Goal: Task Accomplishment & Management: Use online tool/utility

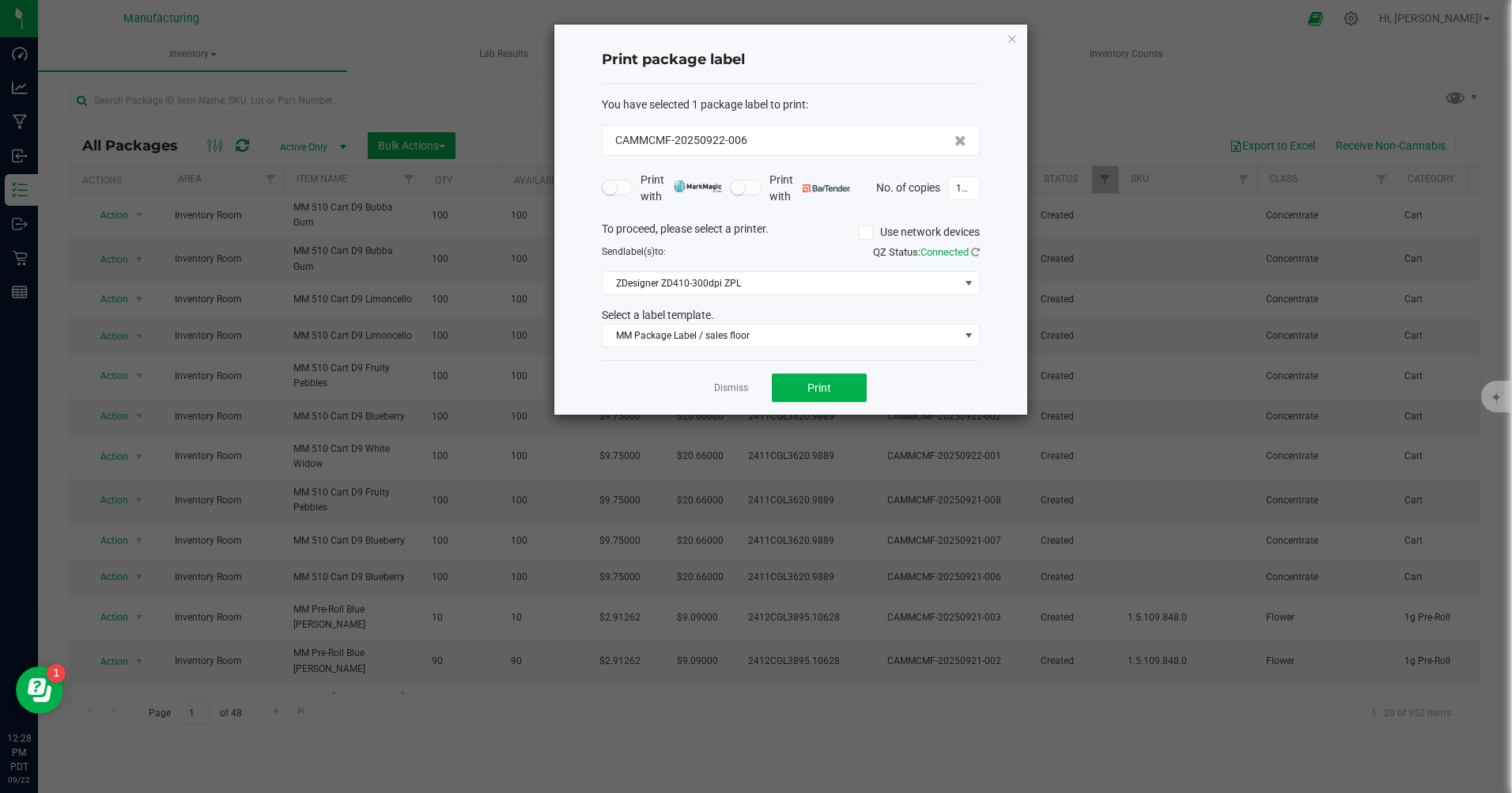
click at [1012, 37] on icon "button" at bounding box center [1012, 37] width 11 height 19
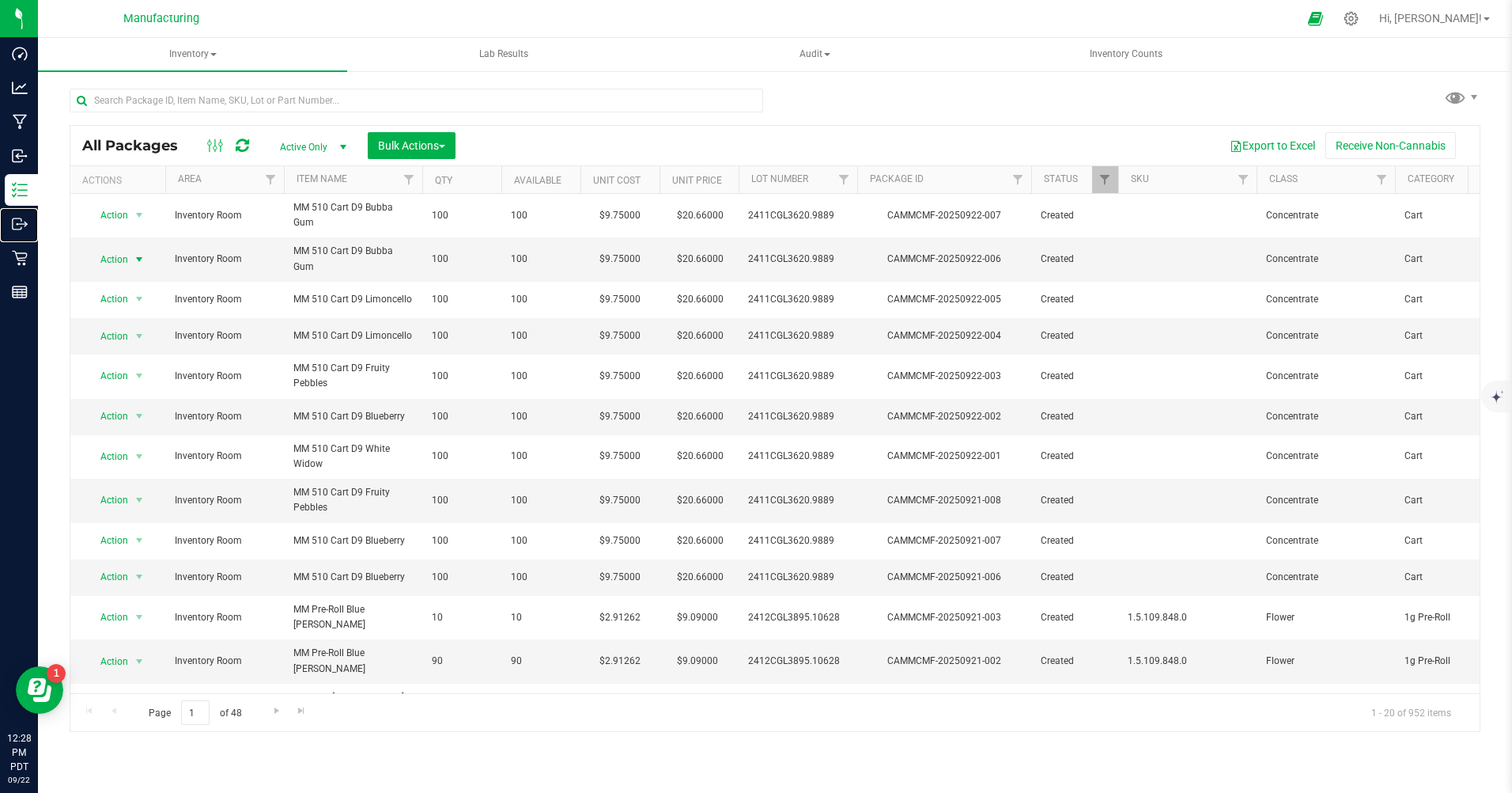
click at [0, 0] on p "Outbound" at bounding box center [0, 0] width 0 height 0
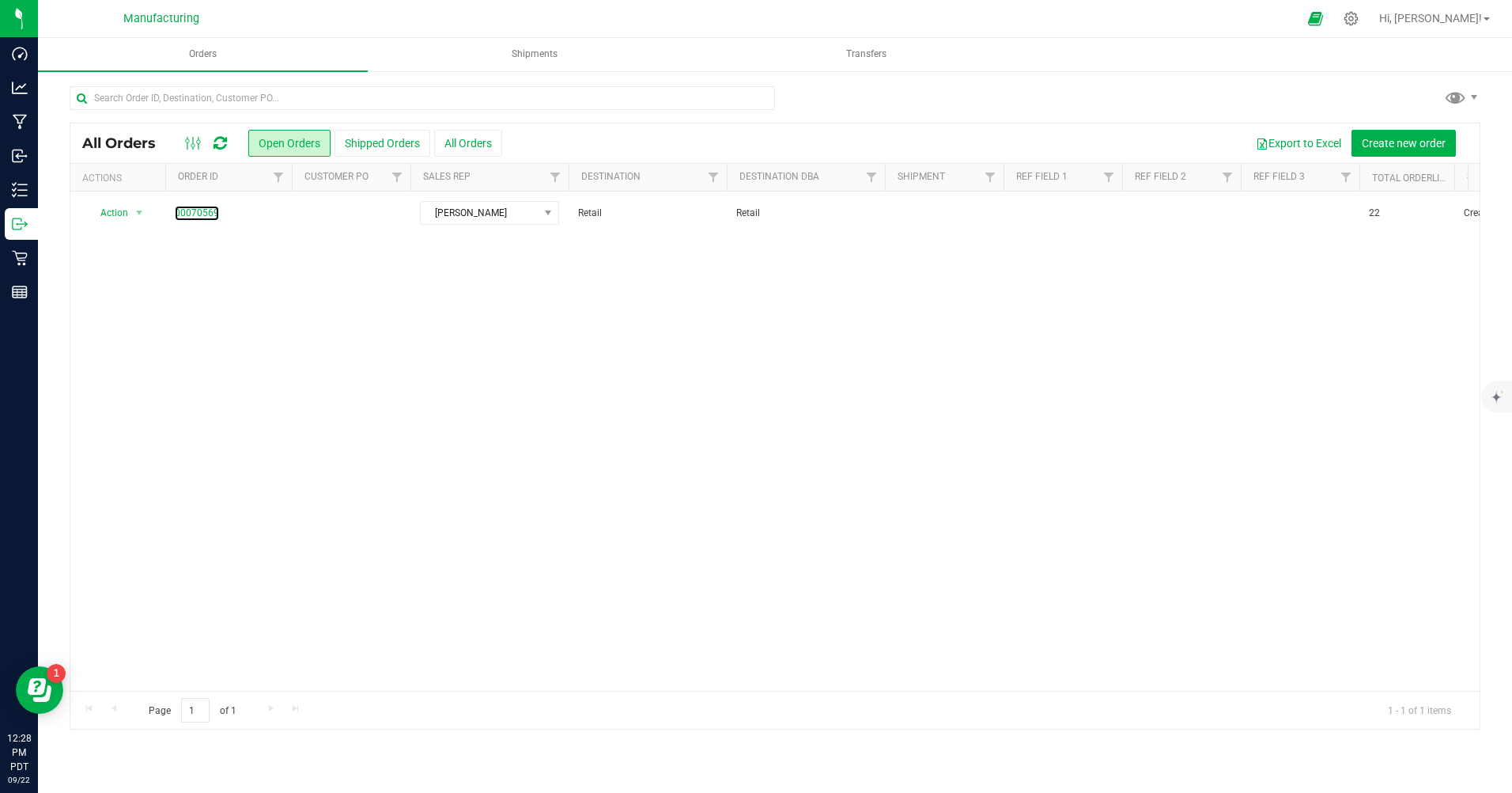
click at [200, 215] on link "00070569" at bounding box center [196, 213] width 44 height 15
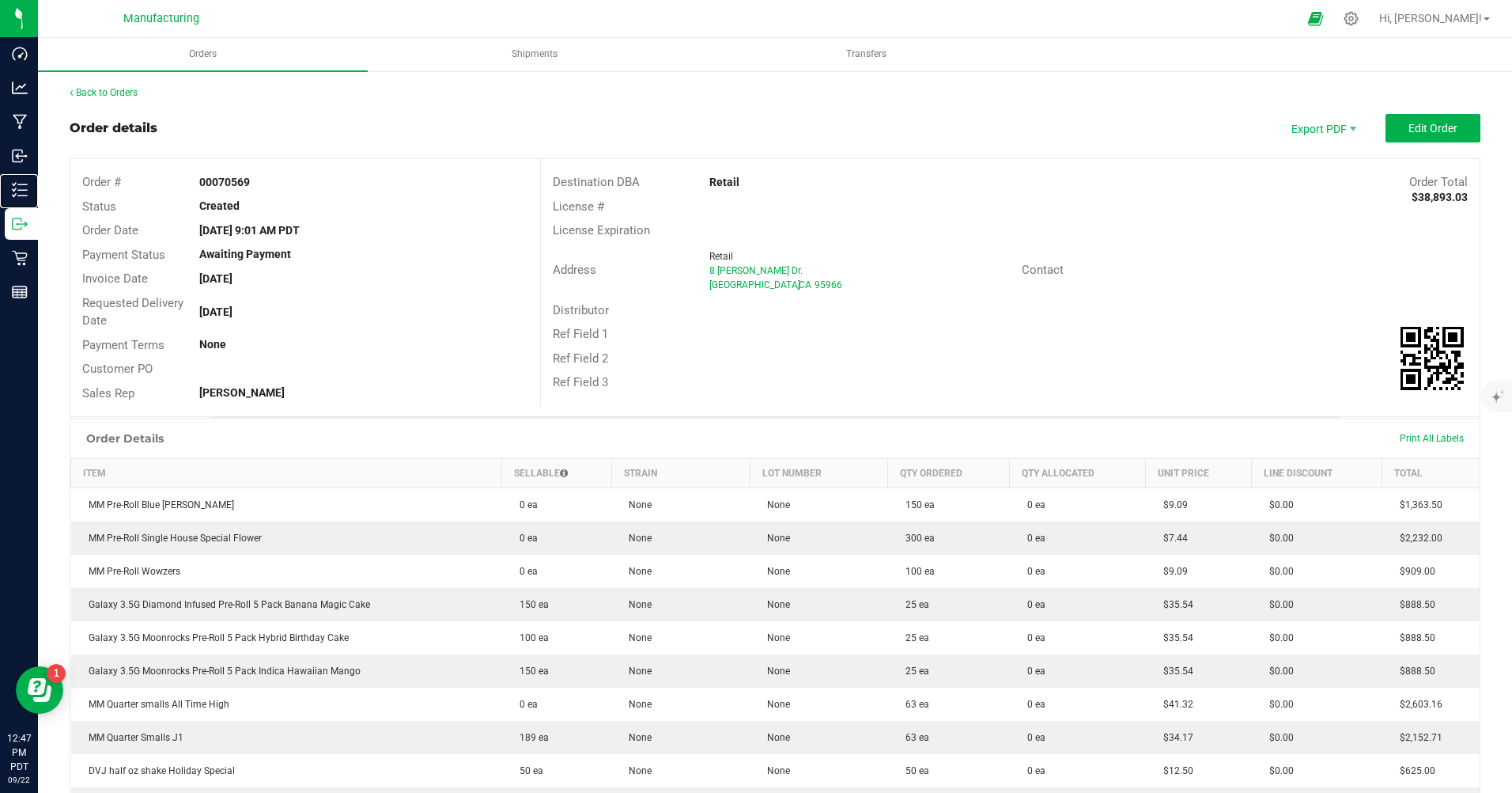
click at [0, 0] on p "Inventory" at bounding box center [0, 0] width 0 height 0
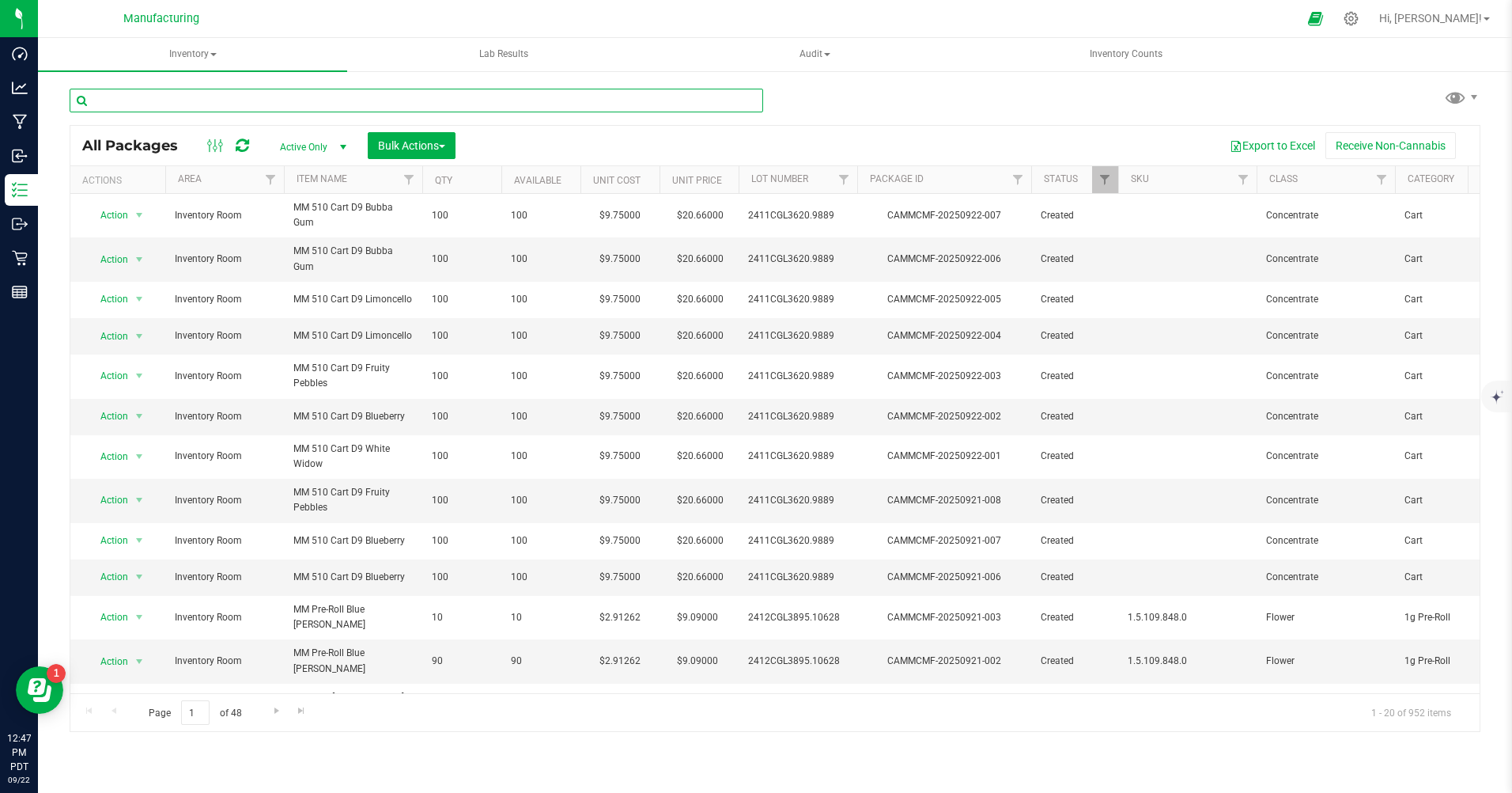
click at [206, 104] on input "text" at bounding box center [416, 100] width 693 height 24
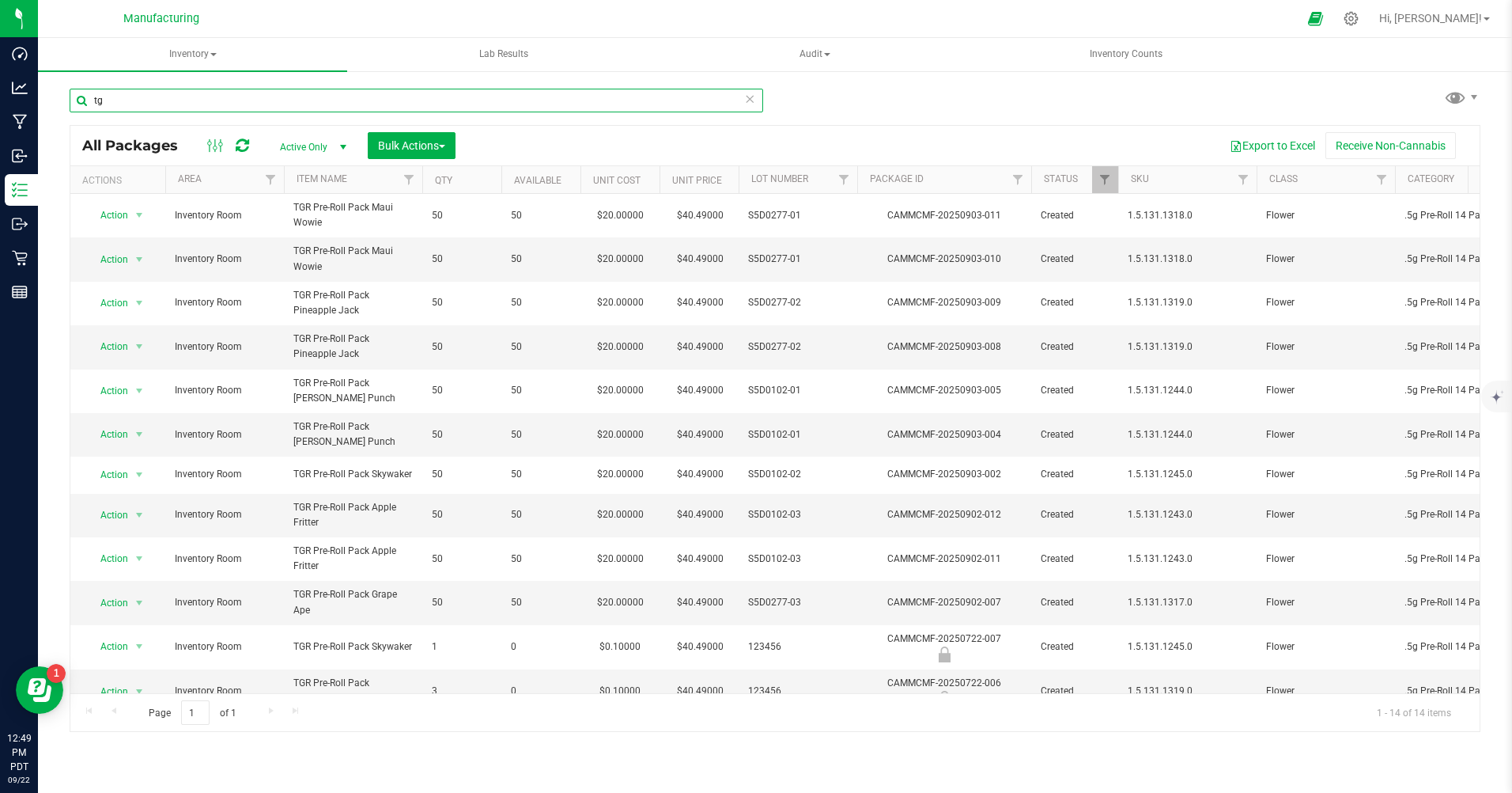
type input "t"
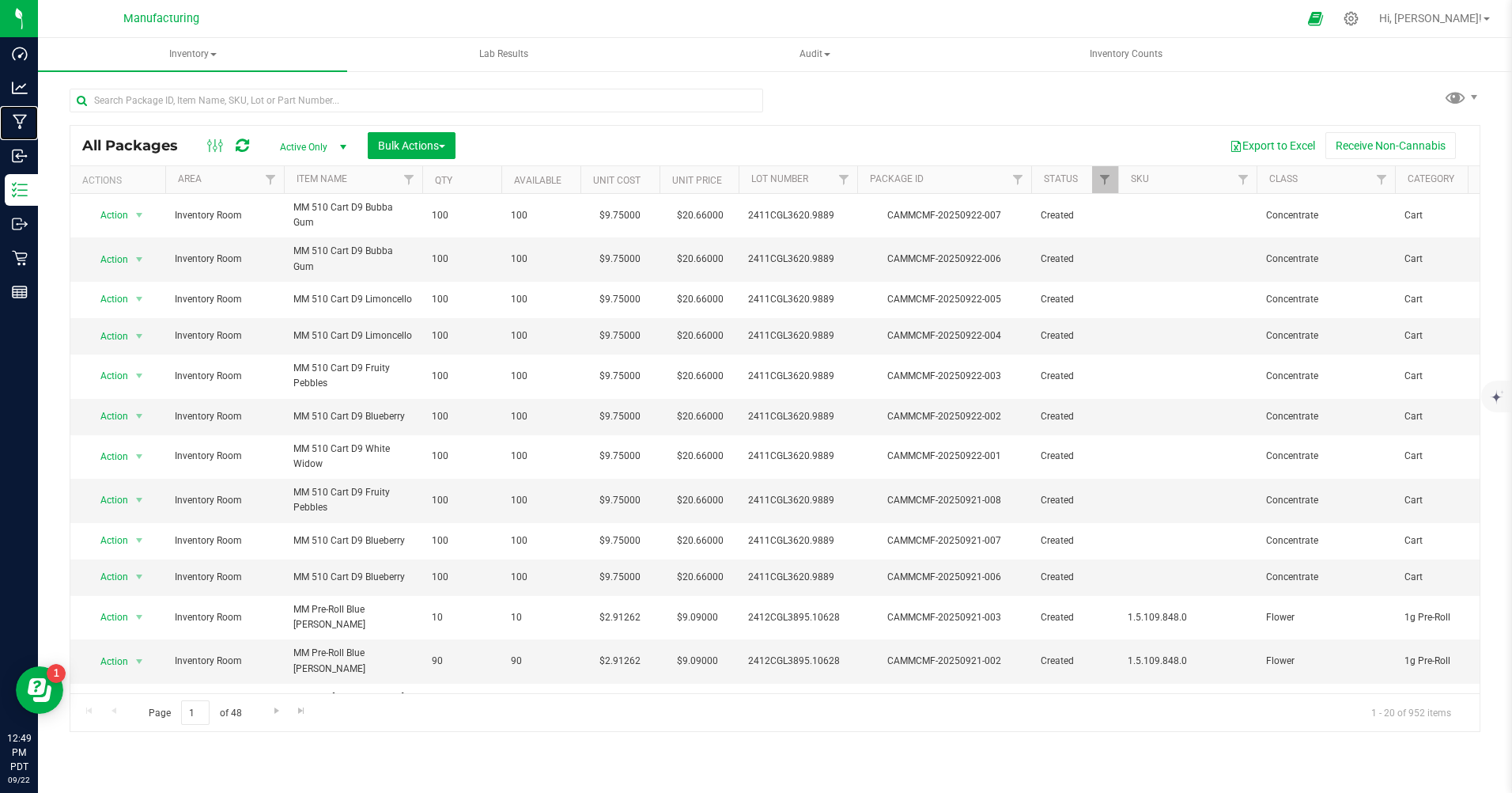
click at [0, 0] on p "Manufacturing" at bounding box center [0, 0] width 0 height 0
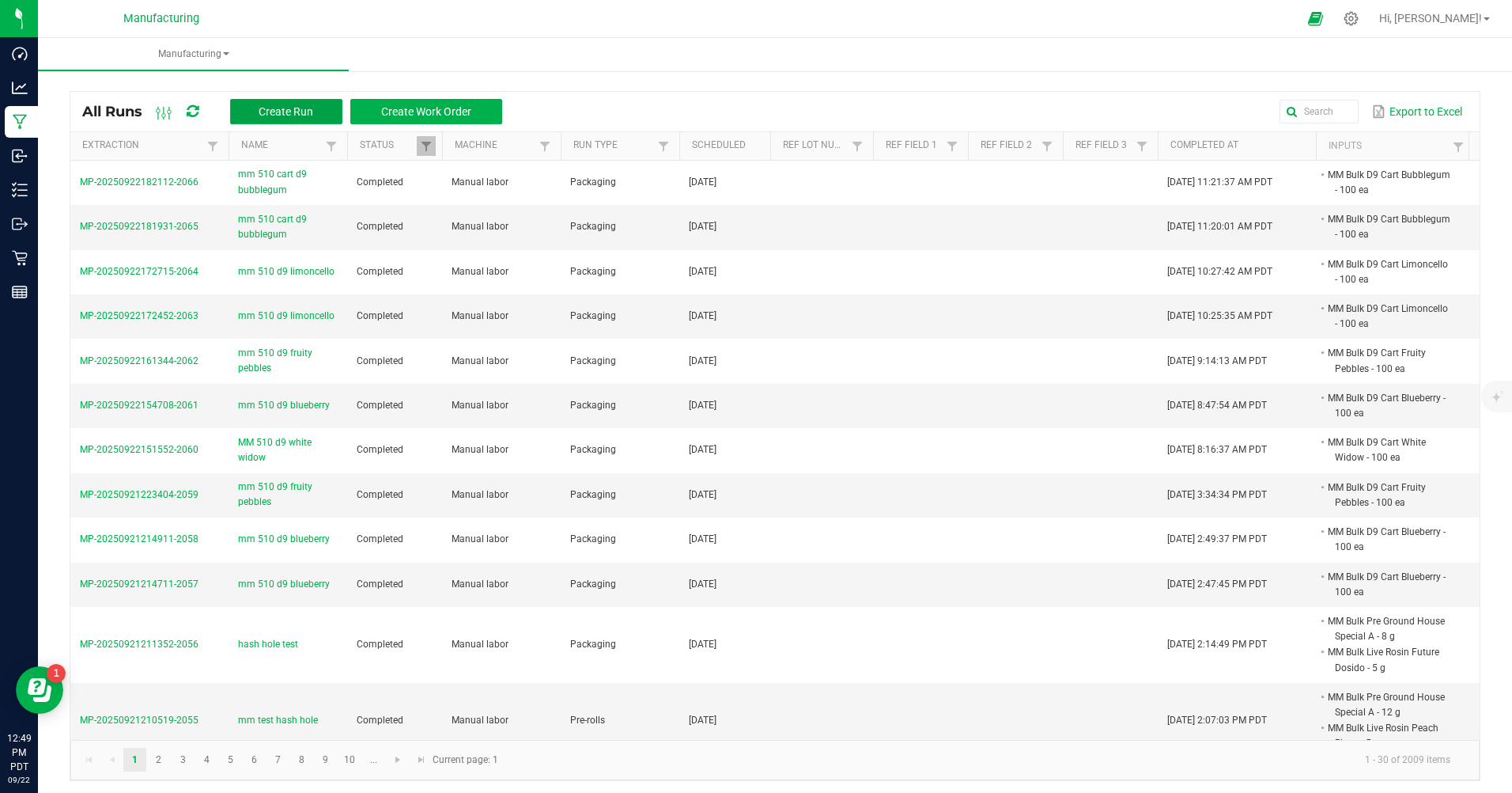
click at [302, 115] on span "Create Run" at bounding box center [286, 111] width 55 height 12
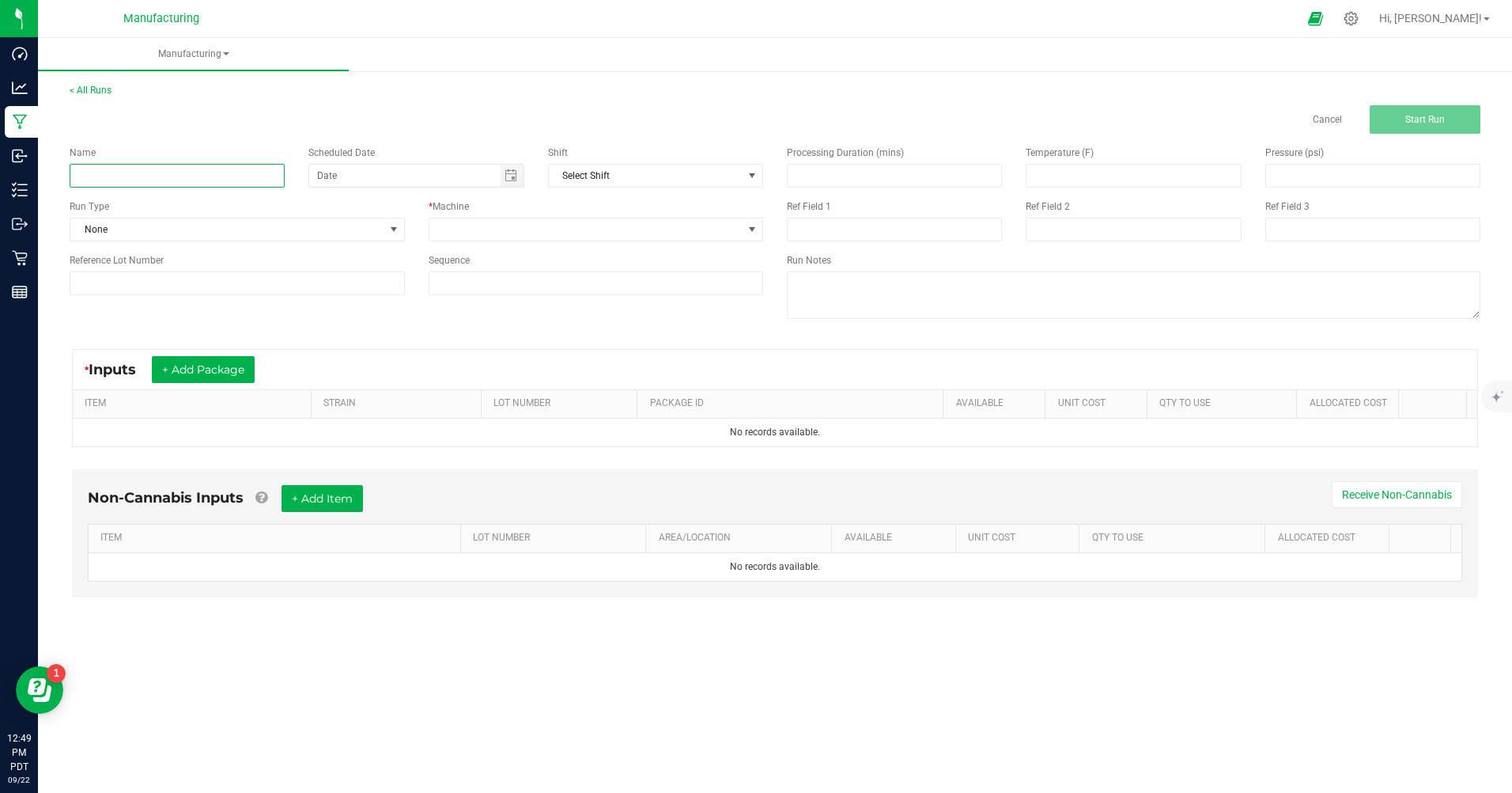
click at [132, 174] on input at bounding box center [177, 176] width 215 height 24
type input "mm 510 d9 grape gas"
click at [147, 230] on span "None" at bounding box center [227, 229] width 314 height 22
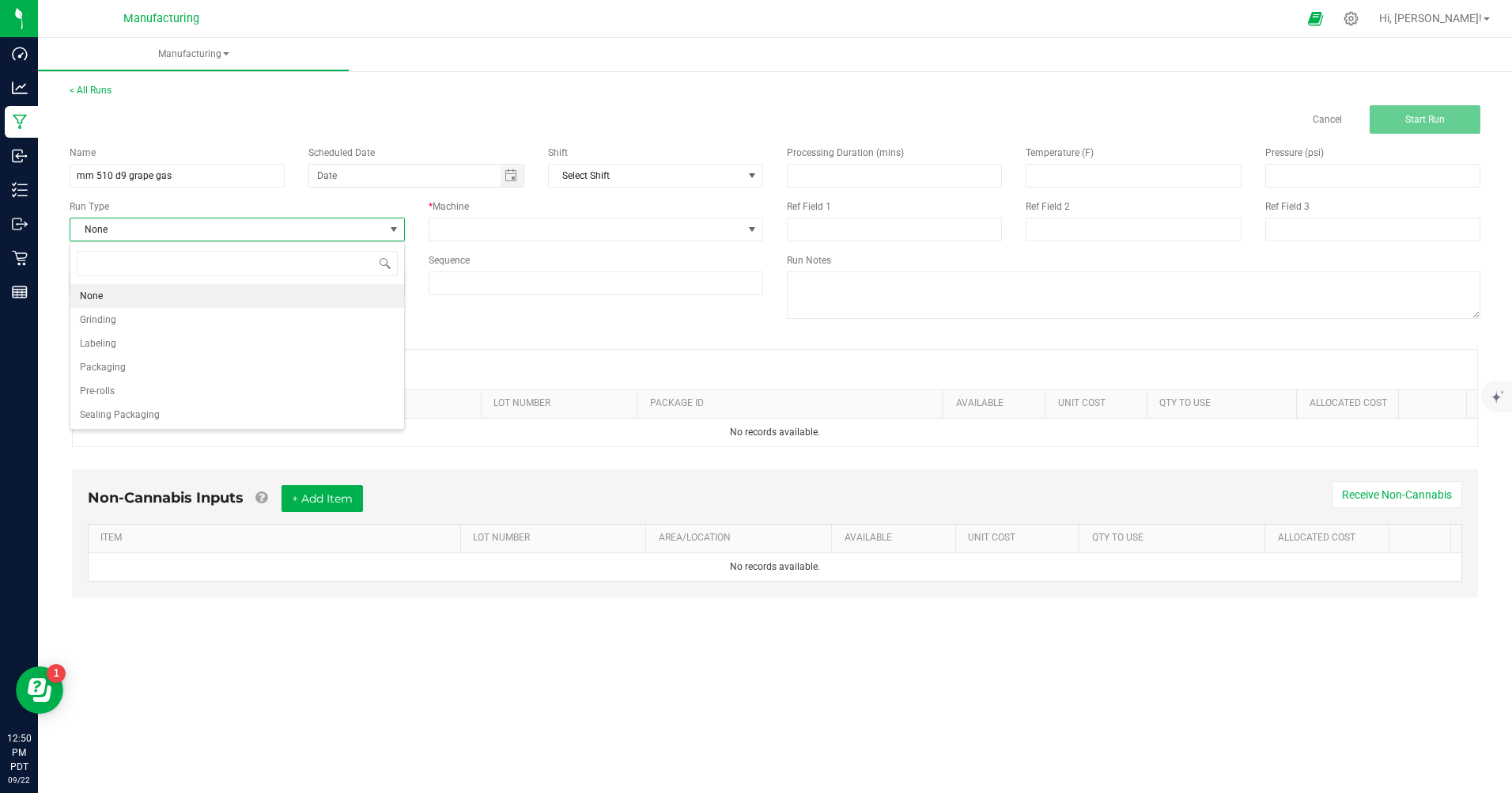
scroll to position [24, 335]
click at [138, 365] on li "Packaging" at bounding box center [237, 367] width 334 height 24
click at [517, 178] on span "Toggle calendar" at bounding box center [510, 175] width 12 height 12
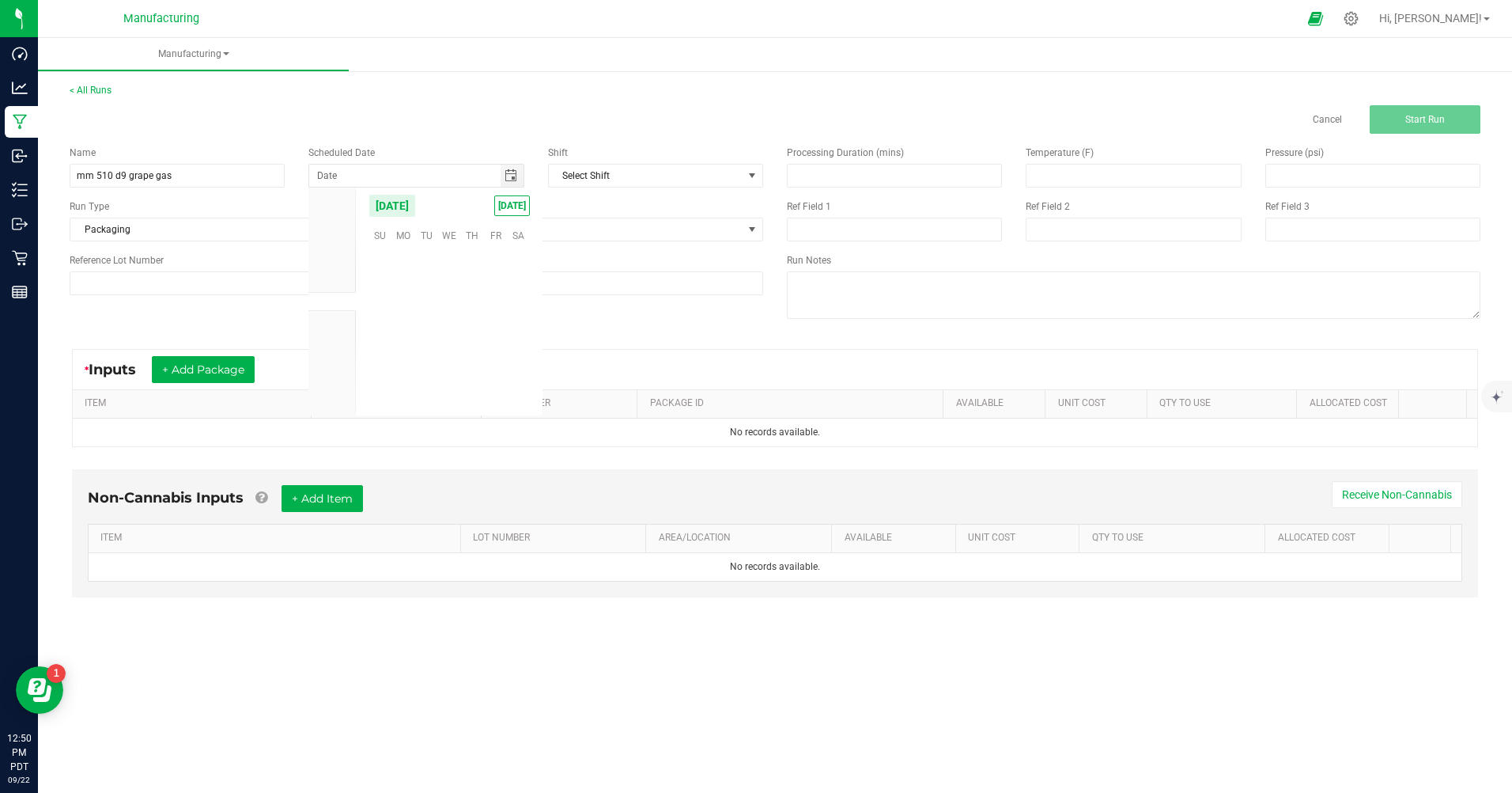
scroll to position [256614, 0]
click at [514, 204] on span "[DATE]" at bounding box center [512, 206] width 36 height 21
type input "[DATE]"
click at [514, 227] on span at bounding box center [586, 229] width 314 height 22
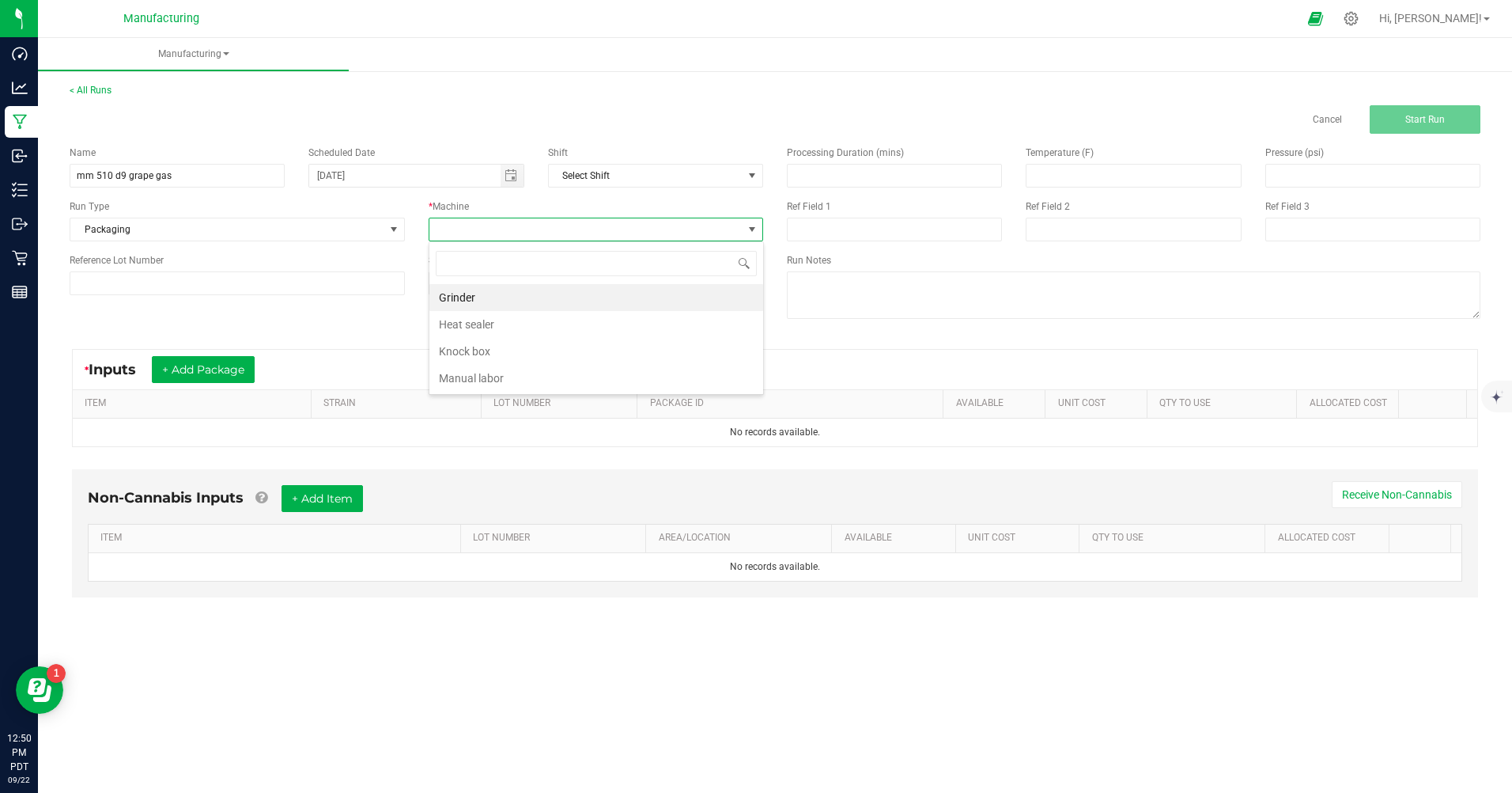
scroll to position [24, 335]
click at [497, 373] on li "Manual labor" at bounding box center [596, 378] width 334 height 27
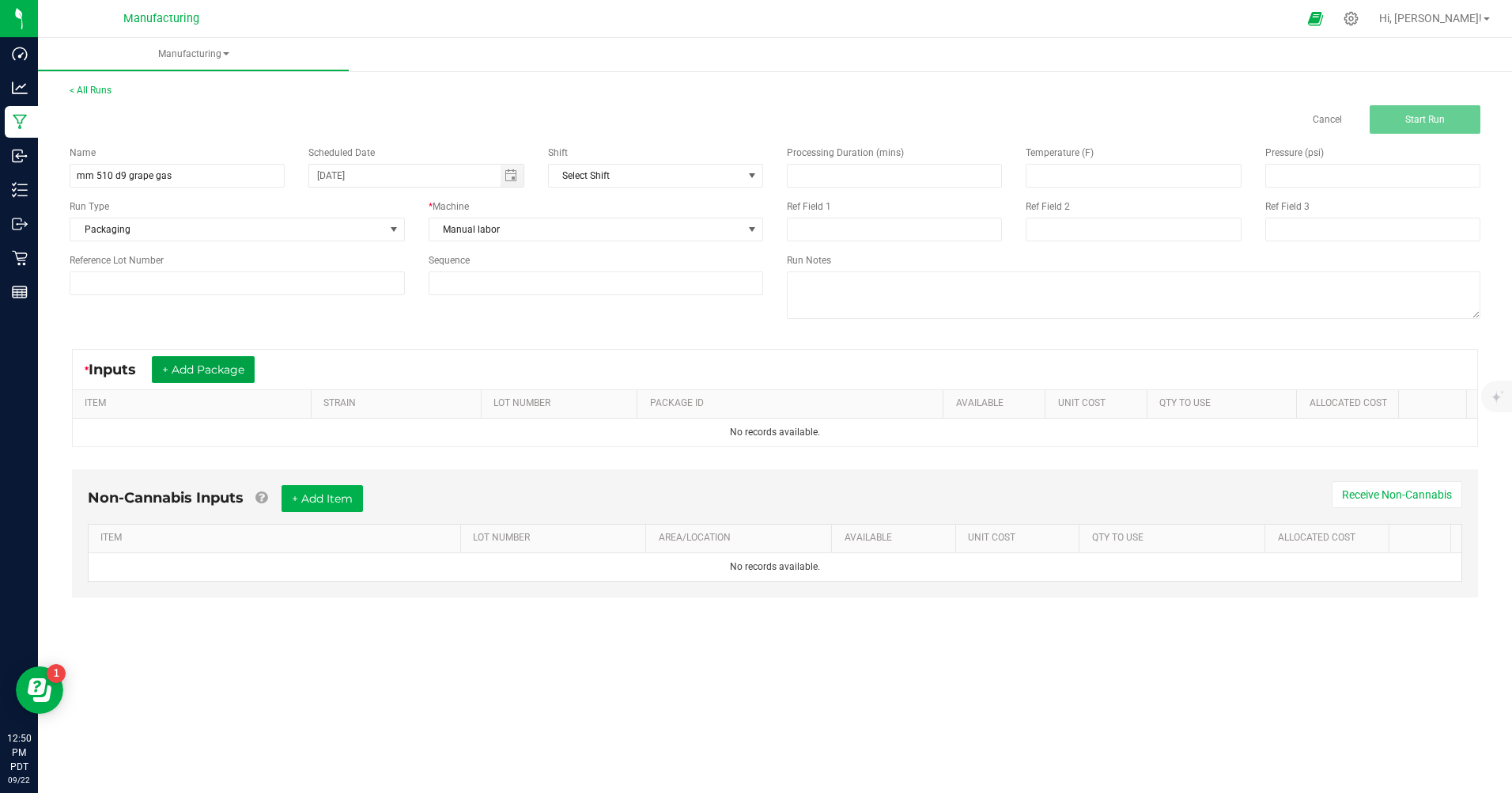
click at [246, 367] on button "+ Add Package" at bounding box center [203, 370] width 103 height 27
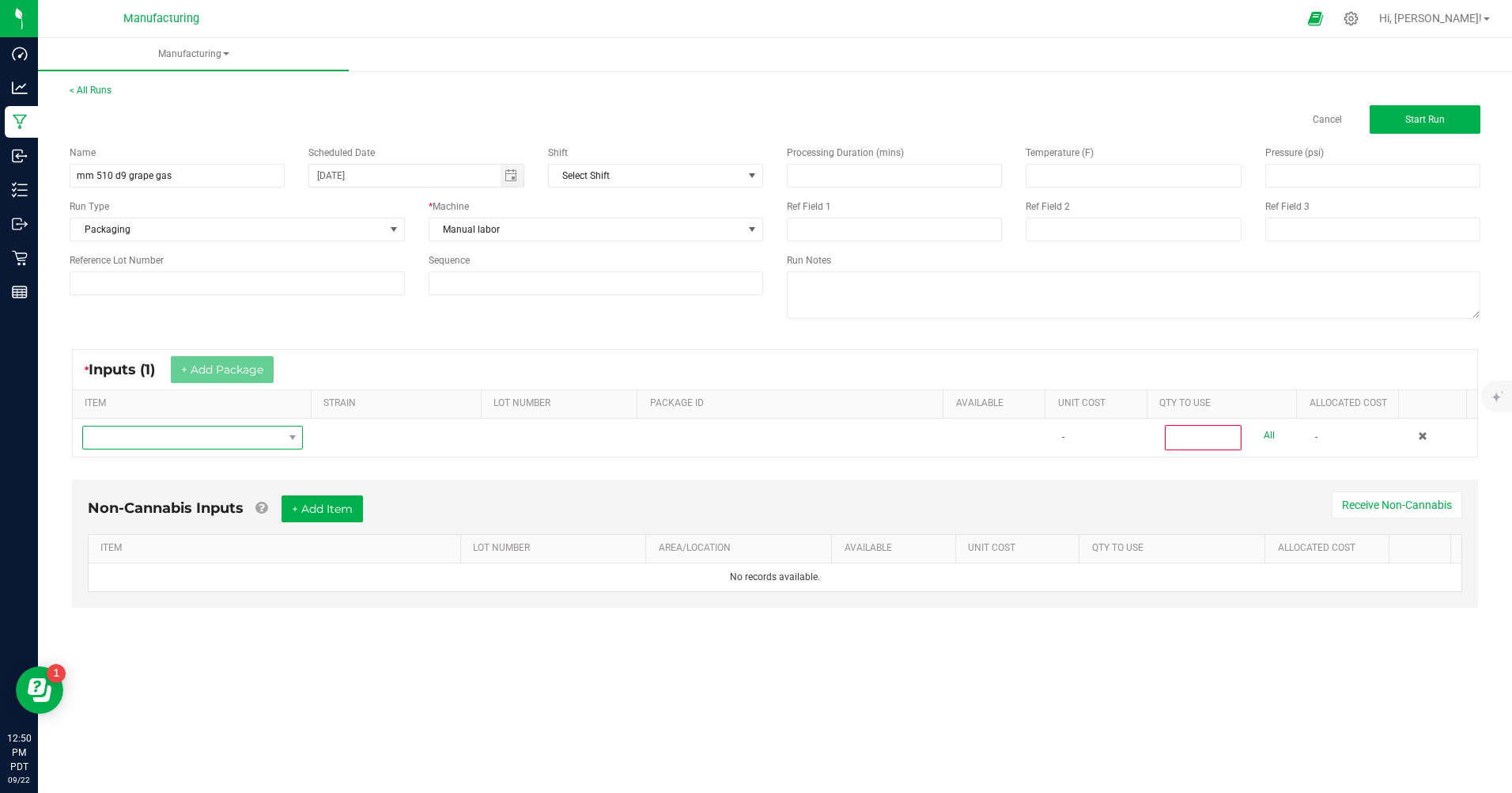
click at [210, 435] on span "NO DATA FOUND" at bounding box center [182, 438] width 200 height 22
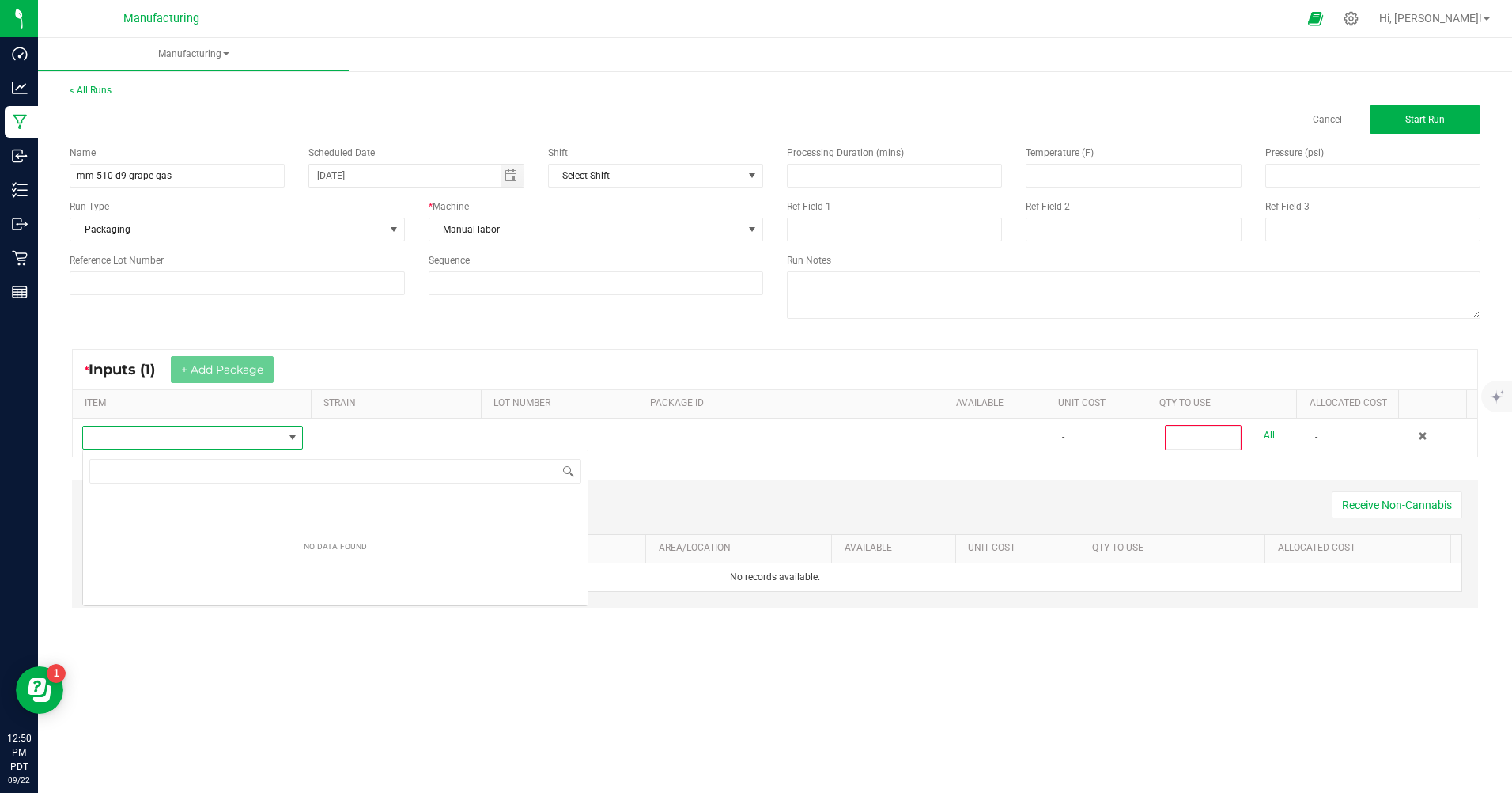
scroll to position [24, 219]
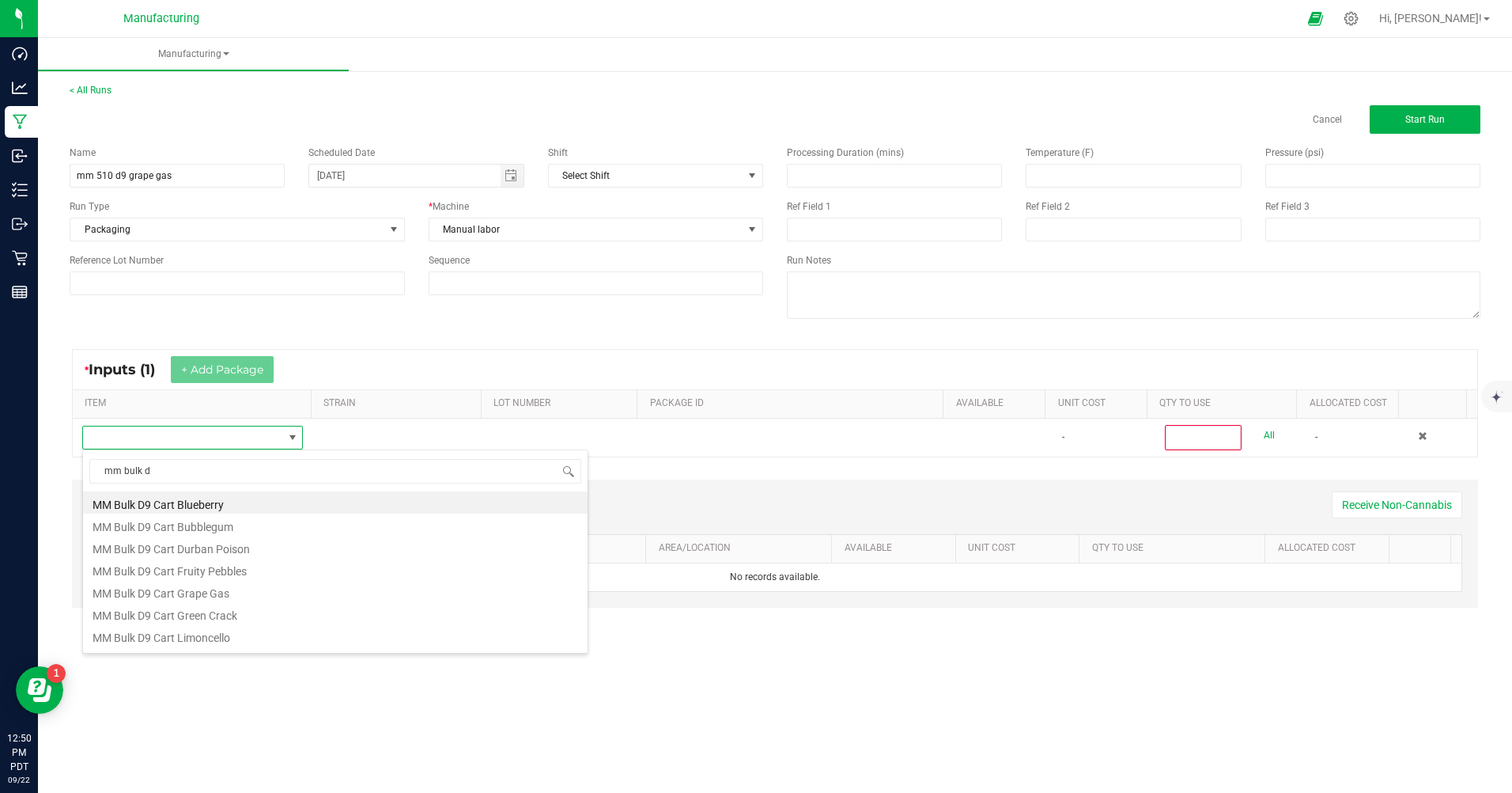
type input "mm bulk d9"
click at [169, 593] on li "MM Bulk D9 Cart Grape Gas" at bounding box center [335, 591] width 505 height 22
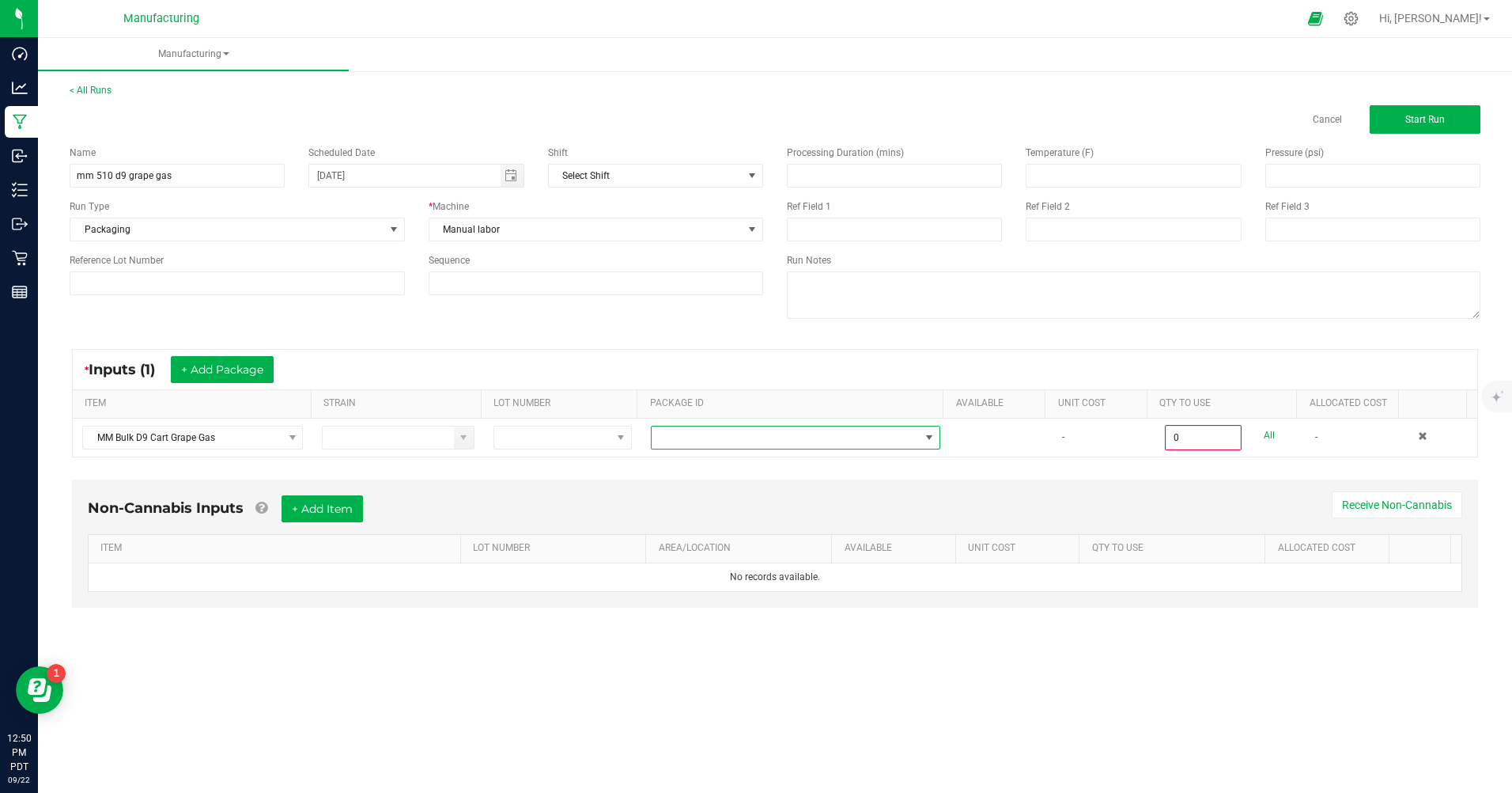
click at [696, 443] on span at bounding box center [786, 438] width 268 height 22
click at [736, 533] on li "CAMMCMF-20250702-213" at bounding box center [790, 531] width 286 height 27
click at [1264, 436] on link "All" at bounding box center [1269, 436] width 11 height 22
type input "100 ea"
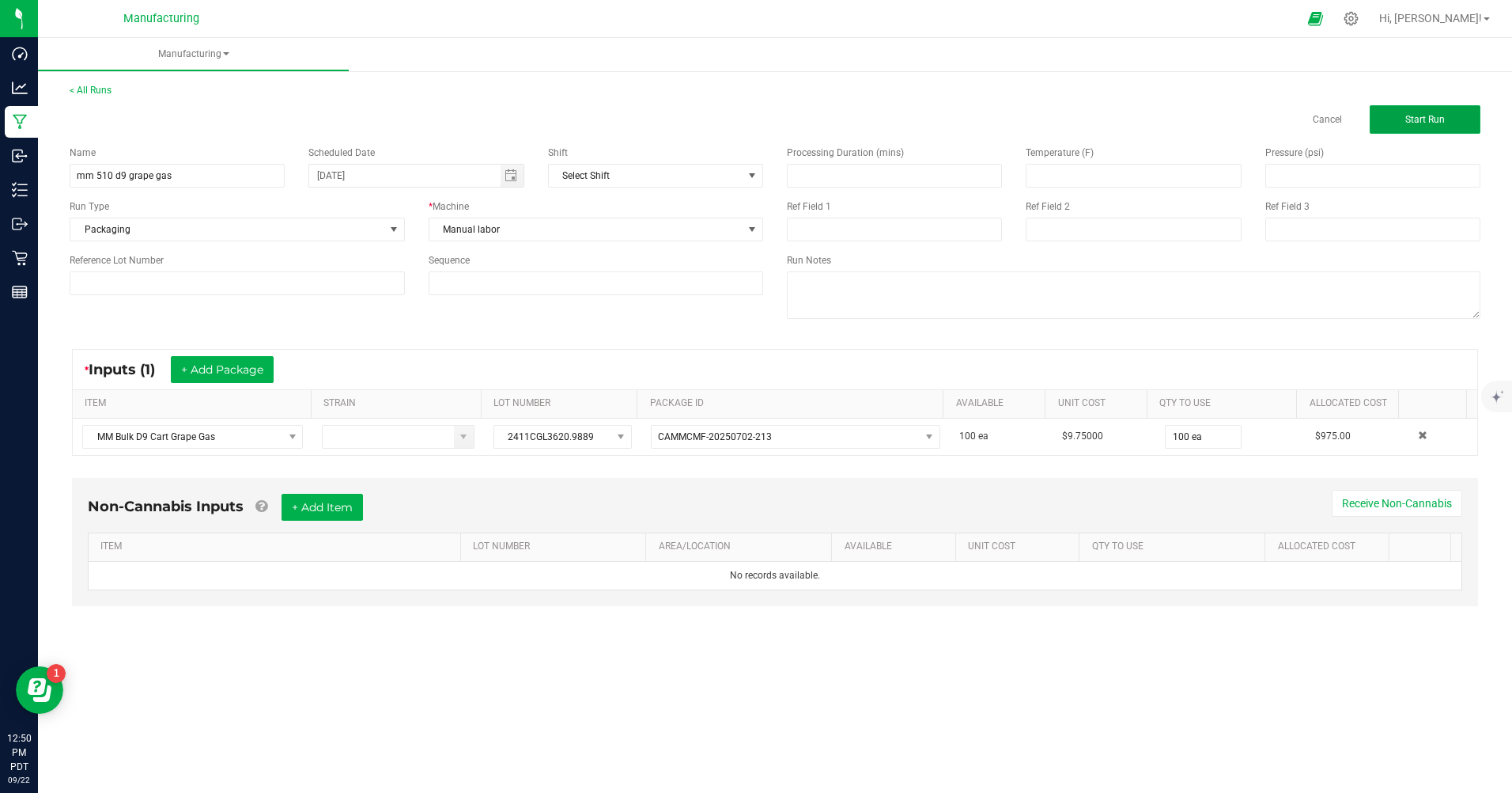
click at [1403, 123] on button "Start Run" at bounding box center [1426, 119] width 111 height 28
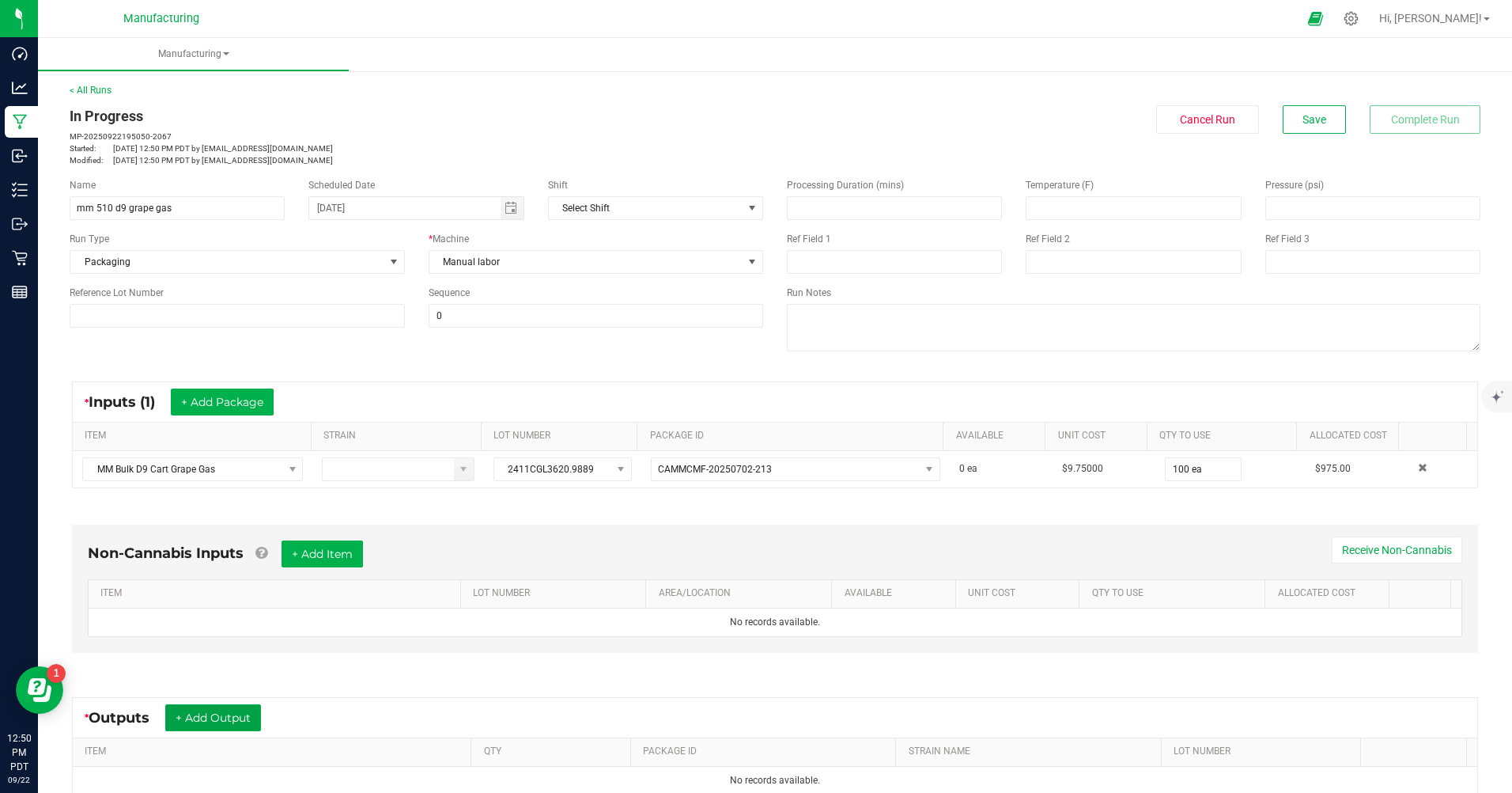
click at [241, 719] on button "+ Add Output" at bounding box center [214, 718] width 96 height 27
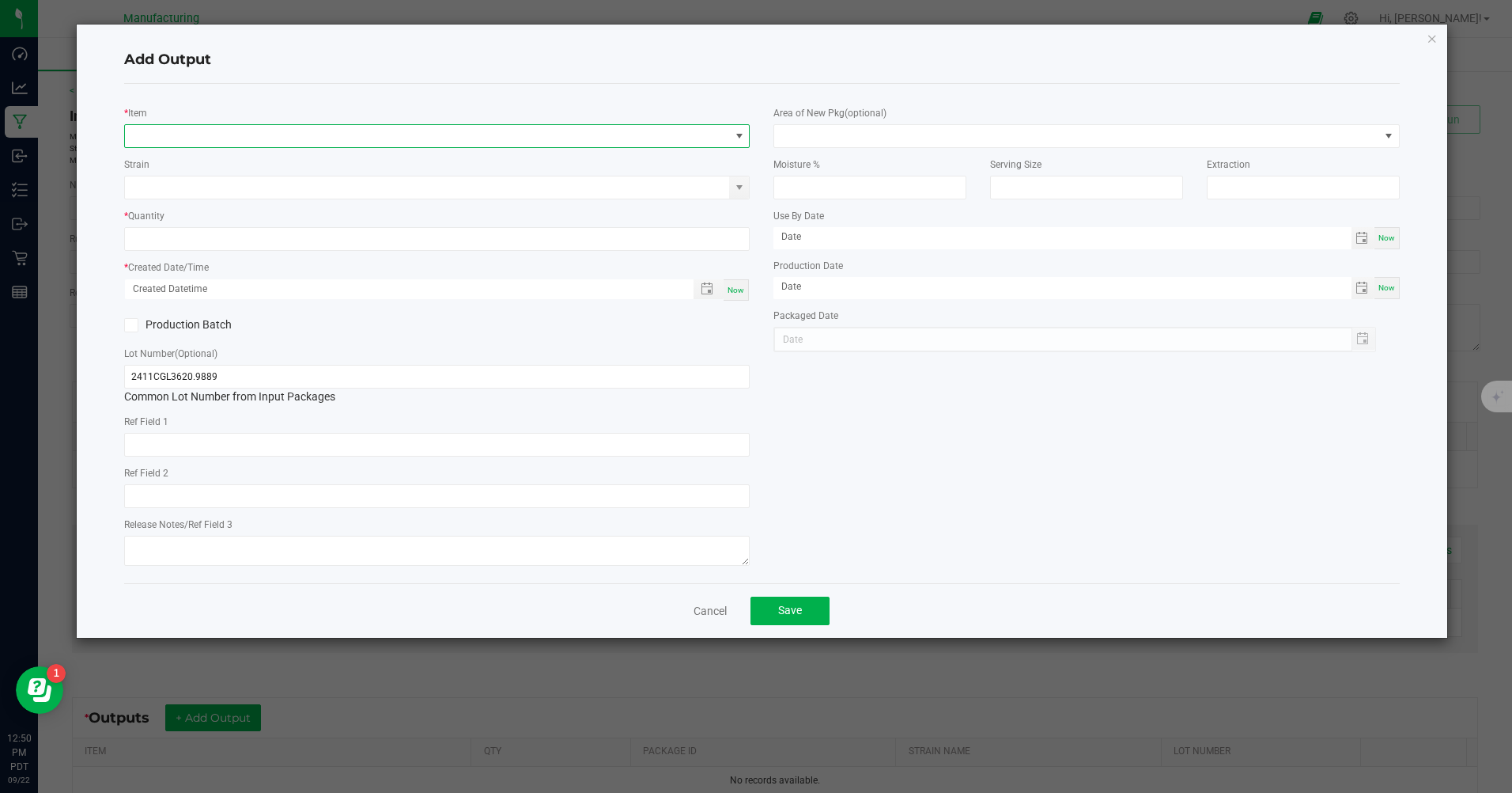
click at [211, 134] on span "NO DATA FOUND" at bounding box center [427, 136] width 604 height 22
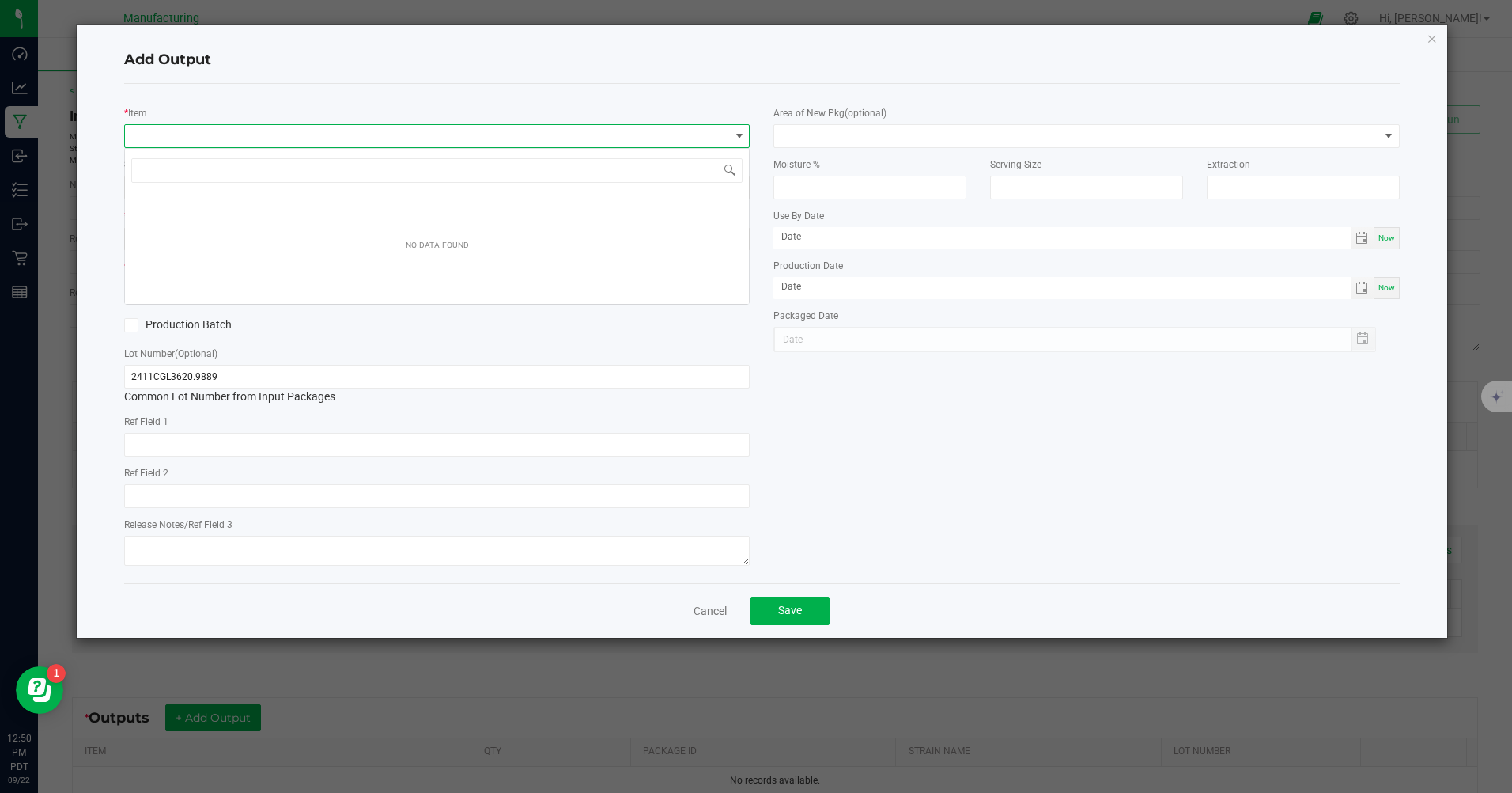
scroll to position [24, 626]
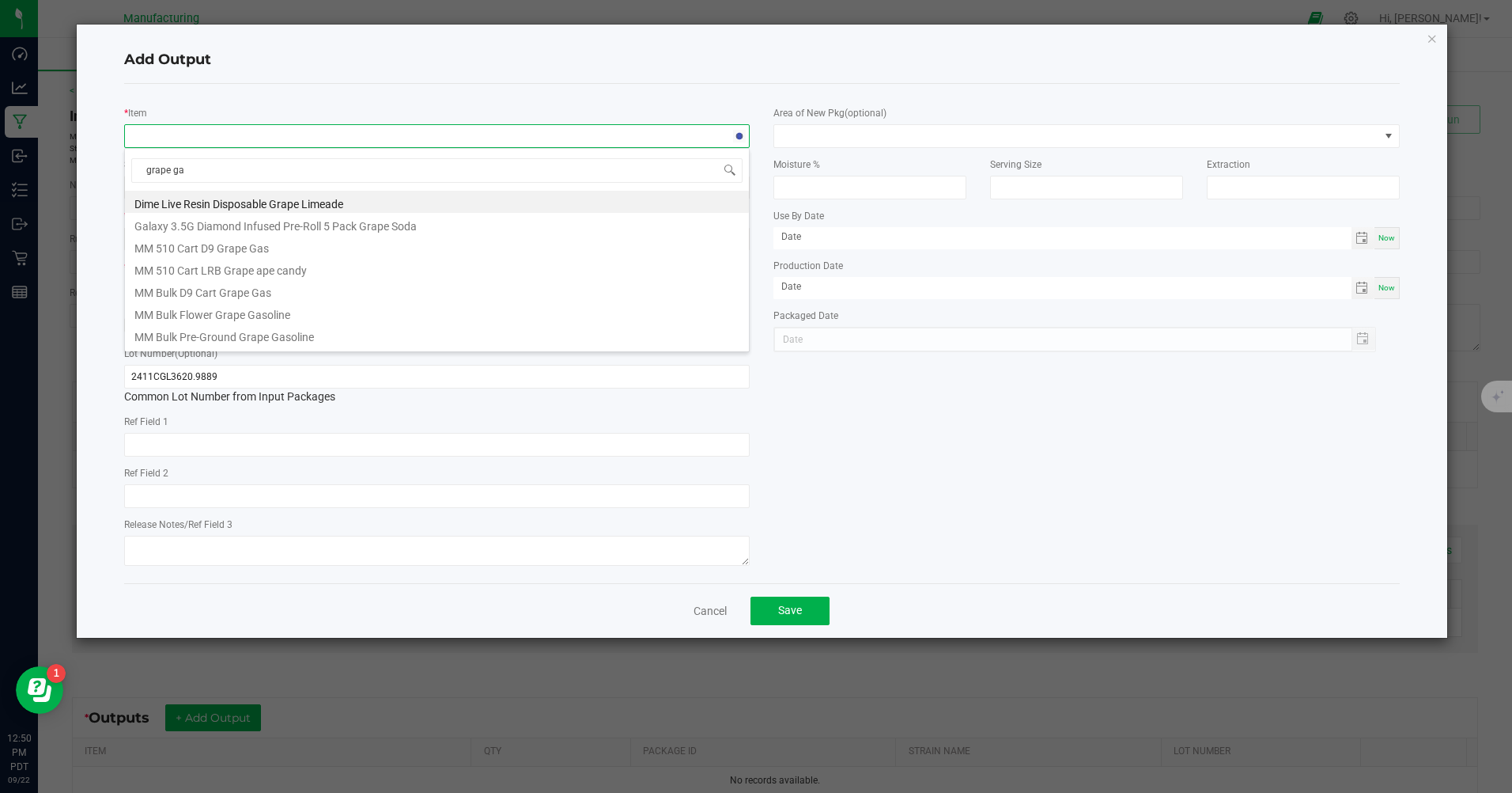
type input "grape gas"
click at [214, 207] on li "MM 510 Cart D9 Grape Gas" at bounding box center [437, 201] width 624 height 22
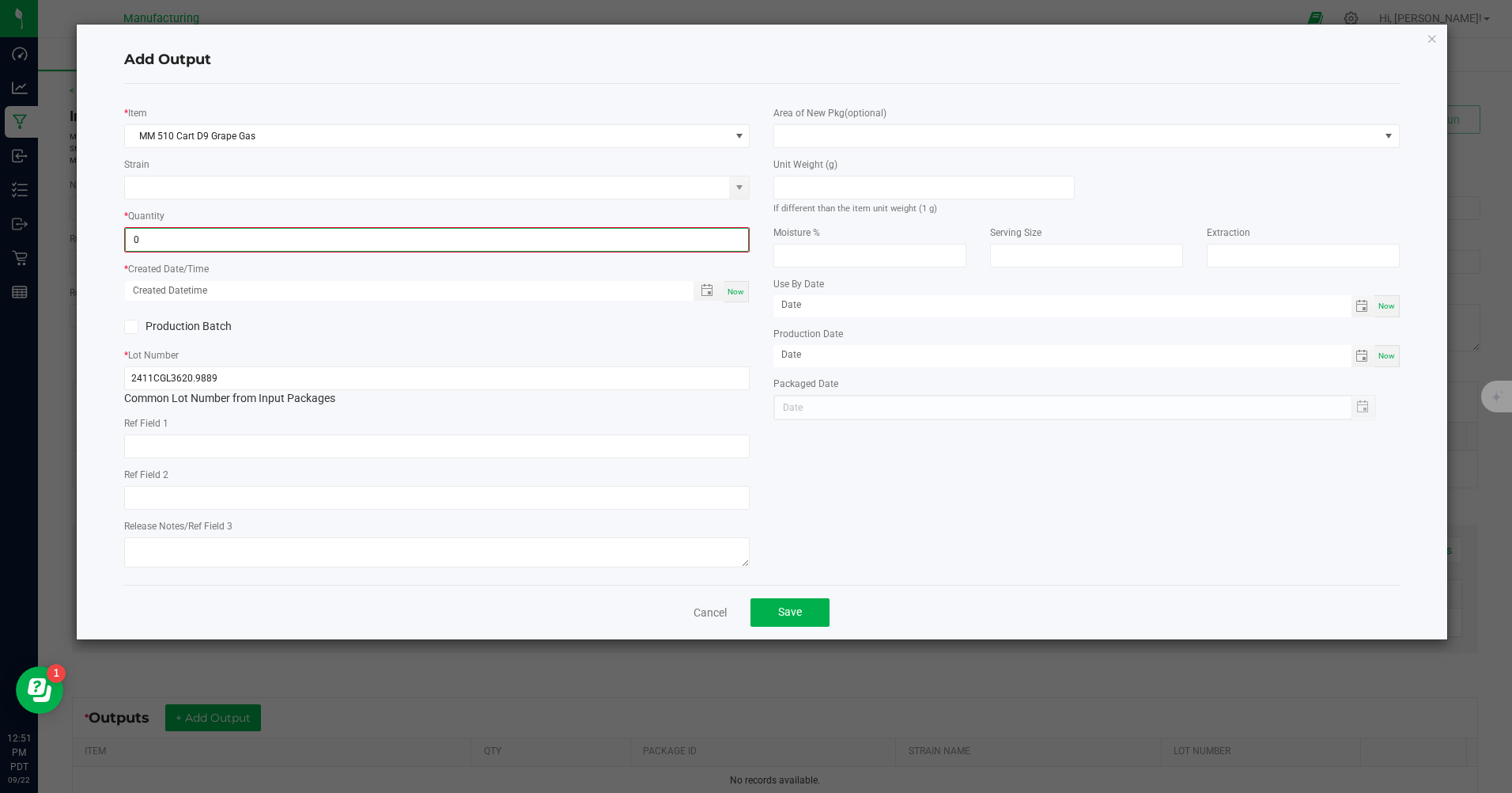
click at [181, 240] on input "0" at bounding box center [437, 239] width 622 height 22
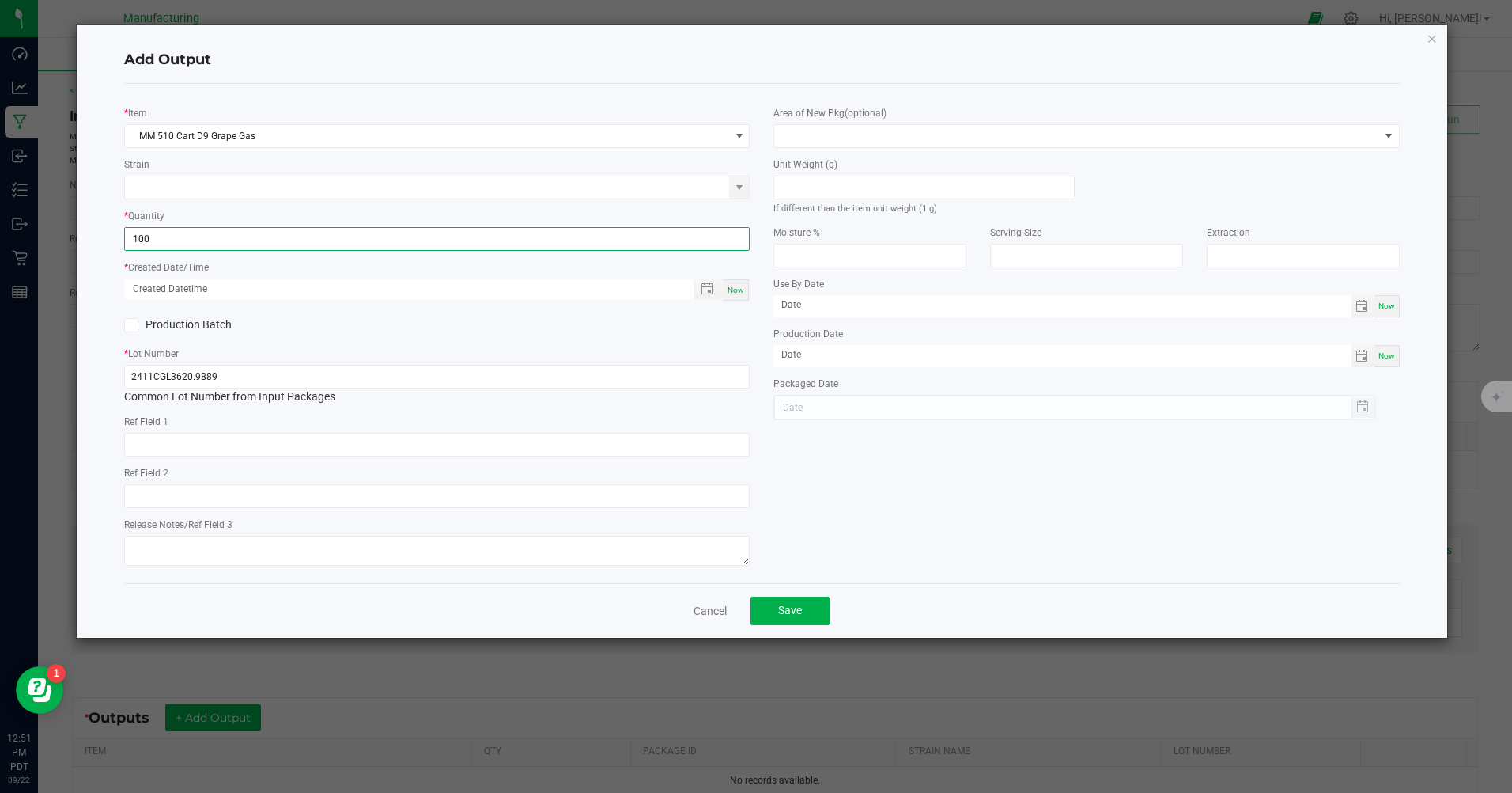
type input "100 ea"
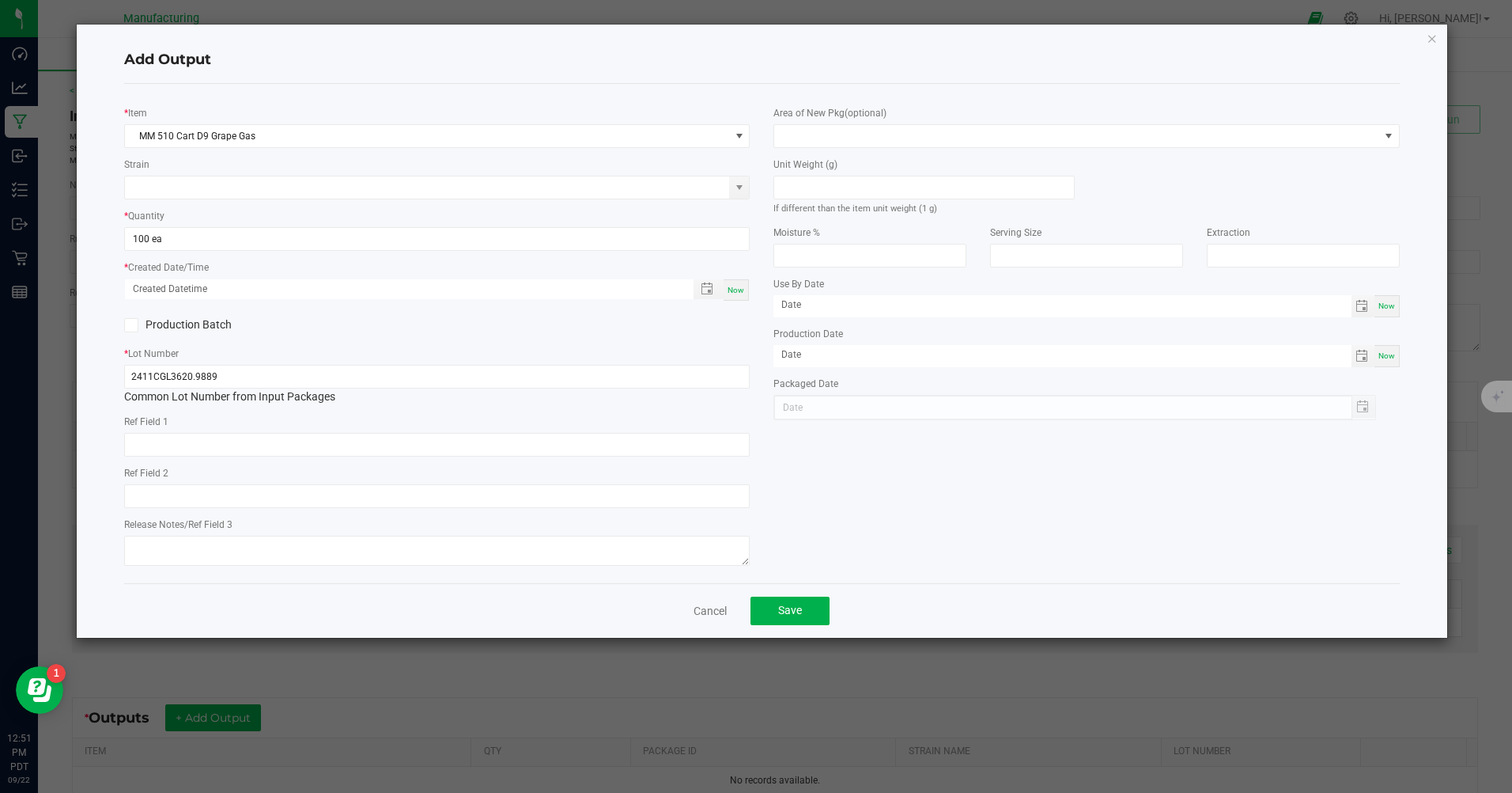
click at [738, 293] on span "Now" at bounding box center [736, 290] width 17 height 9
type input "[DATE] 12:51 PM"
type input "[DATE]"
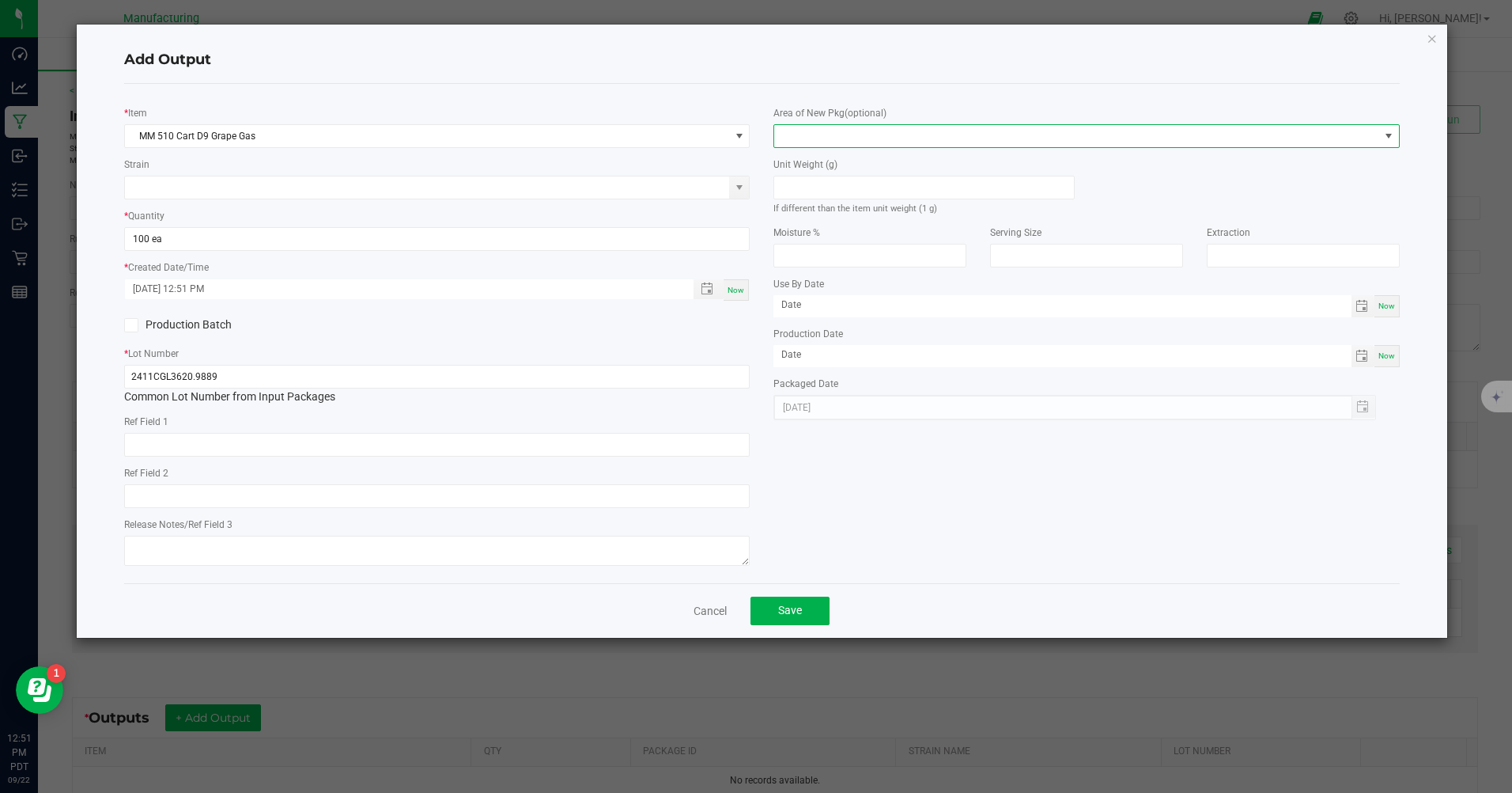
click at [847, 139] on span at bounding box center [1076, 136] width 604 height 22
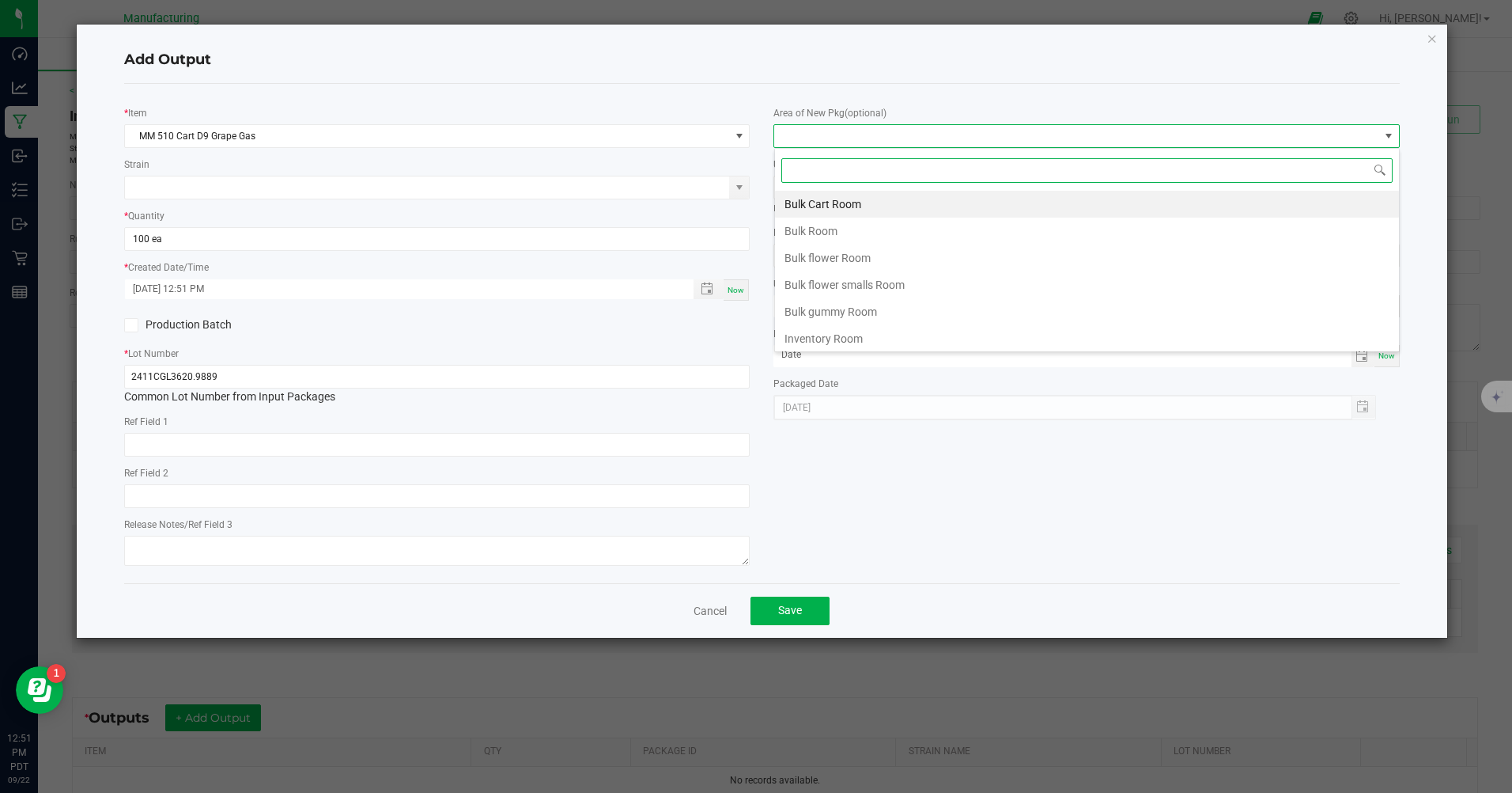
click at [839, 337] on li "Inventory Room" at bounding box center [1087, 338] width 624 height 27
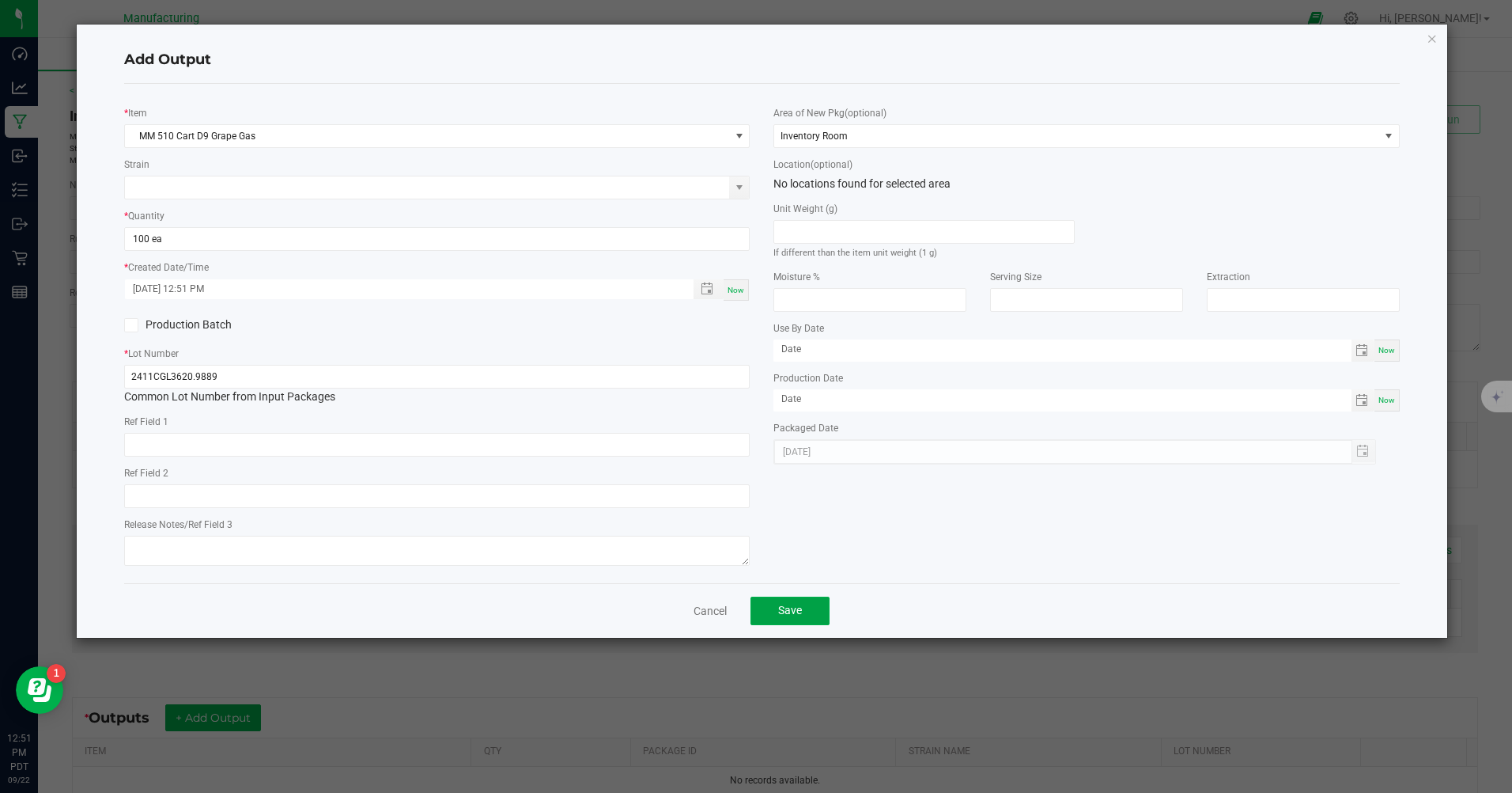
click at [800, 612] on span "Save" at bounding box center [790, 609] width 24 height 12
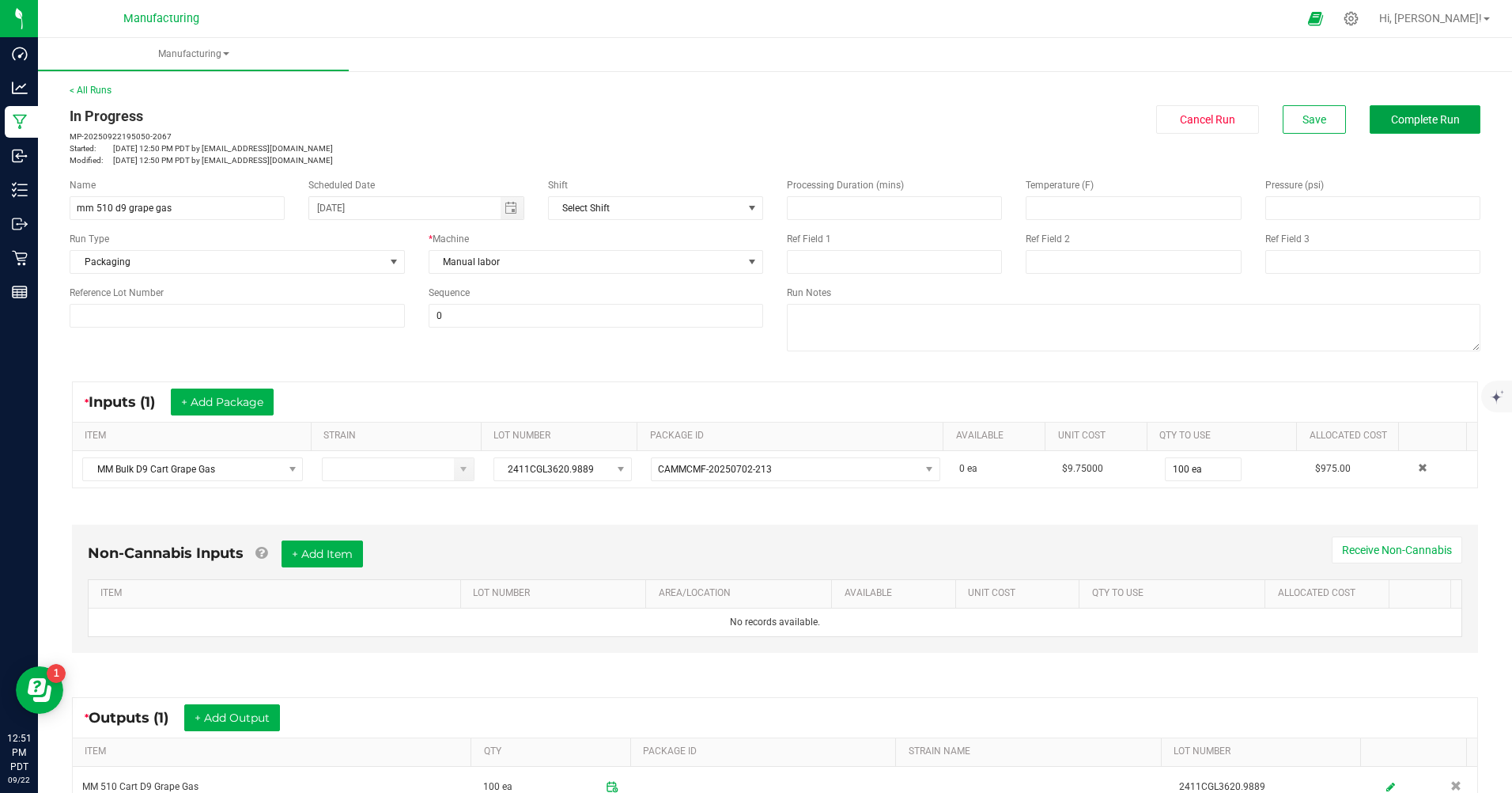
click at [1402, 114] on span "Complete Run" at bounding box center [1425, 119] width 69 height 12
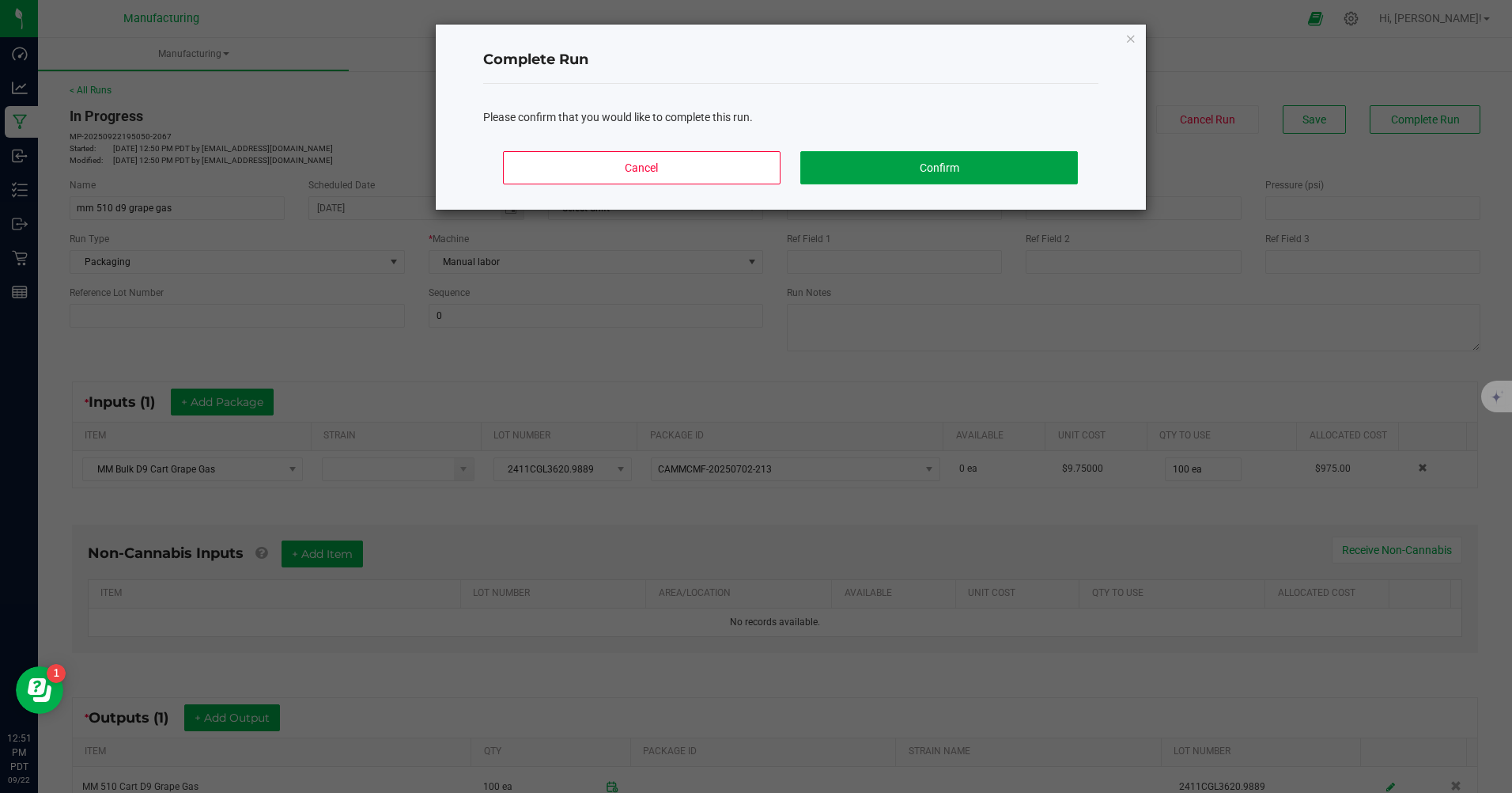
click at [833, 155] on button "Confirm" at bounding box center [939, 167] width 277 height 33
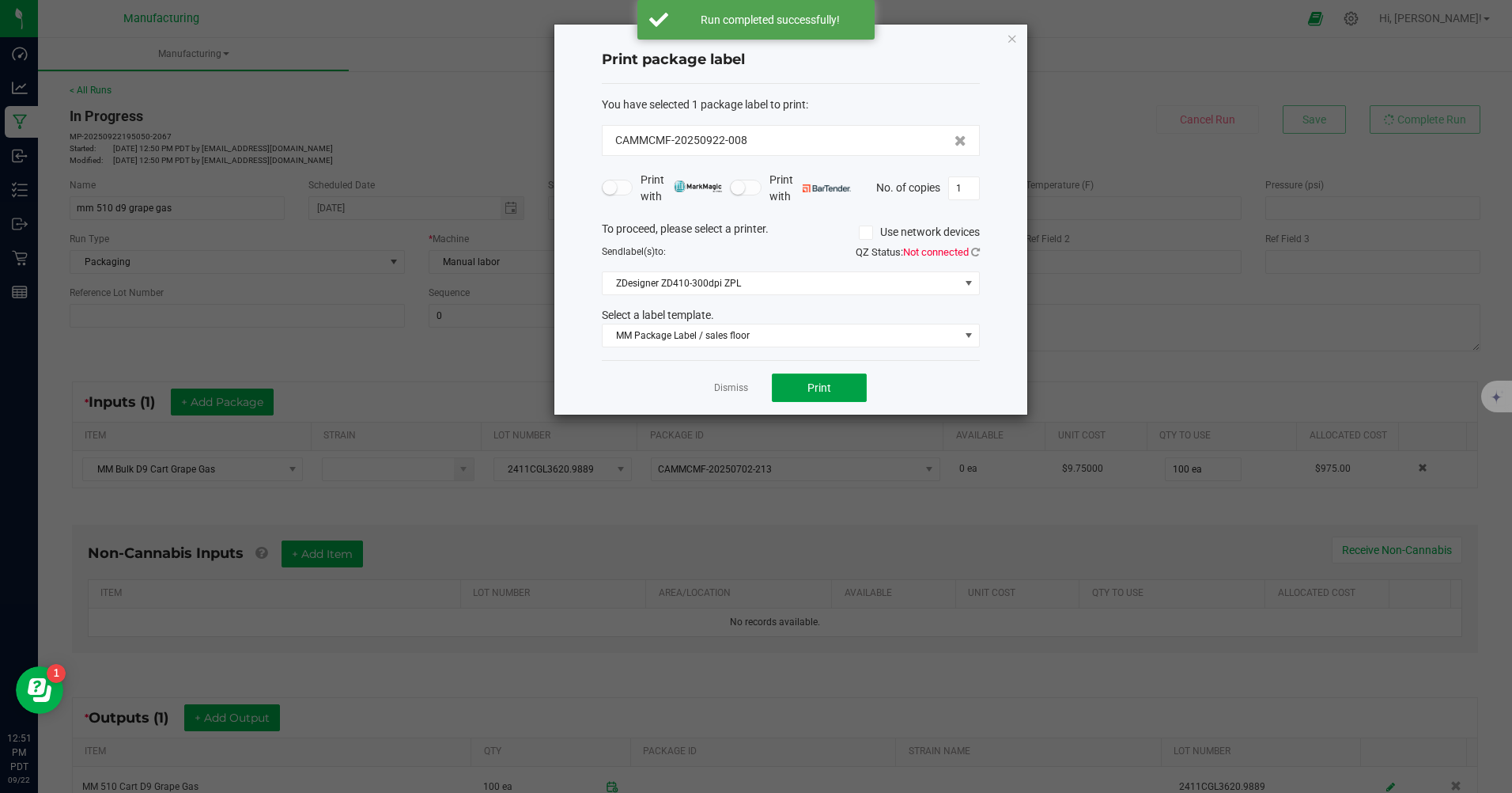
click at [843, 394] on button "Print" at bounding box center [819, 388] width 95 height 28
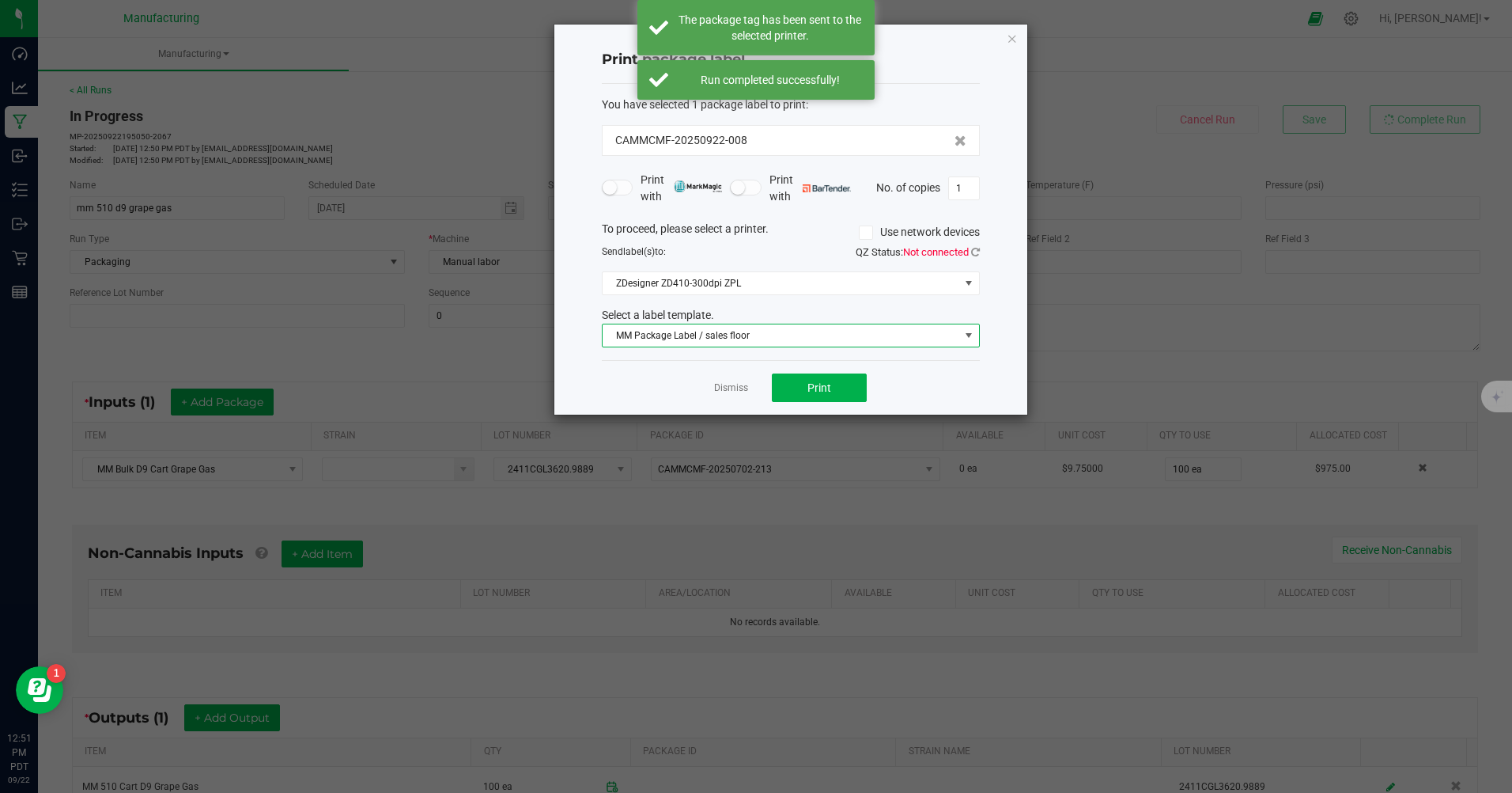
click at [738, 331] on span "MM Package Label / sales floor" at bounding box center [780, 335] width 357 height 22
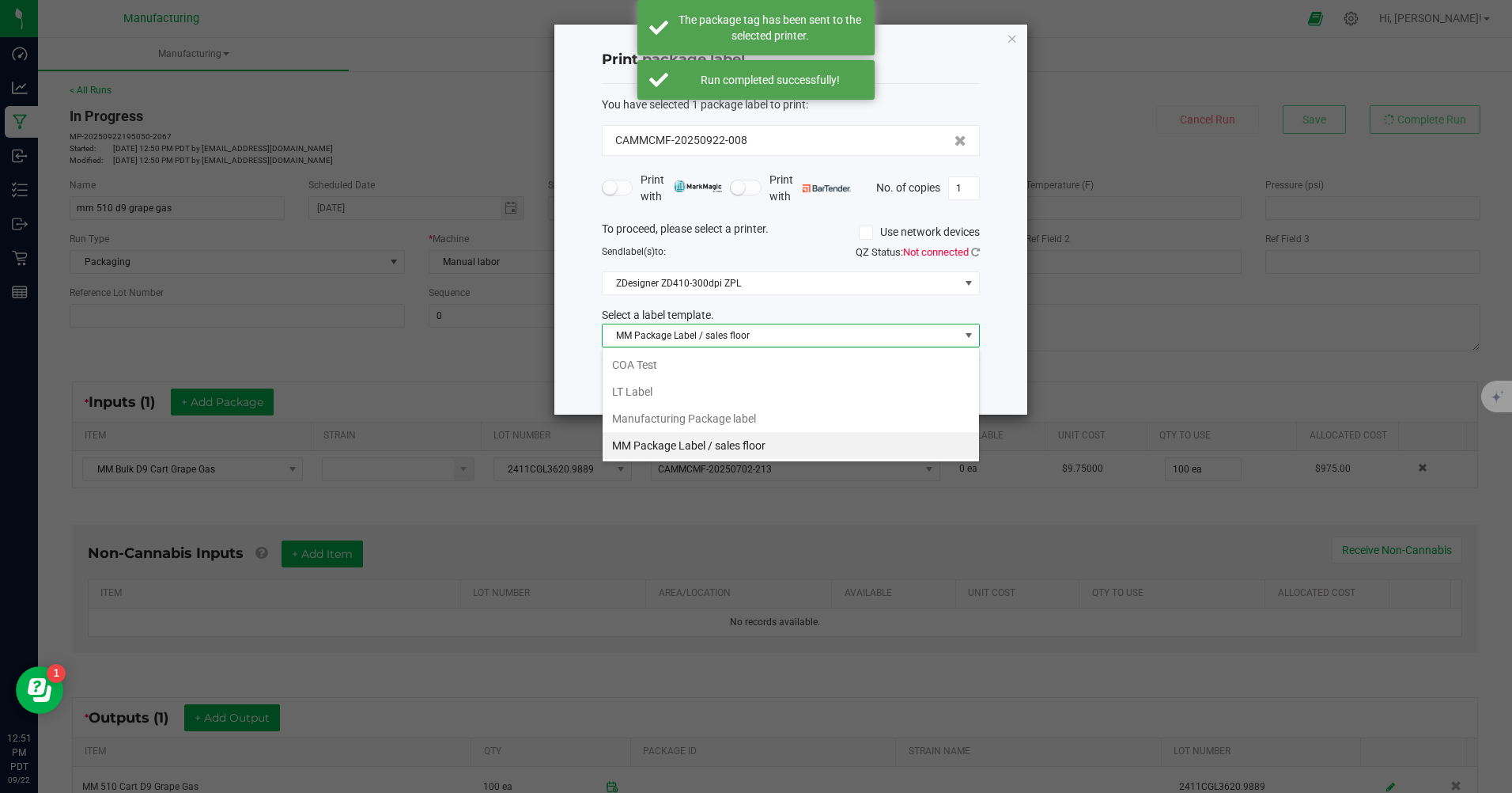
scroll to position [24, 378]
click at [736, 417] on li "Manufacturing Package label" at bounding box center [790, 418] width 376 height 27
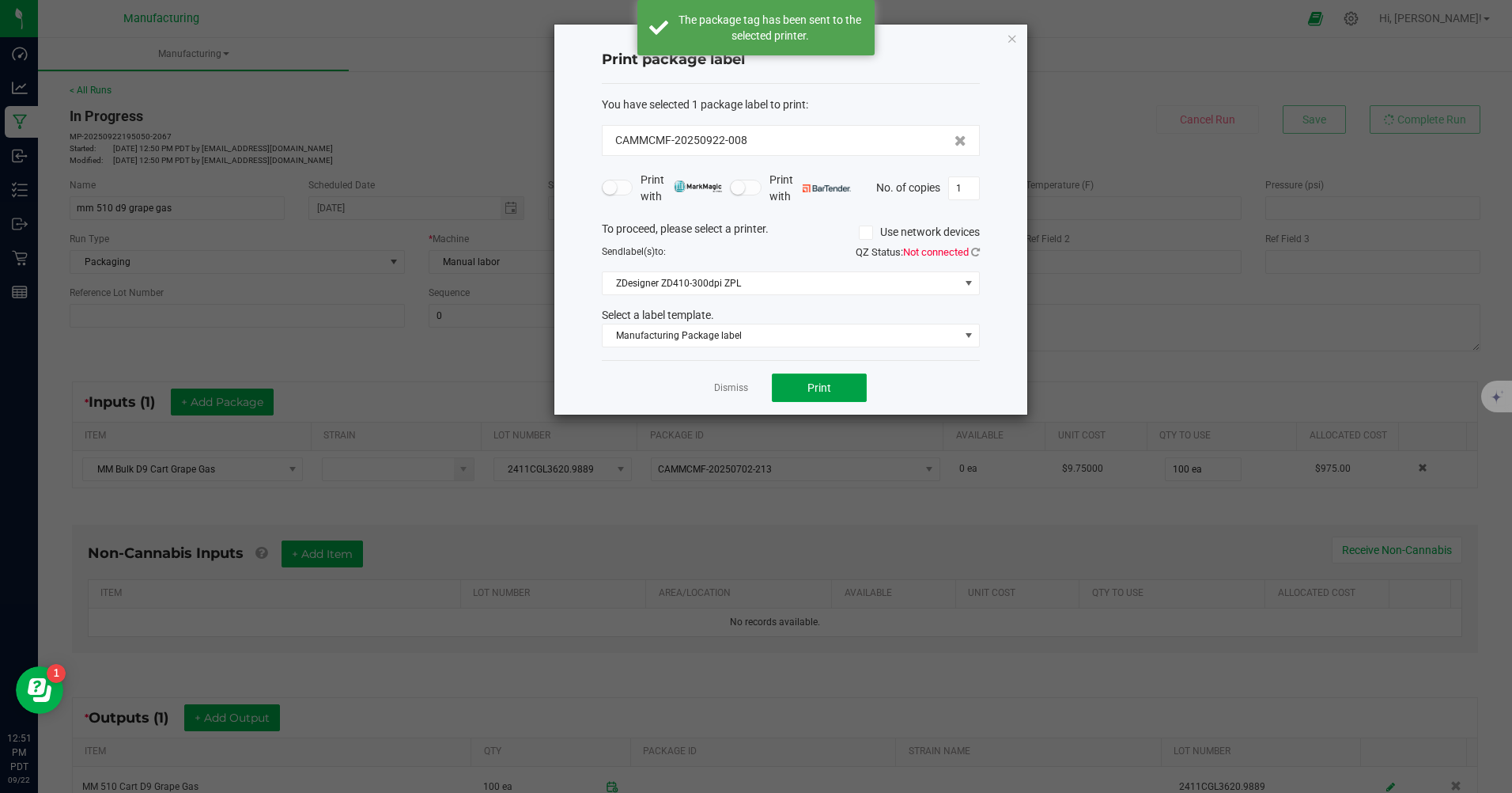
click at [799, 389] on button "Print" at bounding box center [819, 388] width 95 height 28
click at [1011, 34] on icon "button" at bounding box center [1012, 37] width 11 height 19
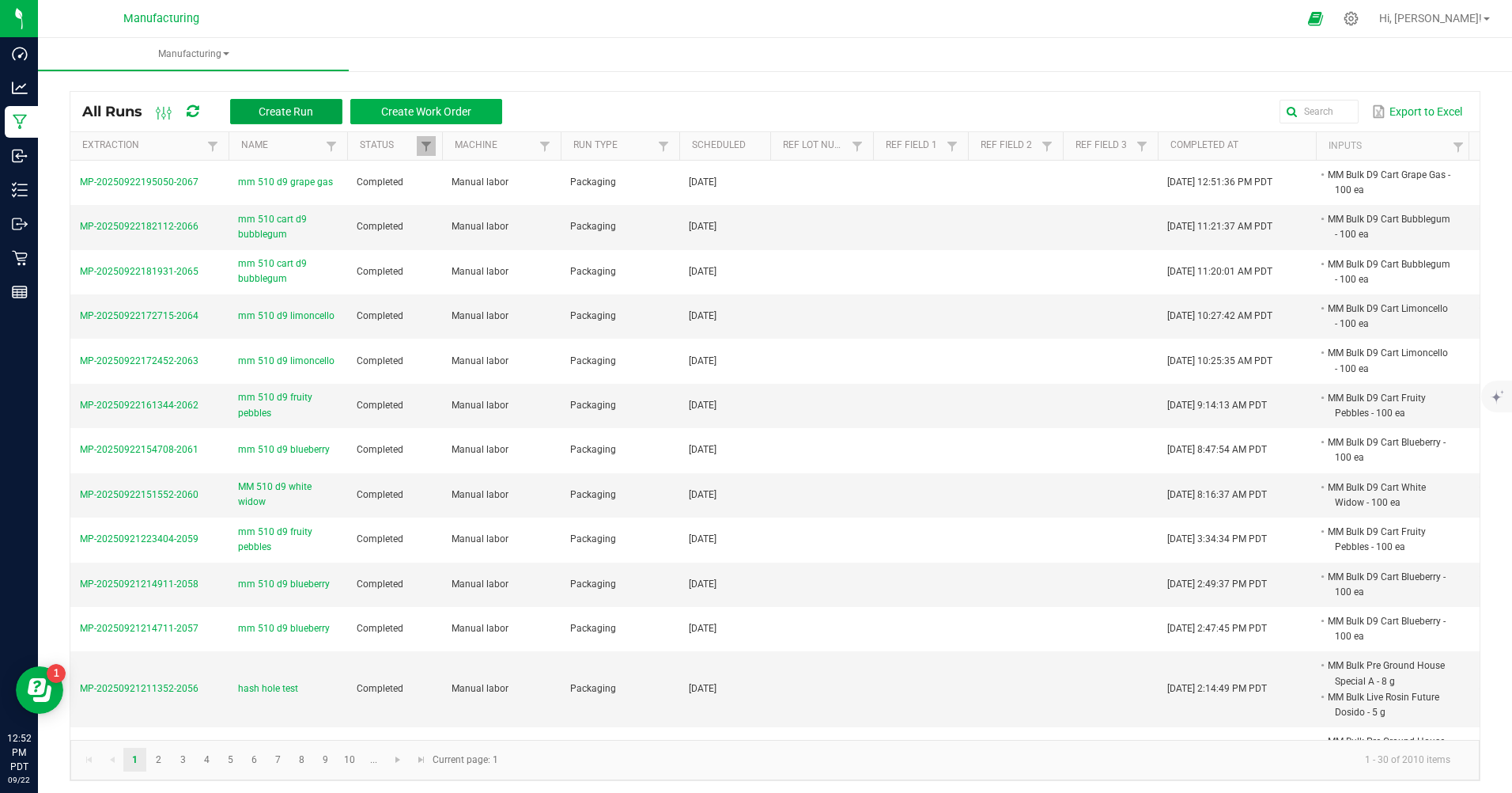
click at [295, 105] on span "Create Run" at bounding box center [286, 111] width 55 height 12
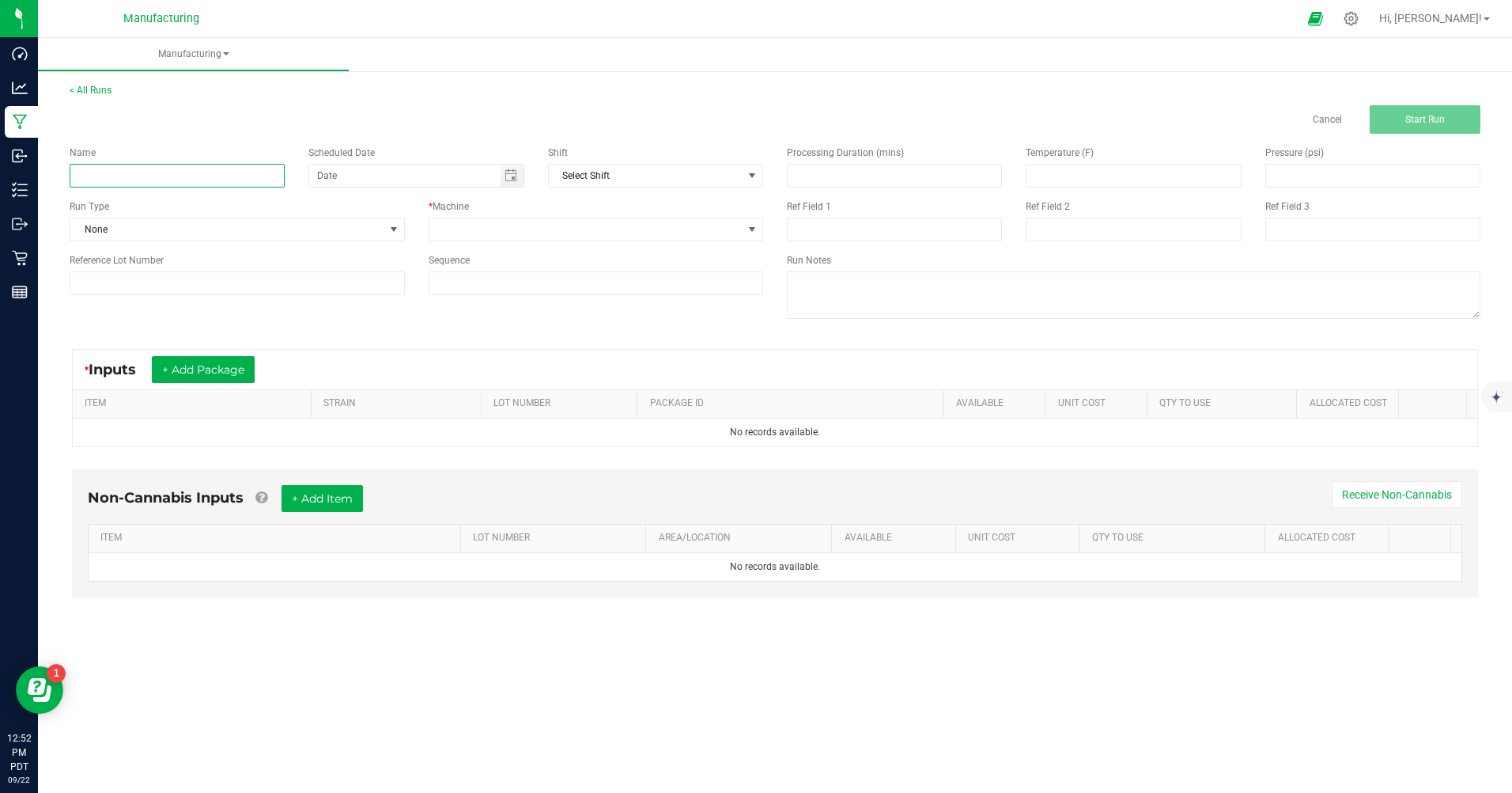
click at [206, 167] on input at bounding box center [177, 176] width 215 height 24
type input "mm 510 d9 grape gas"
click at [204, 223] on span "None" at bounding box center [227, 229] width 314 height 22
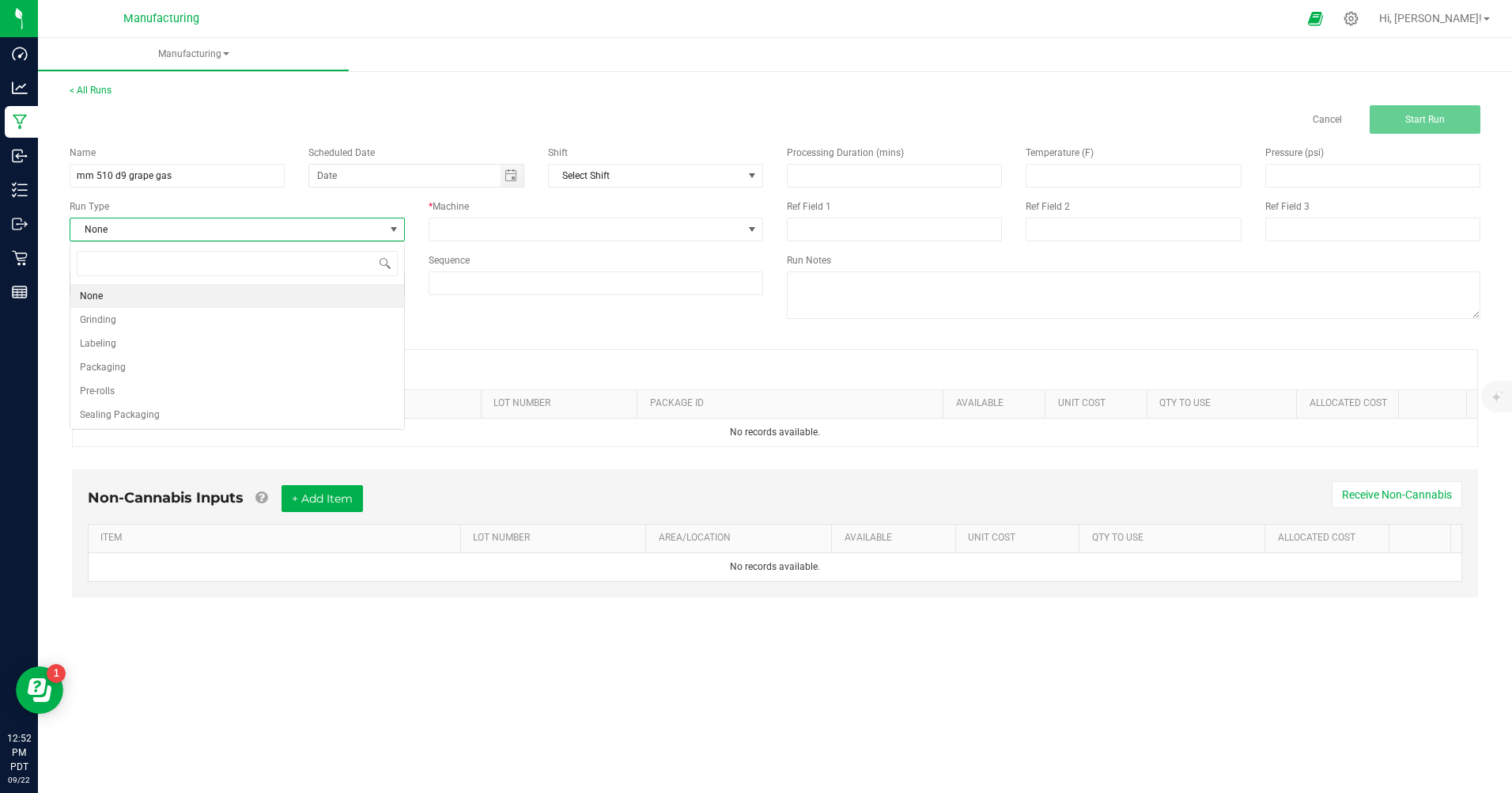
scroll to position [24, 335]
click at [146, 360] on li "Packaging" at bounding box center [237, 367] width 334 height 24
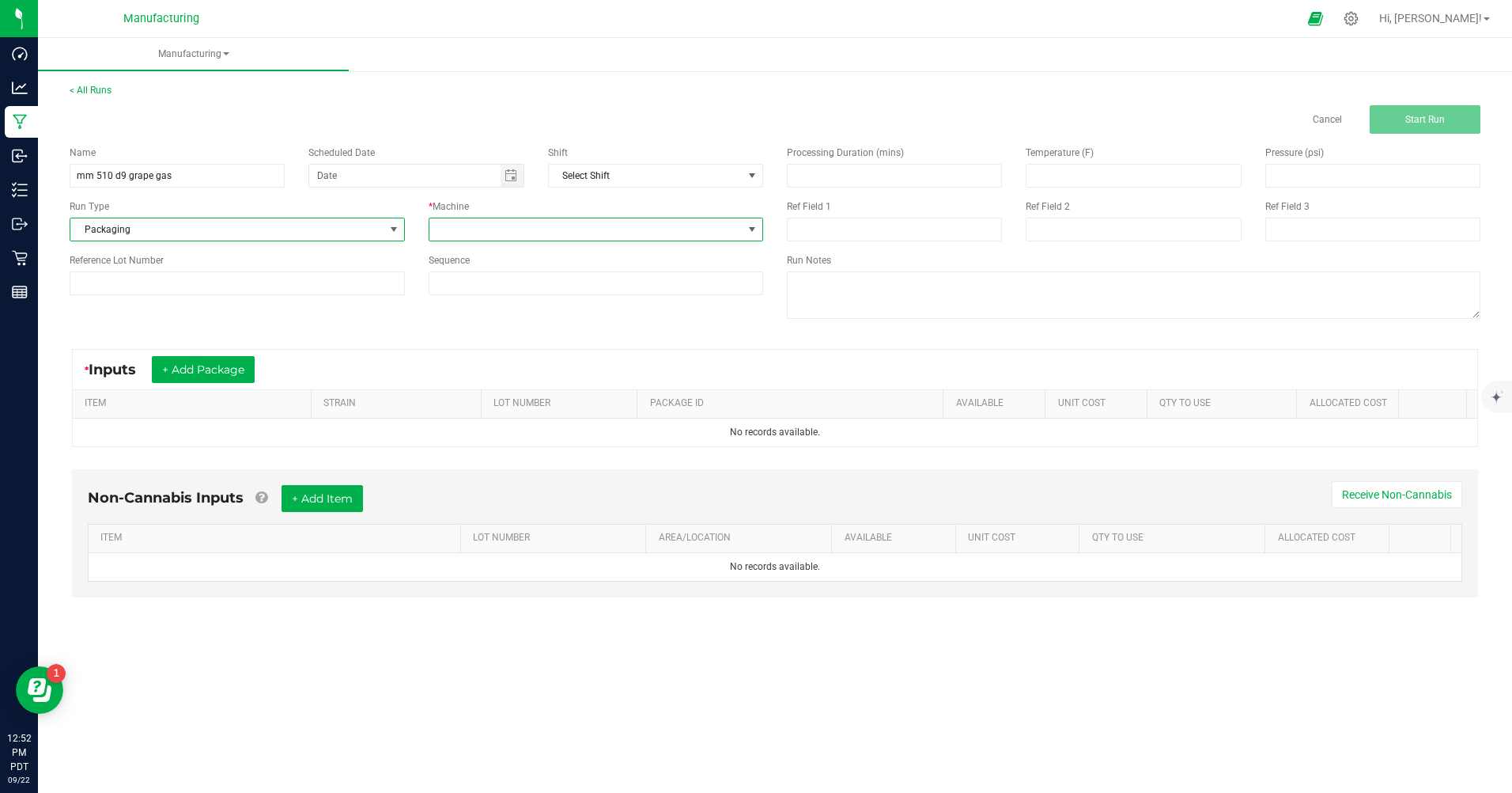
click at [530, 235] on span at bounding box center [586, 229] width 314 height 22
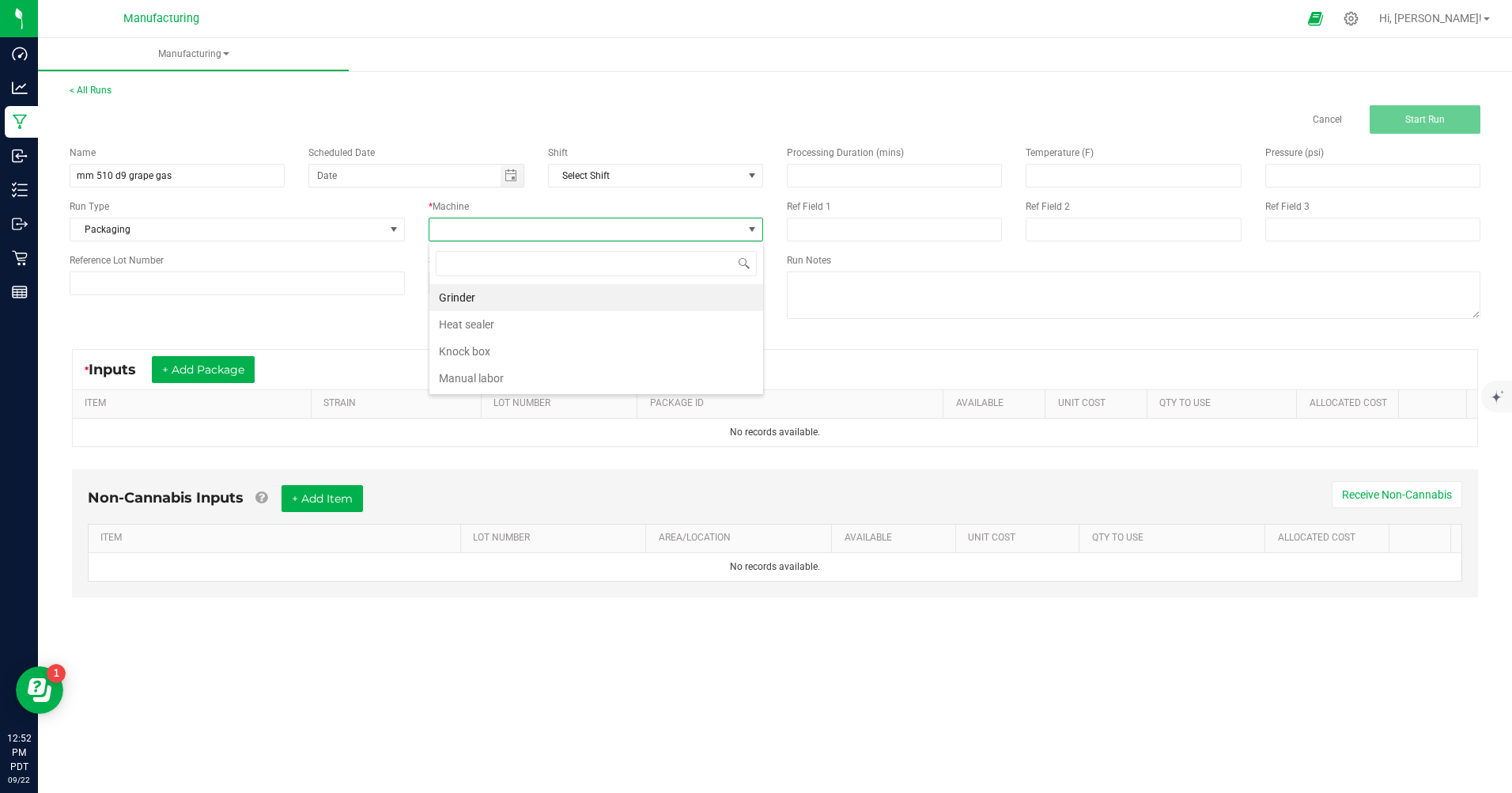
click at [507, 382] on li "Manual labor" at bounding box center [596, 378] width 334 height 27
click at [516, 178] on span "Toggle calendar" at bounding box center [510, 175] width 12 height 12
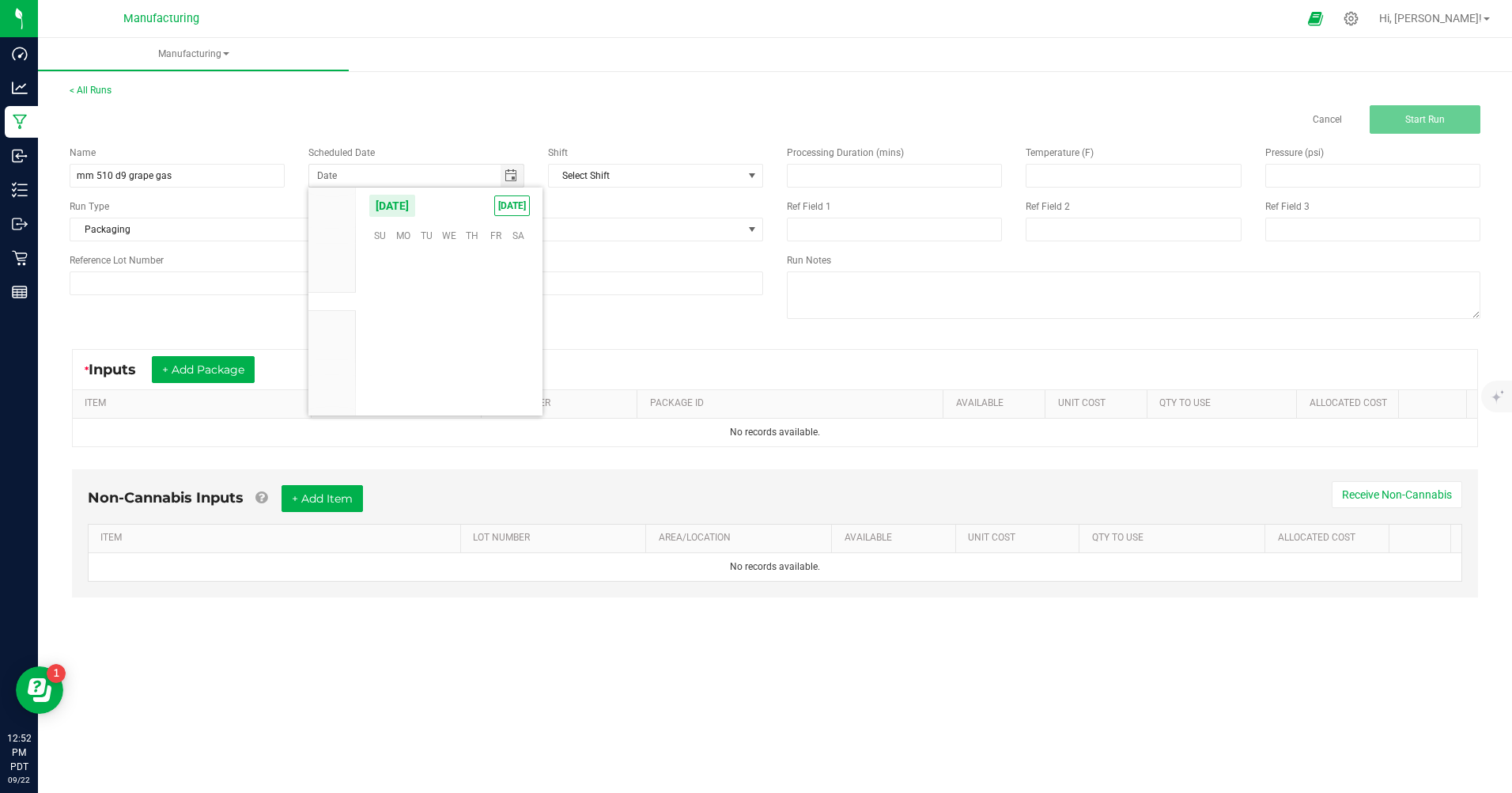
scroll to position [256614, 0]
click at [514, 206] on span "[DATE]" at bounding box center [512, 206] width 36 height 21
type input "[DATE]"
click at [212, 370] on button "+ Add Package" at bounding box center [203, 370] width 103 height 27
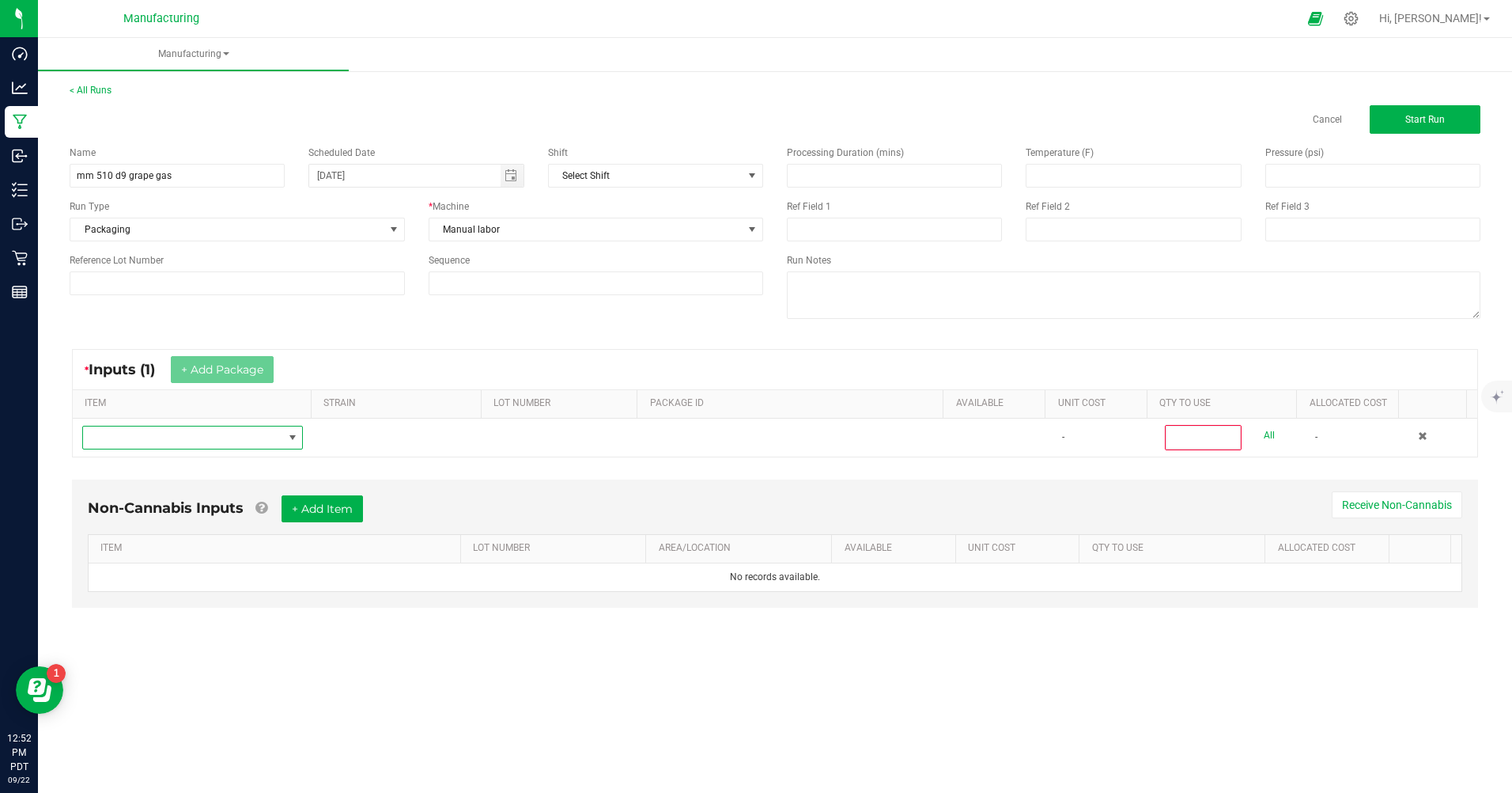
click at [202, 442] on span "NO DATA FOUND" at bounding box center [182, 438] width 200 height 22
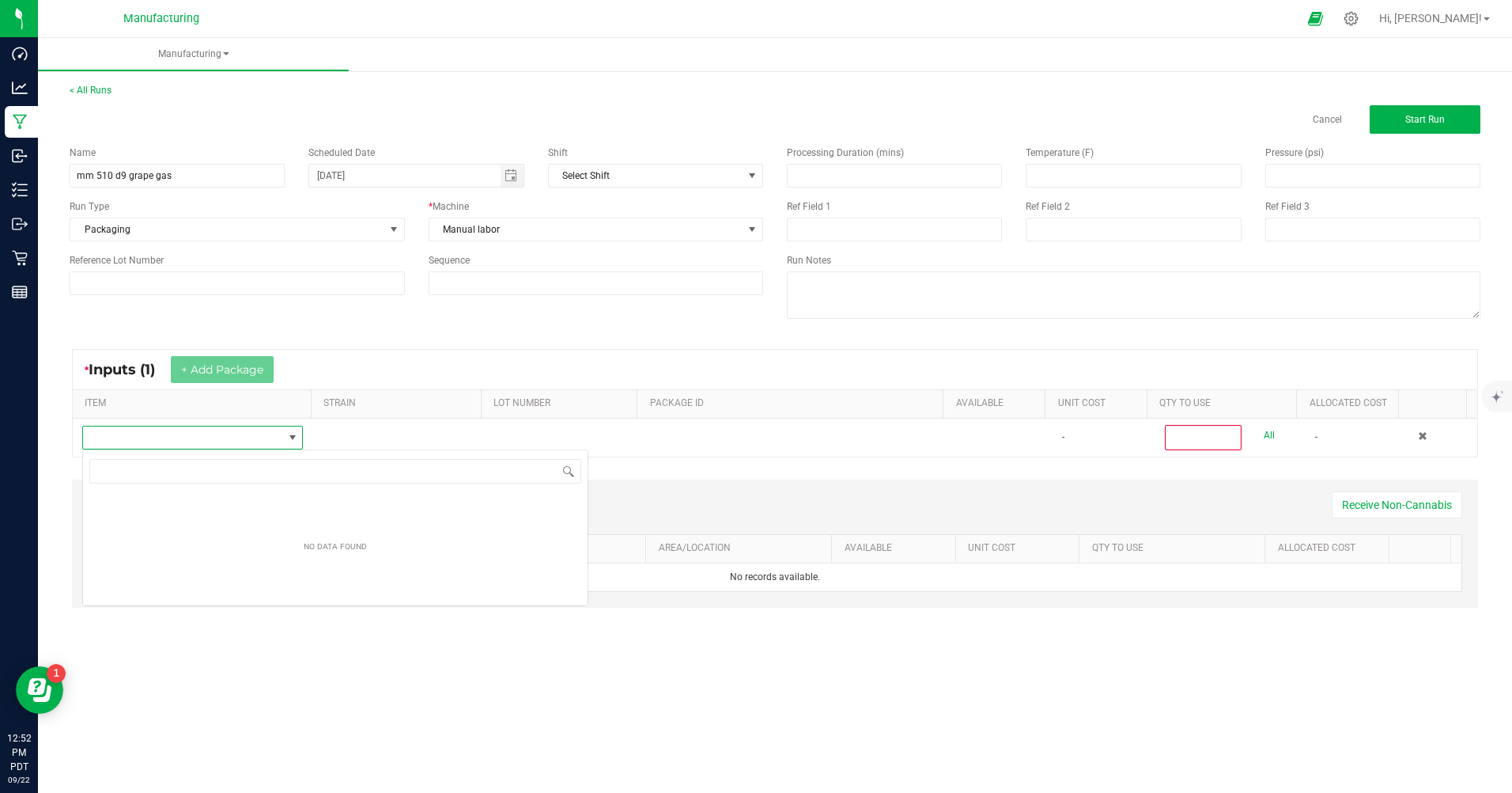
scroll to position [24, 219]
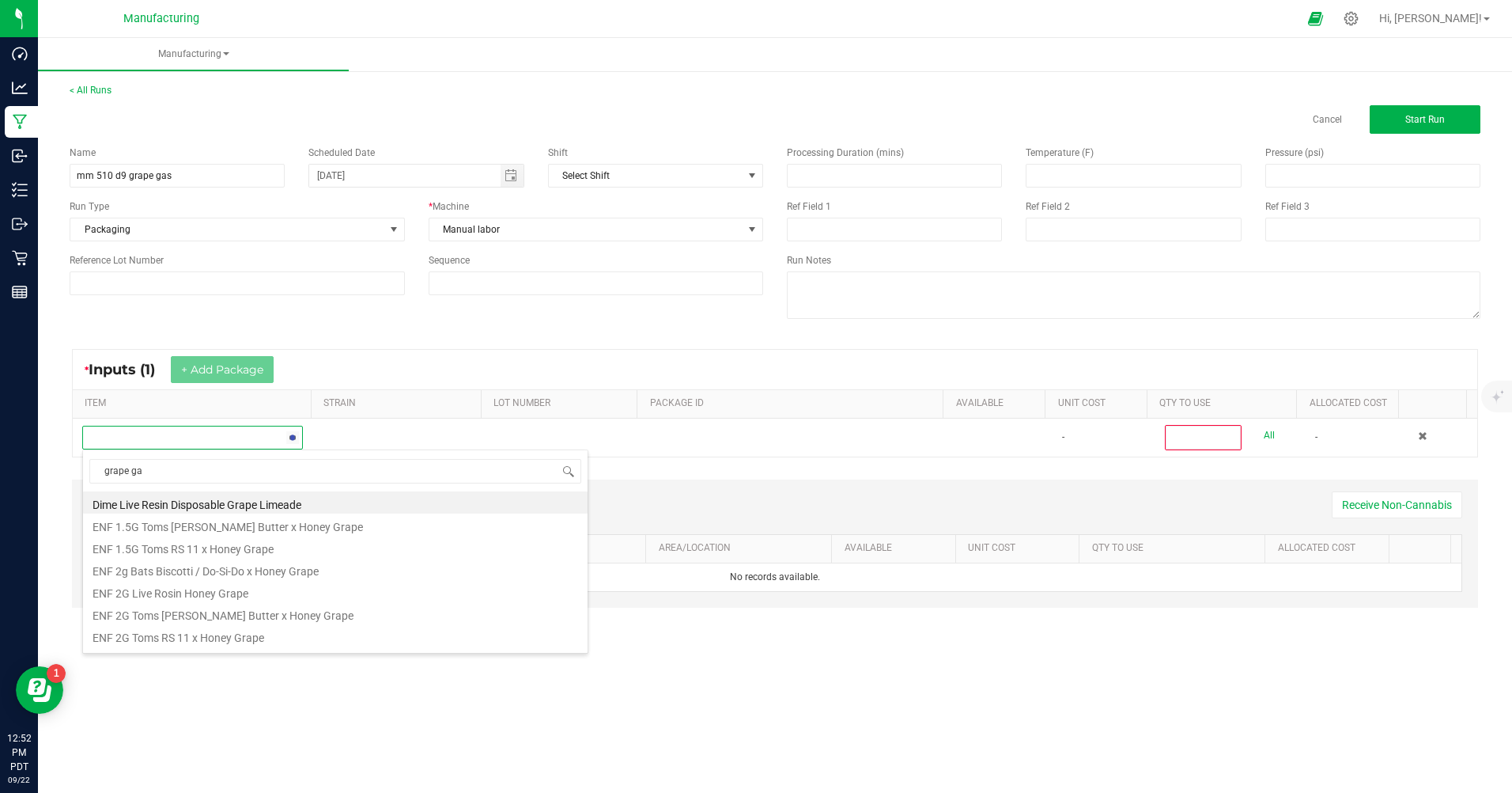
type input "grape gas"
click at [212, 526] on li "MM Bulk D9 Cart Grape Gas" at bounding box center [335, 525] width 505 height 22
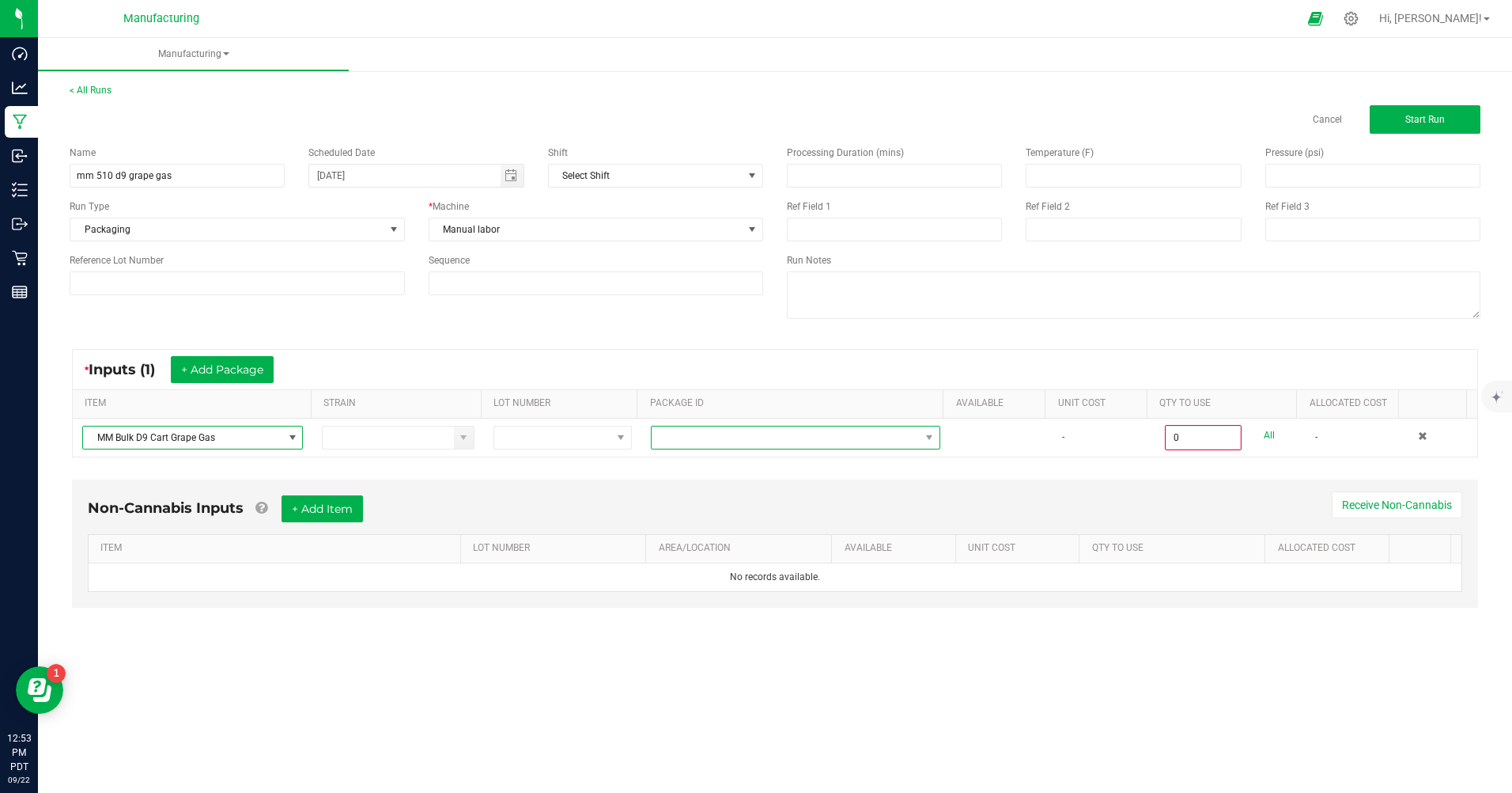
click at [677, 442] on span at bounding box center [786, 438] width 268 height 22
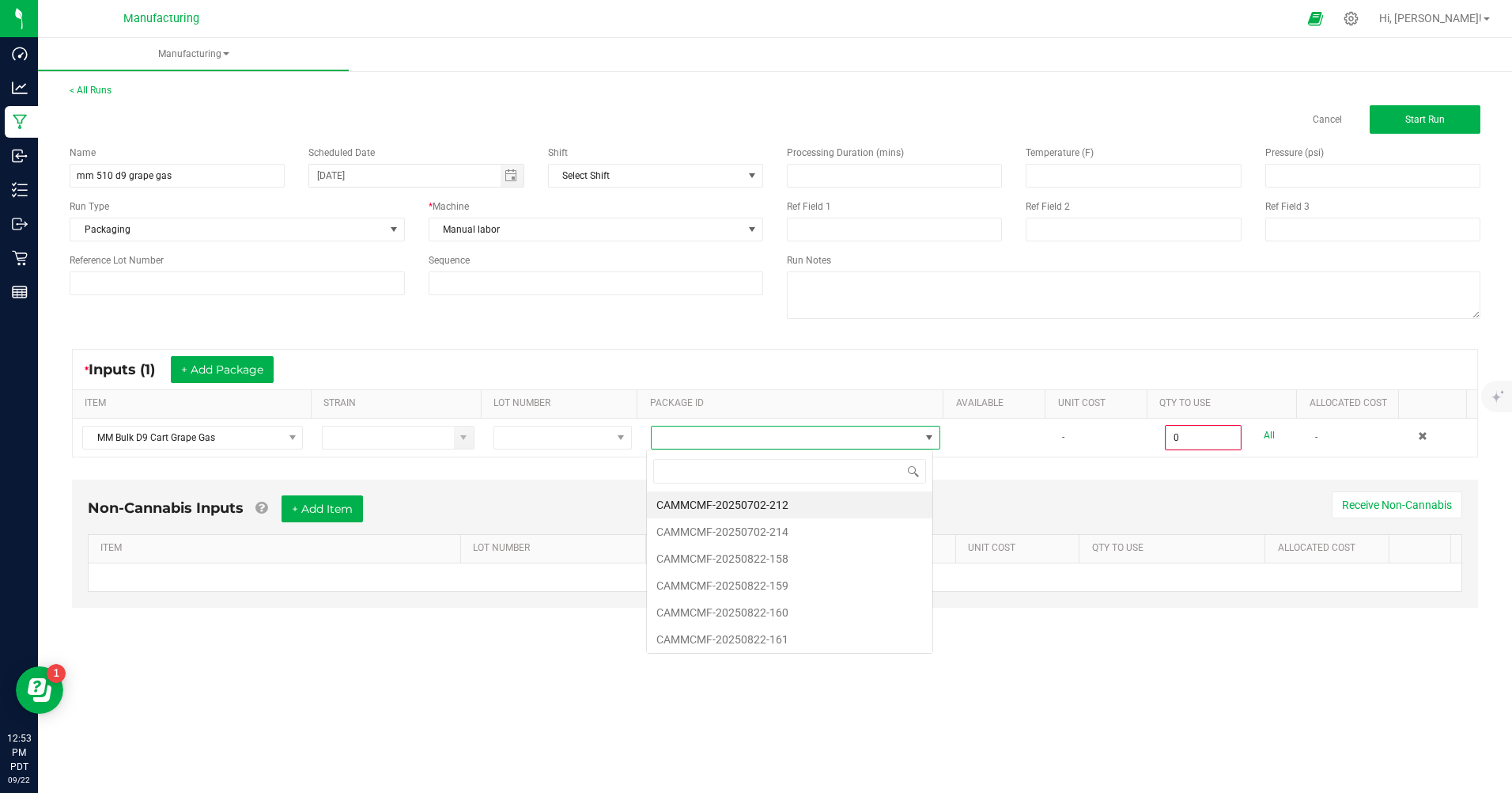
scroll to position [24, 287]
click at [731, 535] on li "CAMMCMF-20250702-214" at bounding box center [790, 531] width 286 height 27
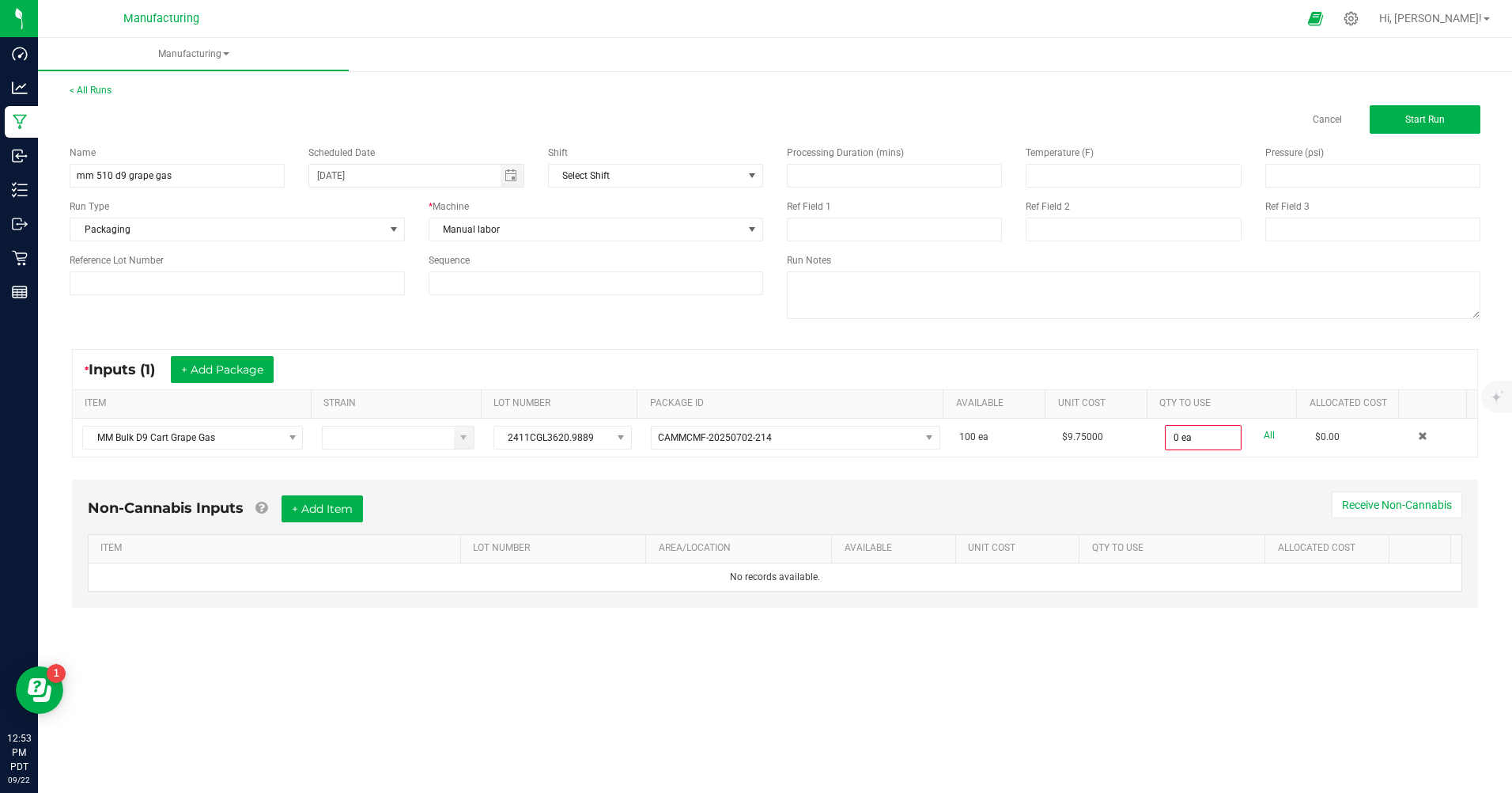
click at [1264, 433] on link "All" at bounding box center [1269, 436] width 11 height 22
type input "100 ea"
click at [1399, 118] on button "Start Run" at bounding box center [1426, 119] width 111 height 28
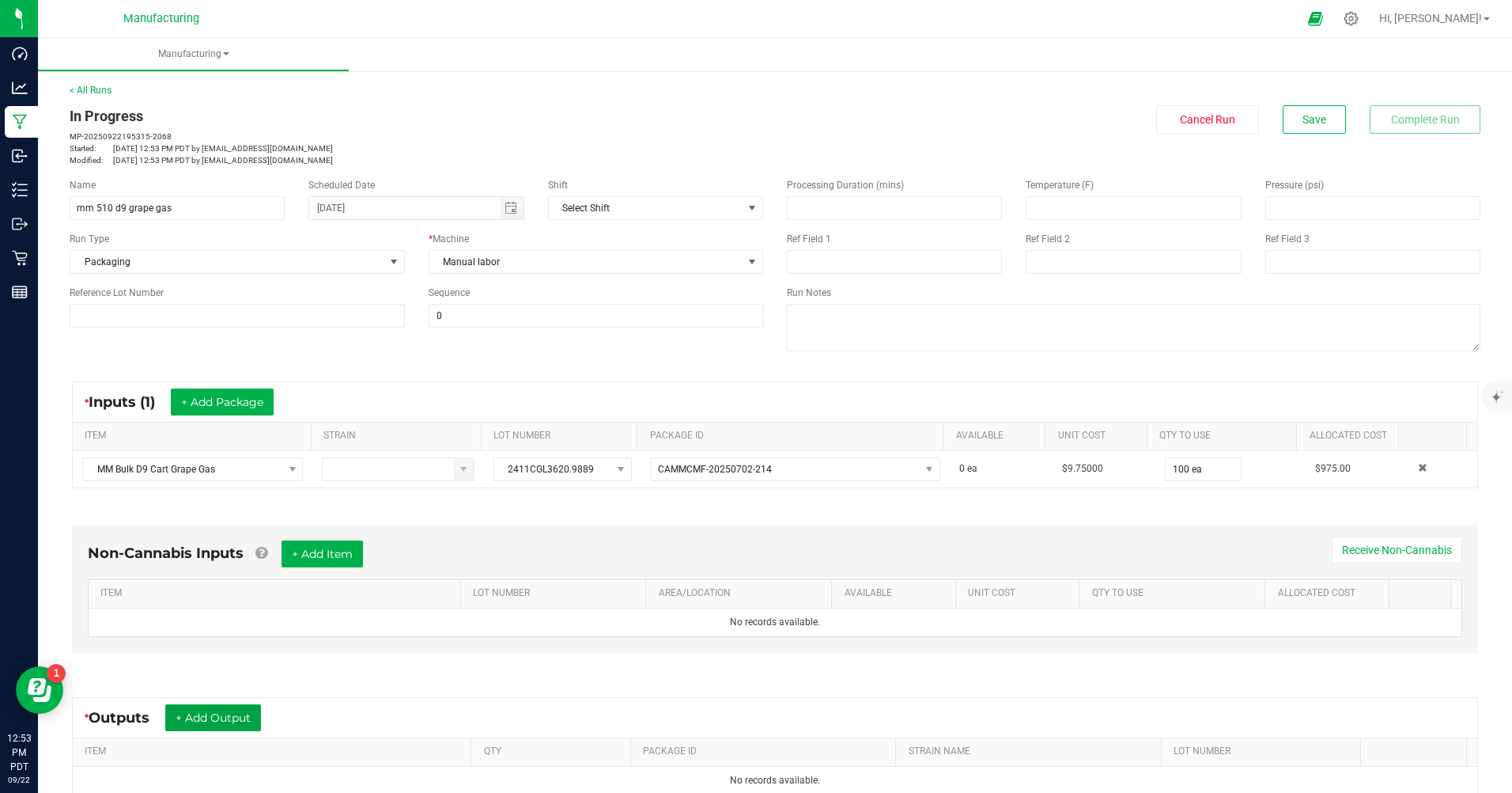
click at [234, 718] on button "+ Add Output" at bounding box center [214, 718] width 96 height 27
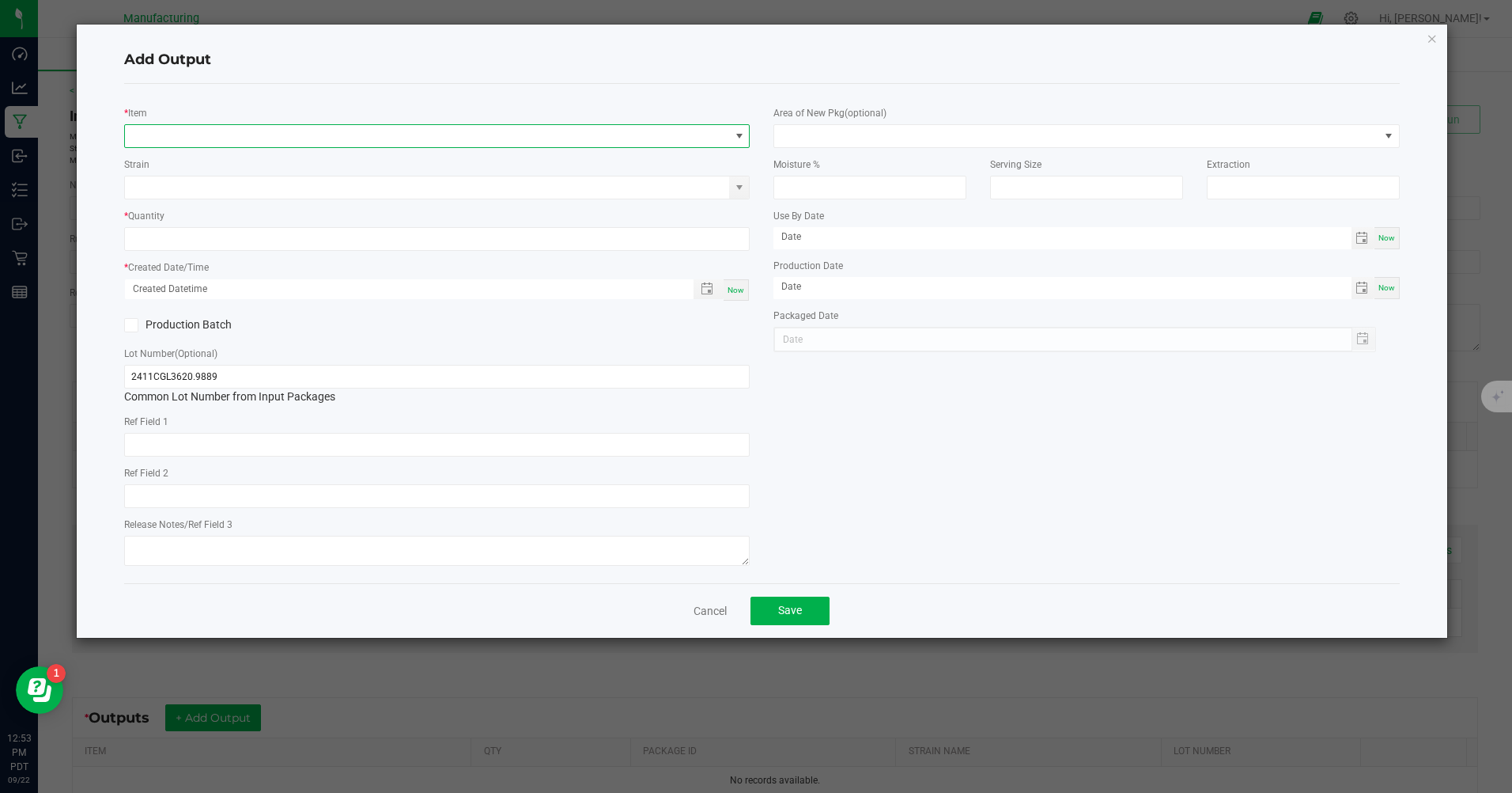
click at [199, 128] on span "NO DATA FOUND" at bounding box center [427, 136] width 604 height 22
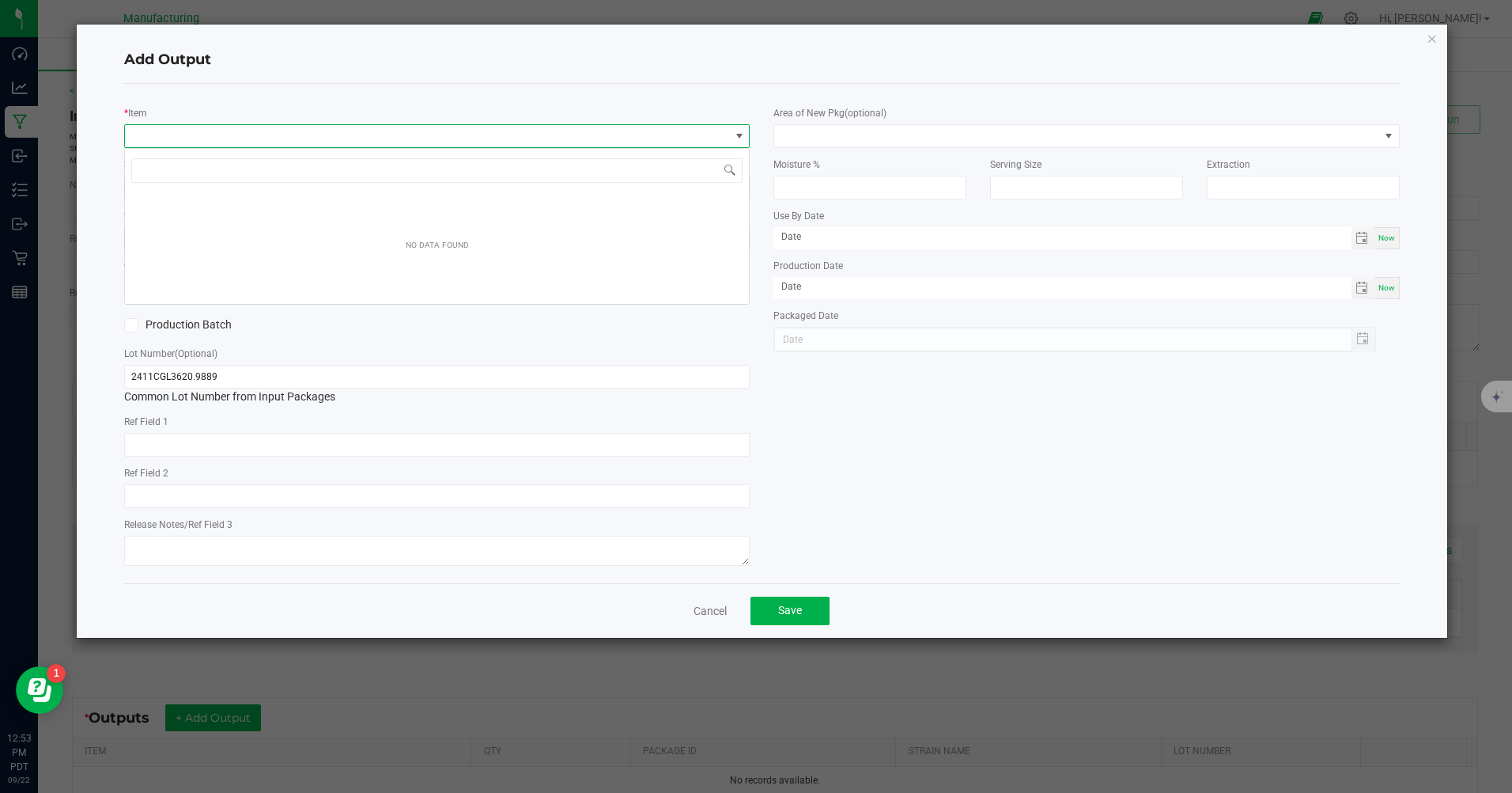
scroll to position [24, 626]
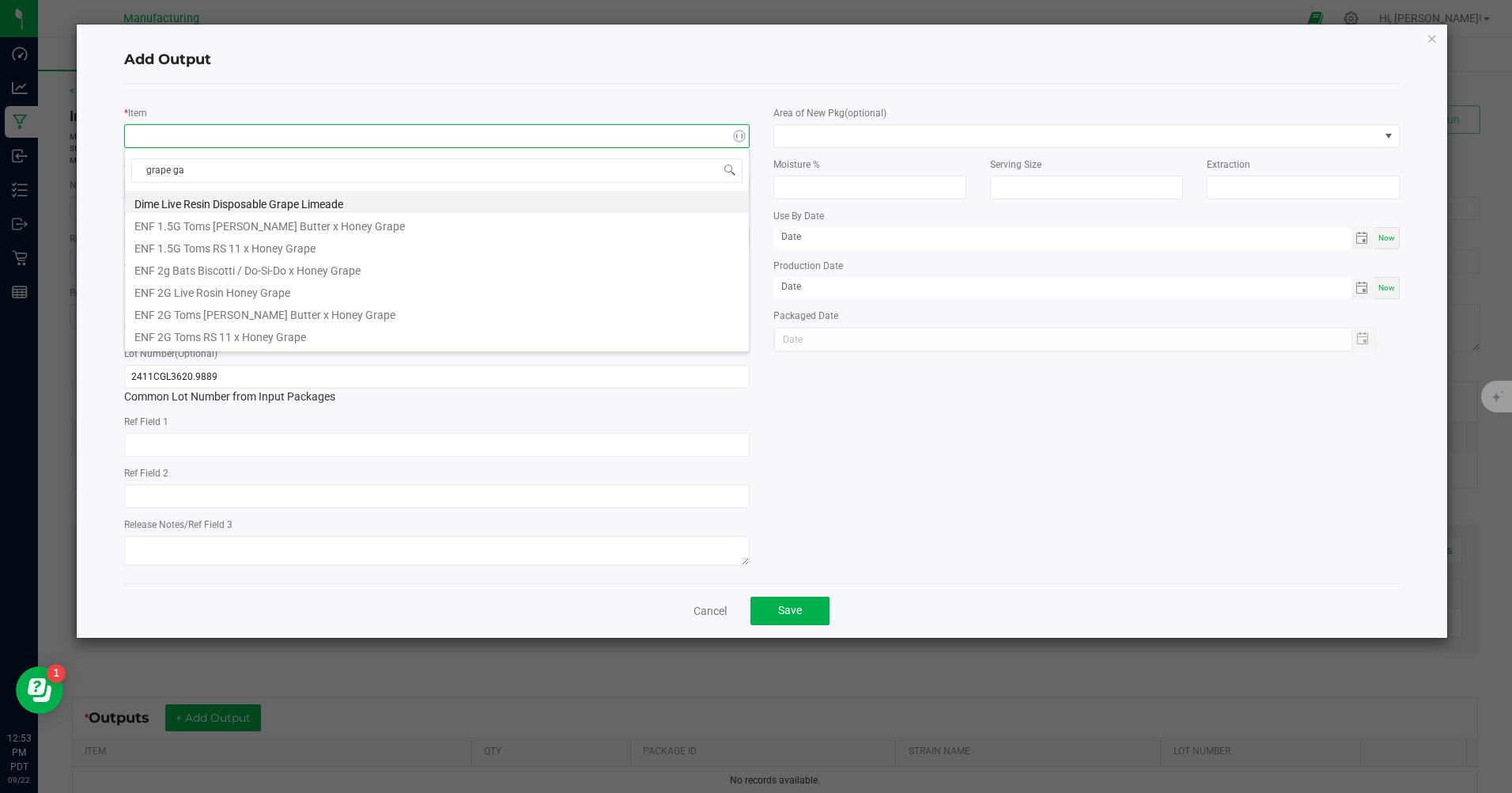
type input "grape gas"
click at [195, 198] on li "MM 510 Cart D9 Grape Gas" at bounding box center [437, 201] width 624 height 22
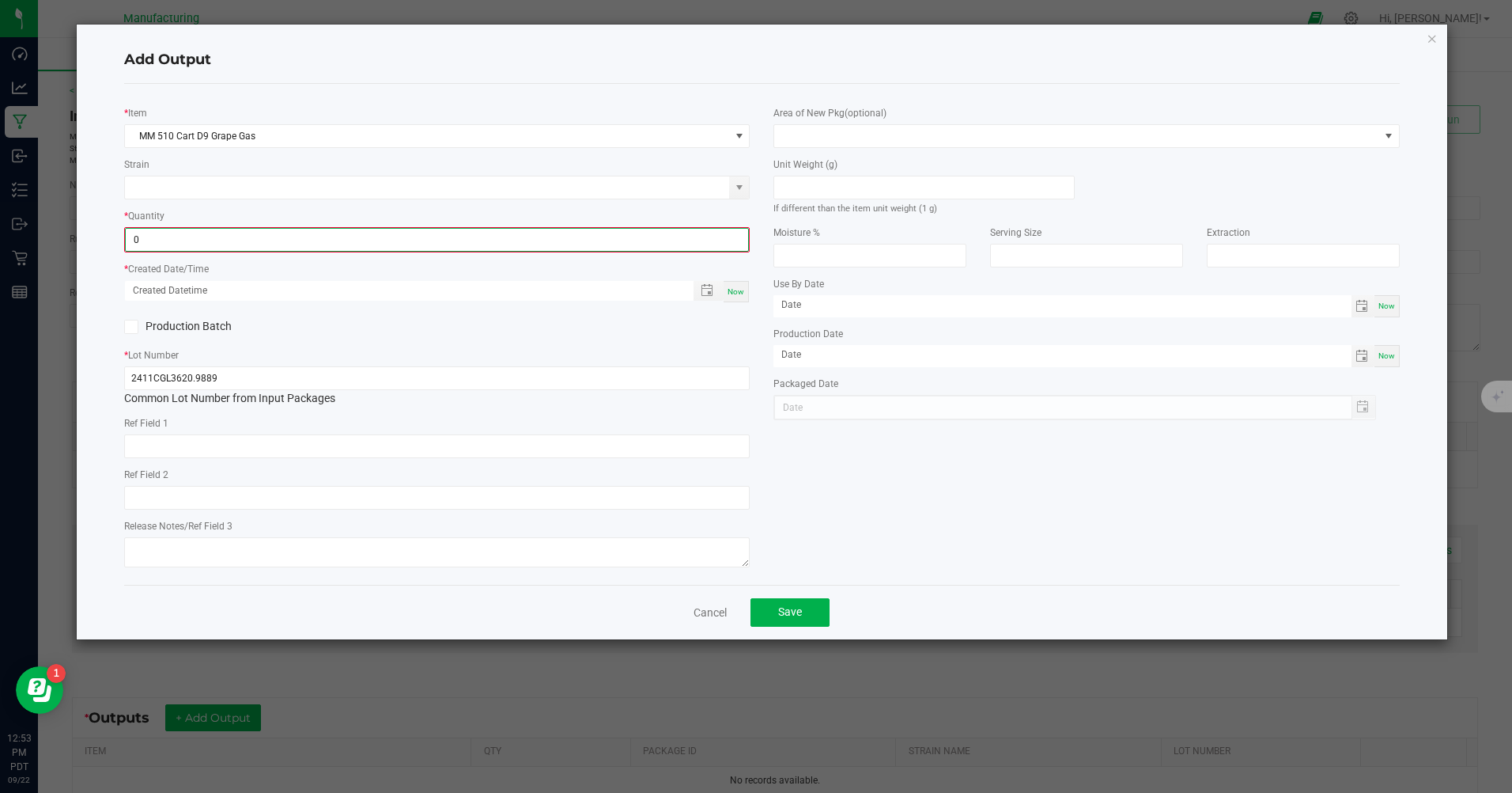
click at [153, 245] on input "0" at bounding box center [437, 239] width 622 height 22
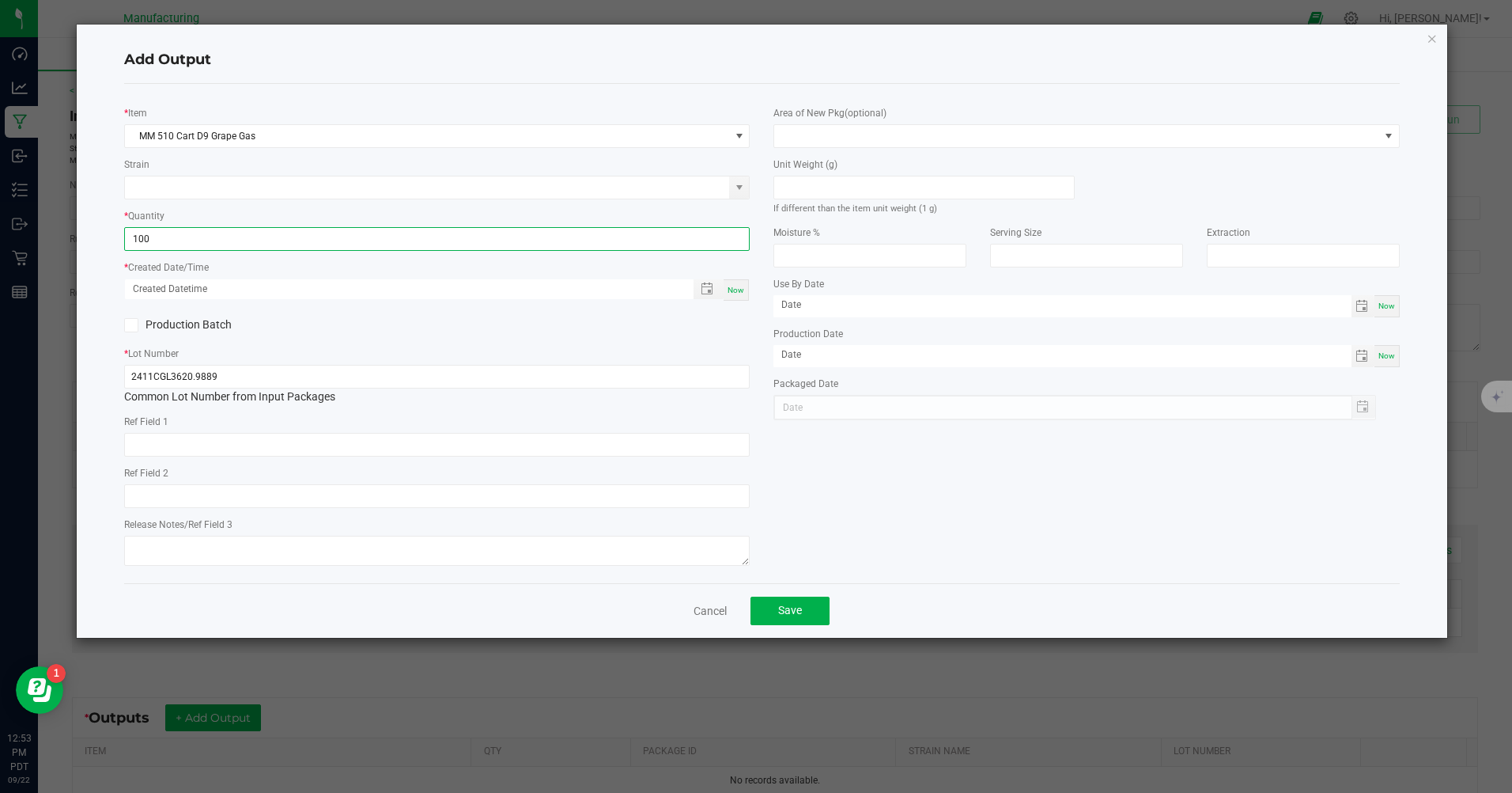
type input "100 ea"
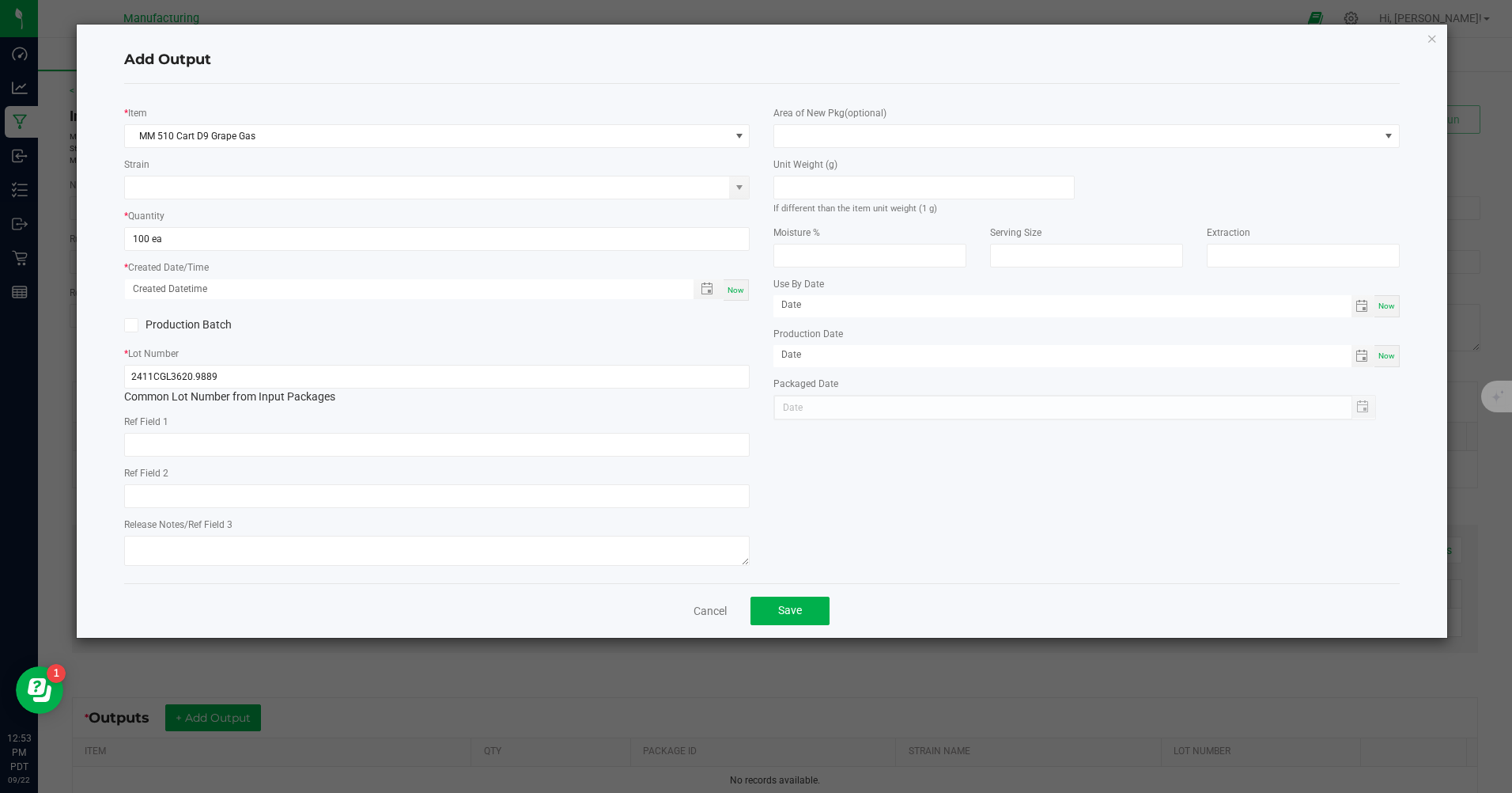
click at [743, 291] on span "Now" at bounding box center [736, 290] width 17 height 9
type input "[DATE] 12:53 PM"
type input "[DATE]"
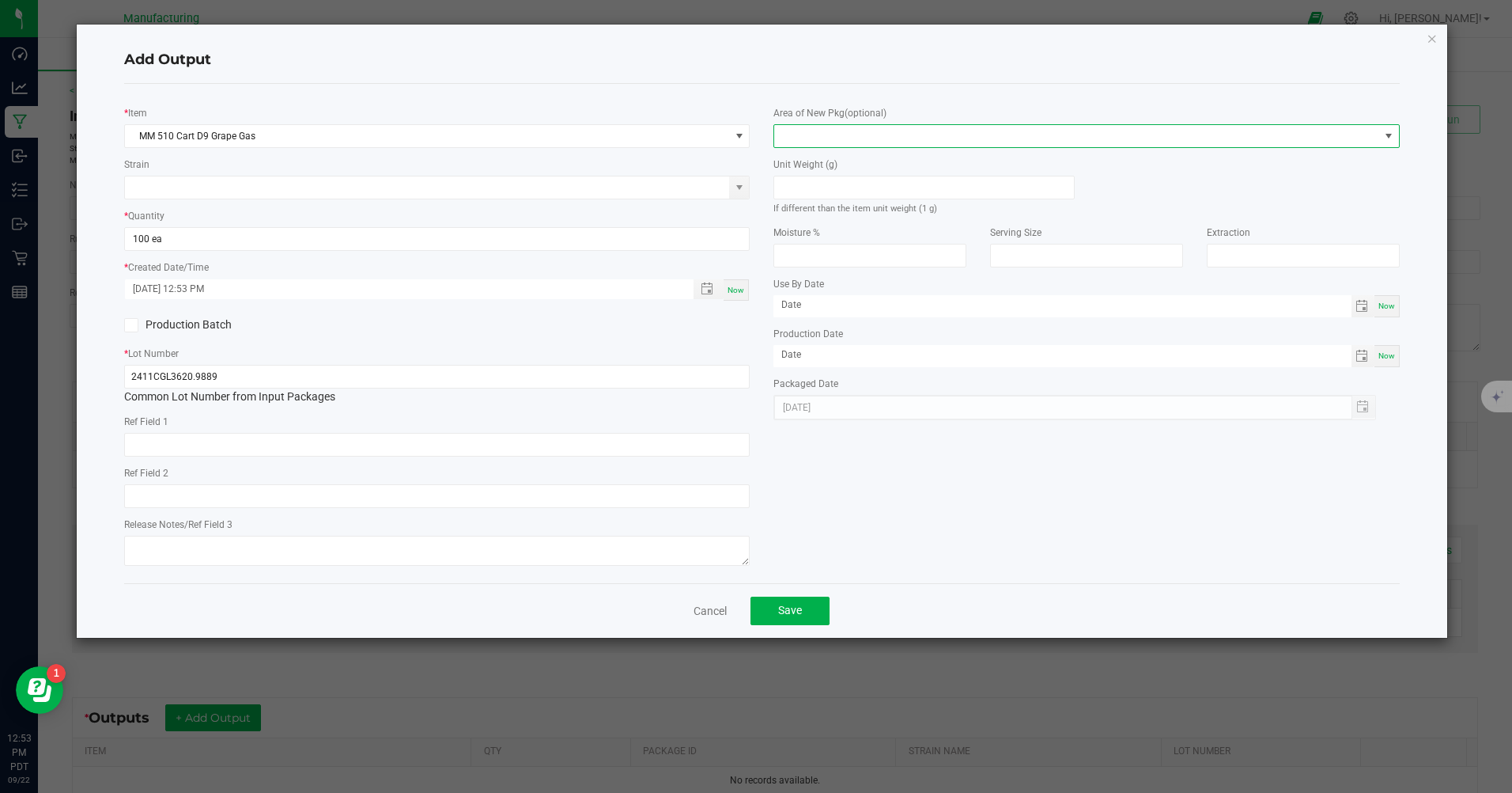
click at [826, 136] on span at bounding box center [1076, 136] width 604 height 22
click at [848, 333] on li "Inventory Room" at bounding box center [1087, 338] width 624 height 27
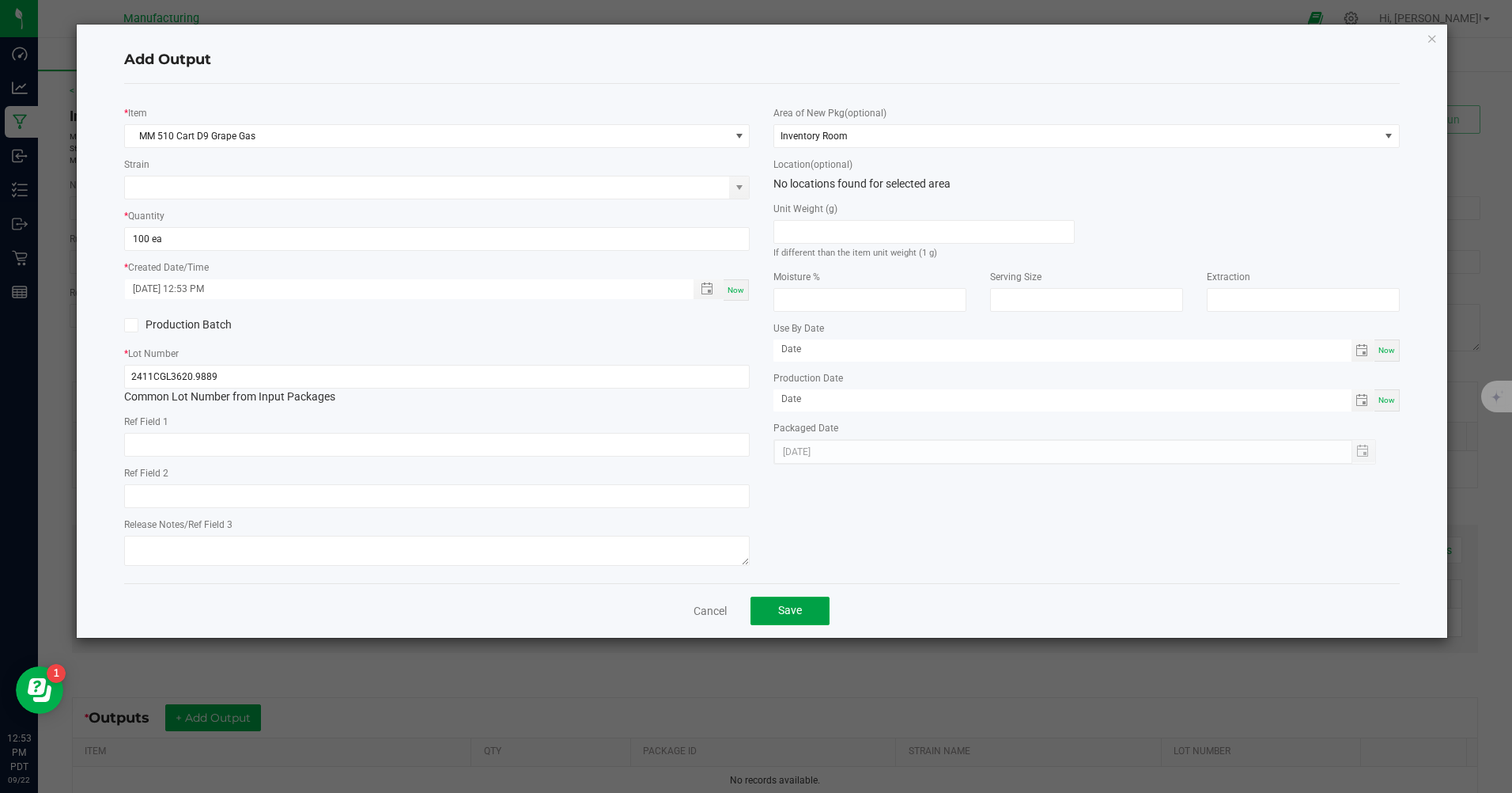
click at [812, 614] on button "Save" at bounding box center [790, 611] width 79 height 28
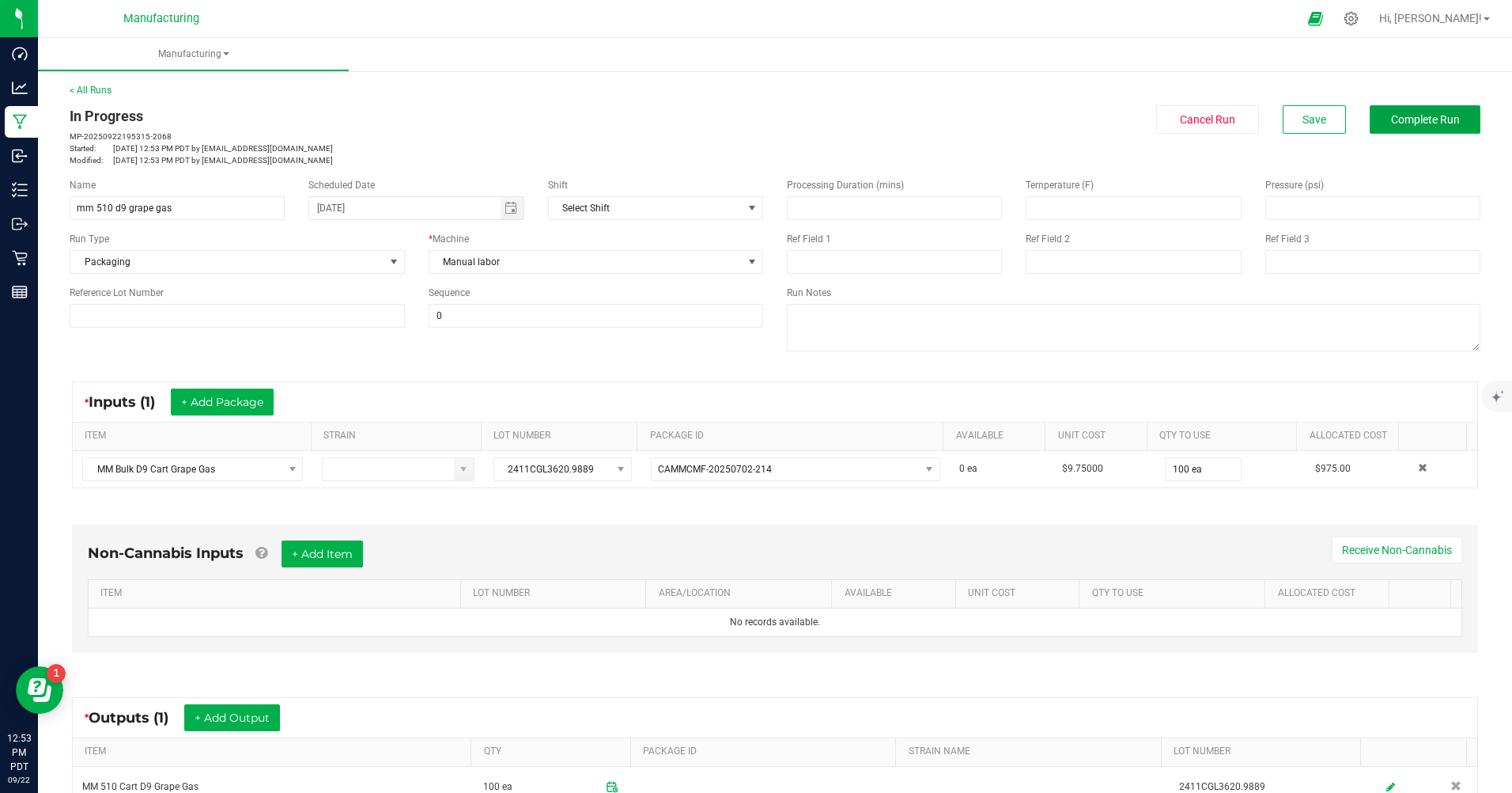
click at [1413, 109] on button "Complete Run" at bounding box center [1426, 119] width 111 height 28
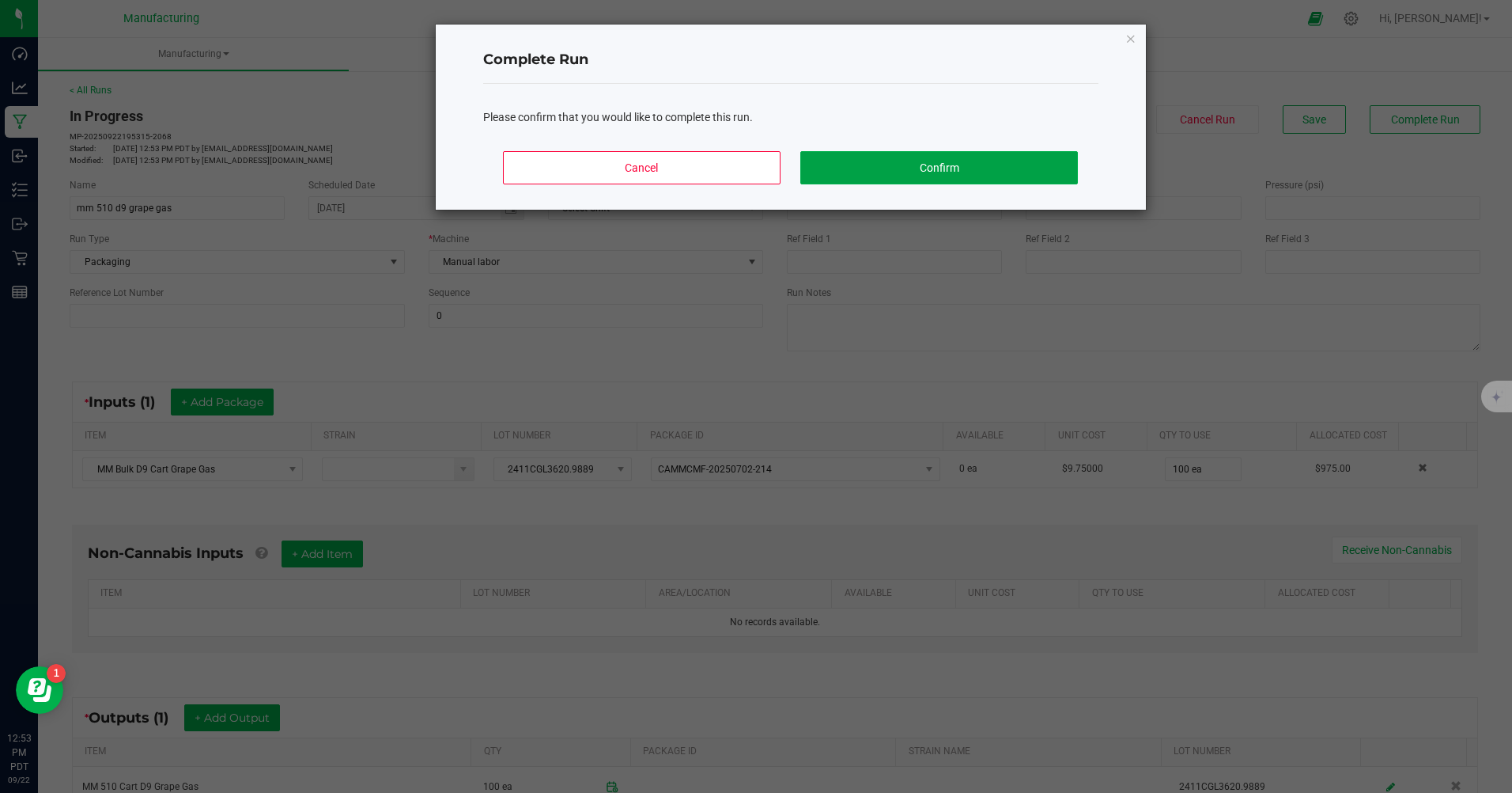
click at [969, 165] on button "Confirm" at bounding box center [939, 167] width 277 height 33
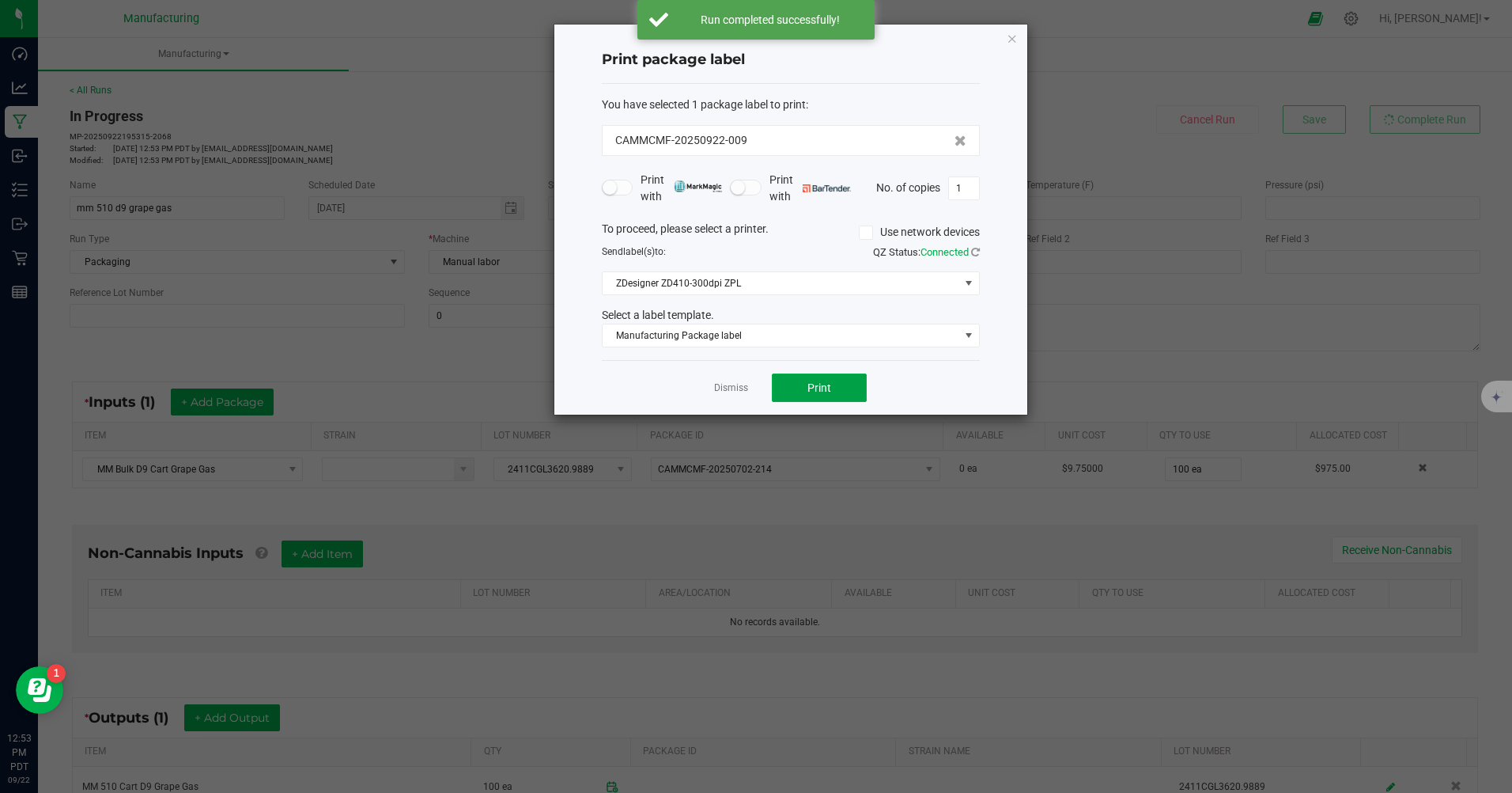
click at [804, 394] on button "Print" at bounding box center [819, 388] width 95 height 28
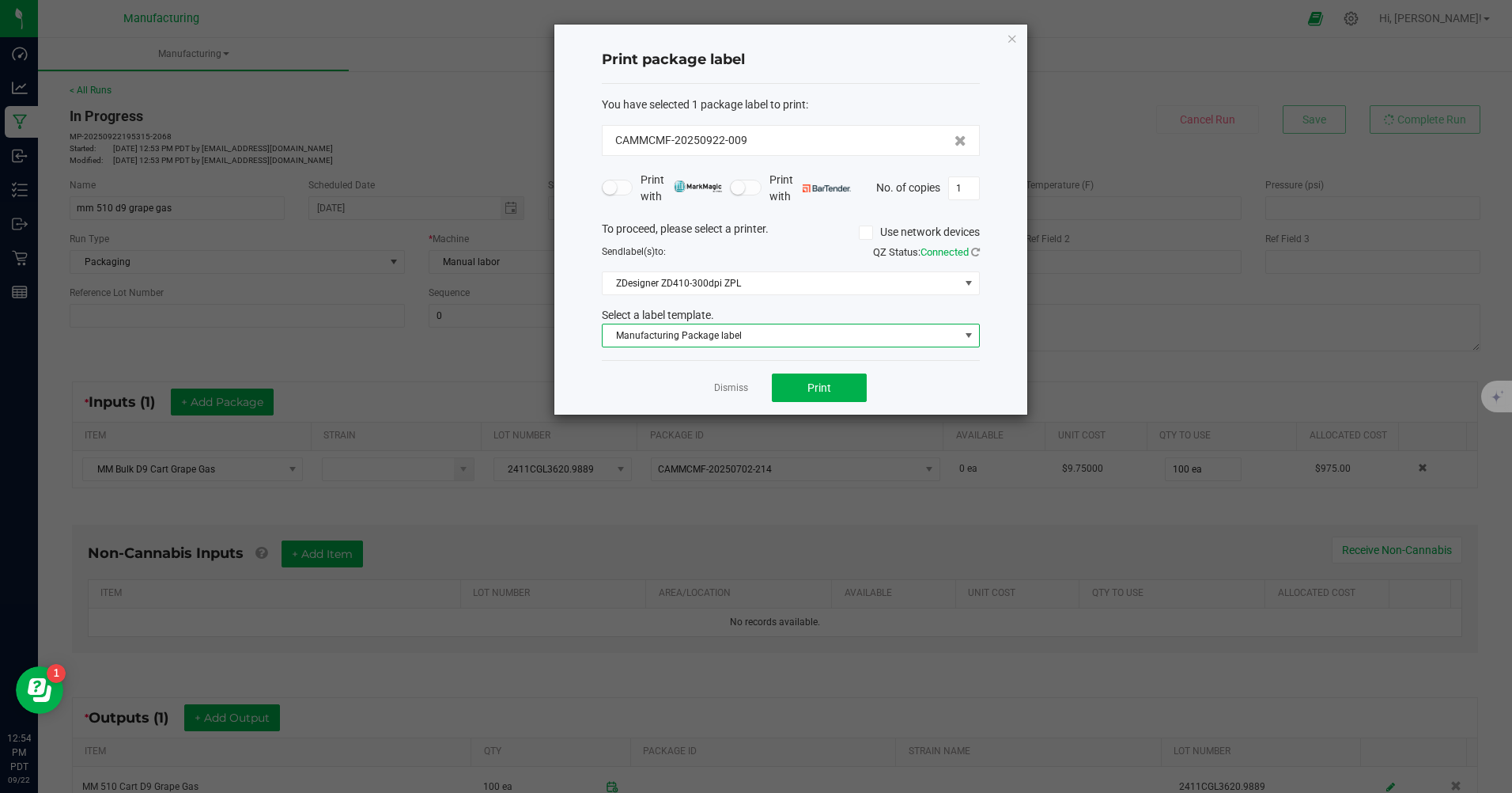
click at [732, 332] on span "Manufacturing Package label" at bounding box center [780, 335] width 357 height 22
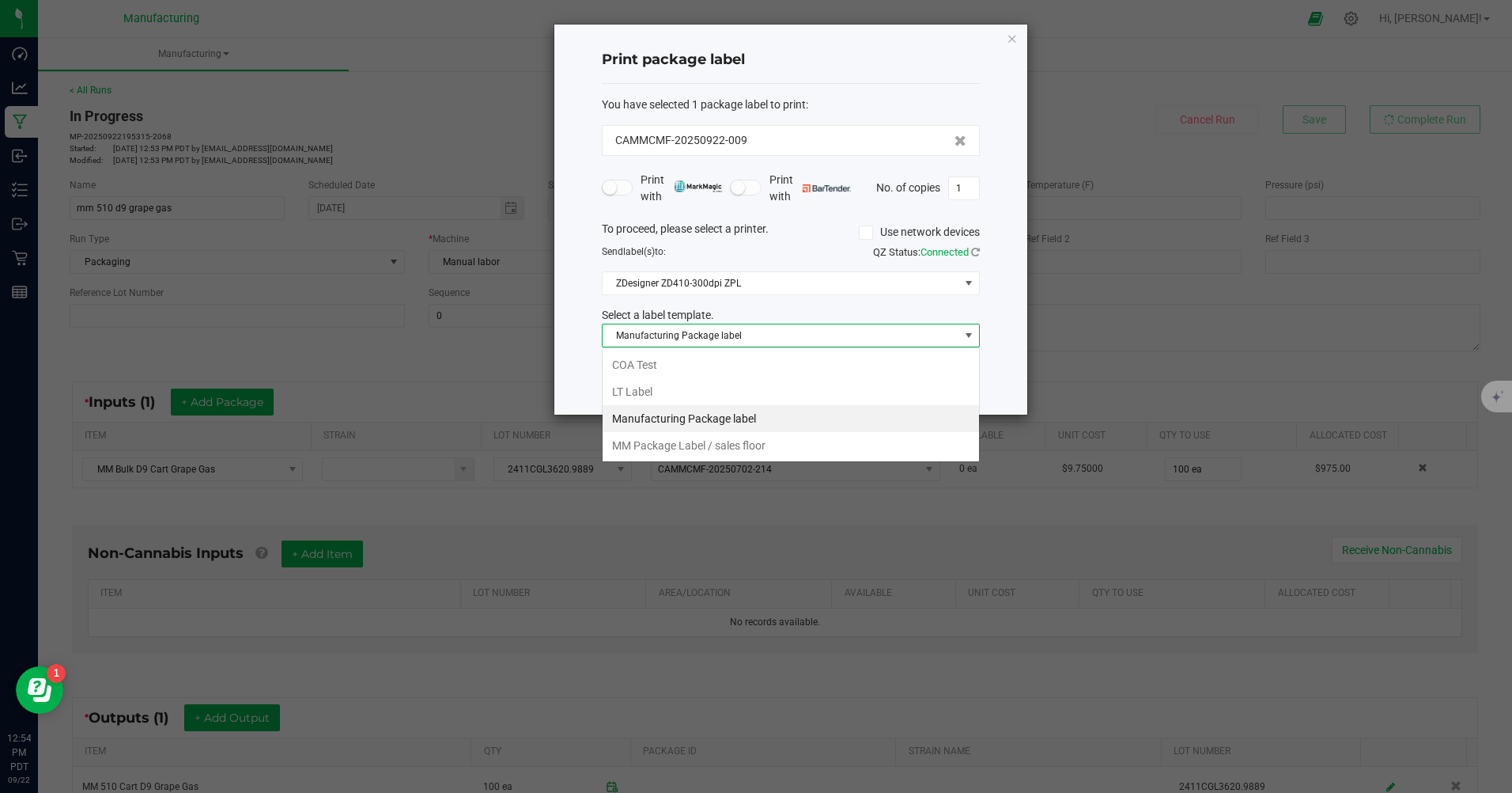
scroll to position [24, 378]
click at [1245, 369] on ngb-modal-window "Print package label You have selected 1 package label to print : CAMMCMF-202509…" at bounding box center [762, 396] width 1524 height 793
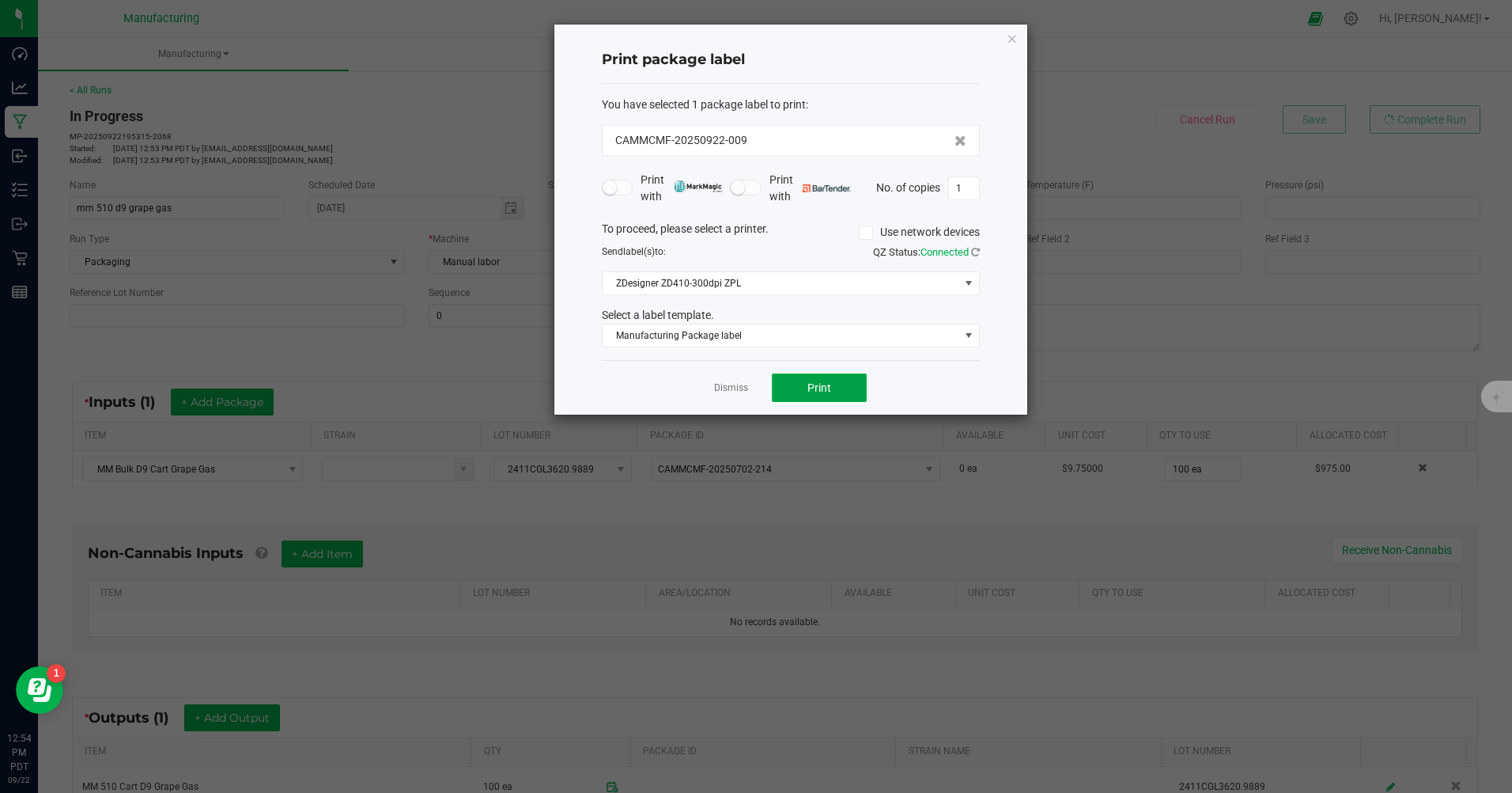
click at [819, 384] on span "Print" at bounding box center [819, 387] width 24 height 12
click at [746, 342] on span "Manufacturing Package label" at bounding box center [780, 335] width 357 height 22
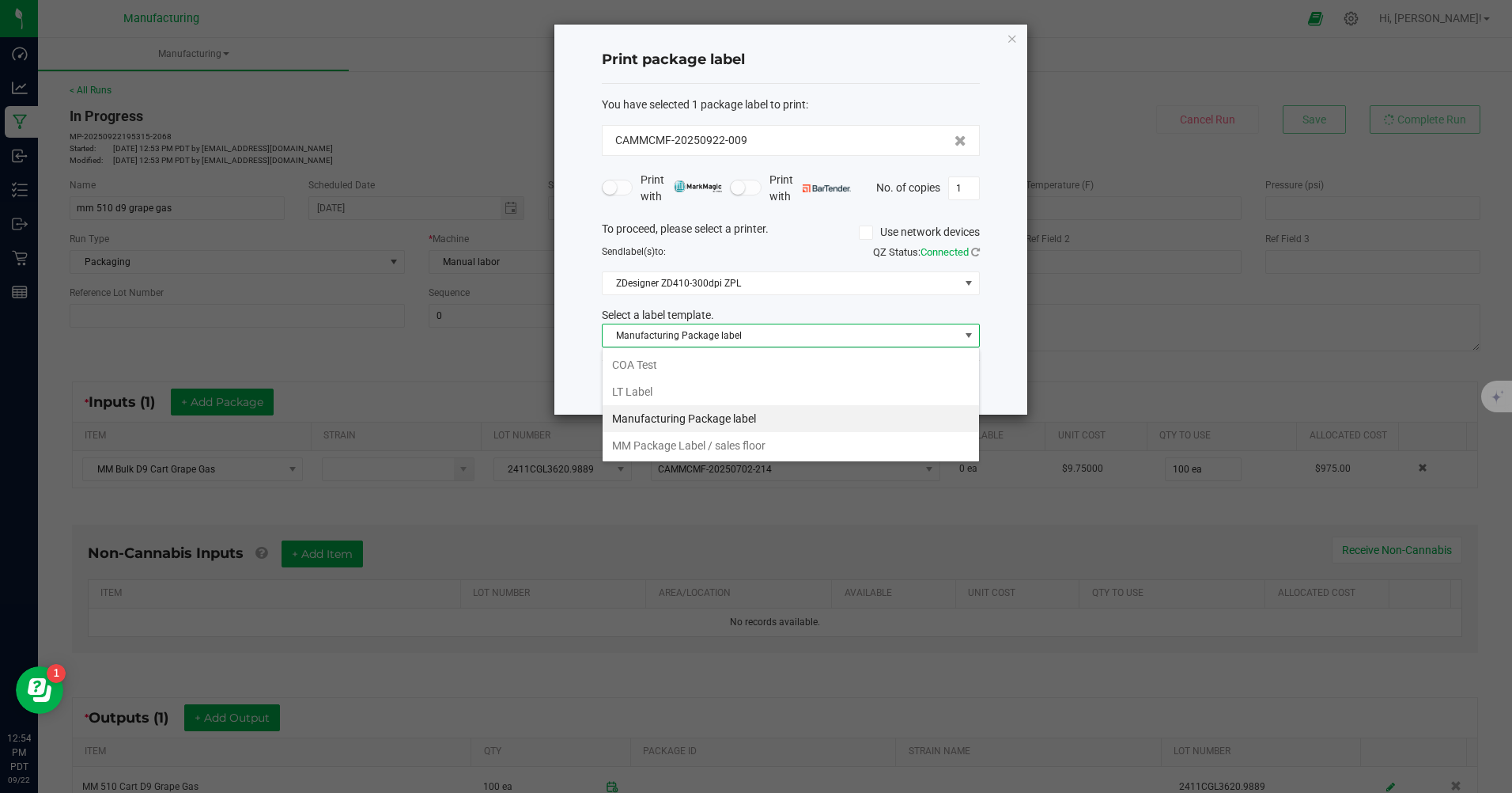
click at [737, 441] on li "MM Package Label / sales floor" at bounding box center [790, 445] width 376 height 27
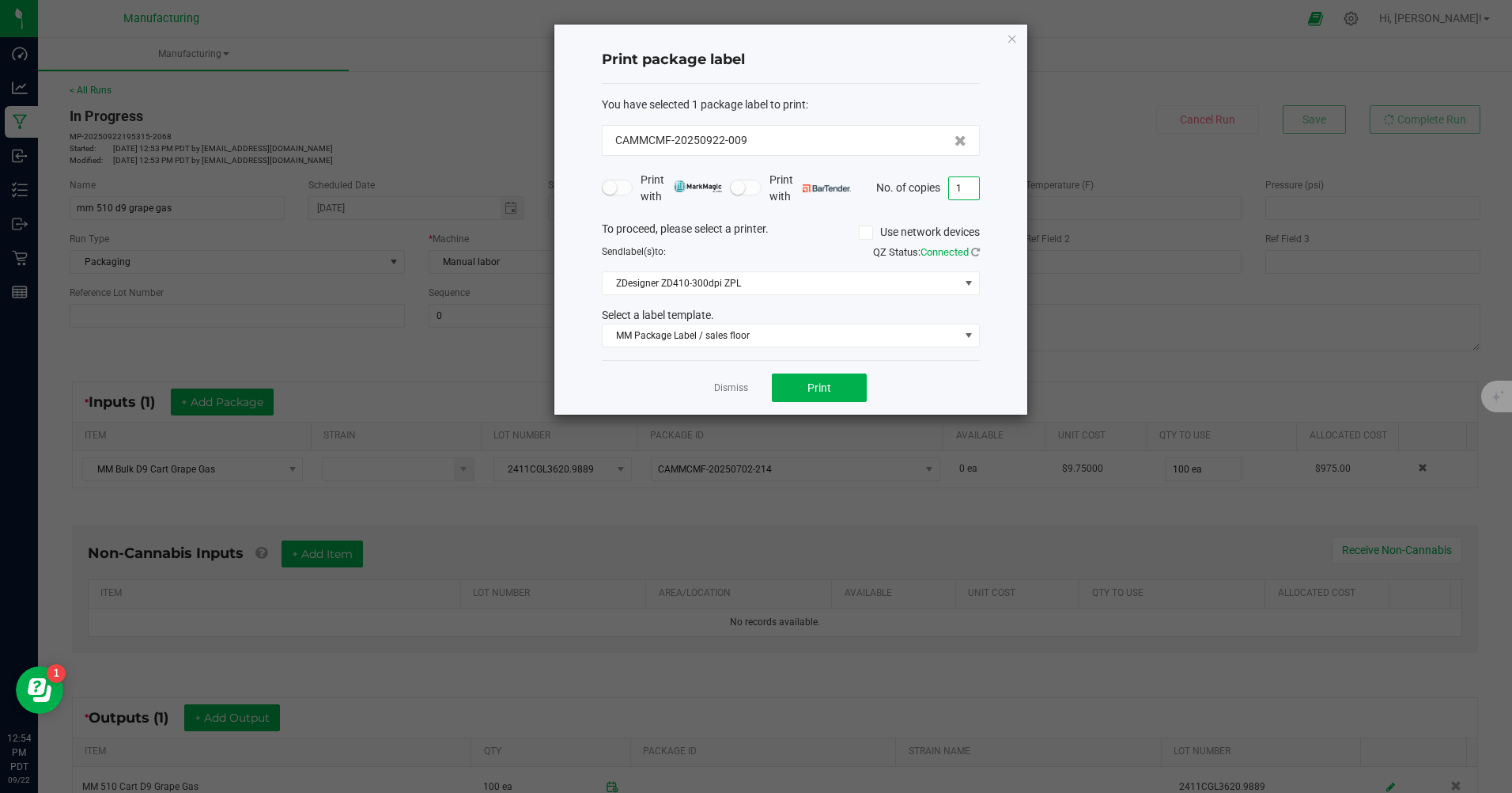
click at [969, 188] on input "1" at bounding box center [964, 188] width 30 height 22
type input "100"
click at [827, 387] on span "Print" at bounding box center [819, 387] width 24 height 12
click at [1014, 38] on icon "button" at bounding box center [1012, 37] width 11 height 19
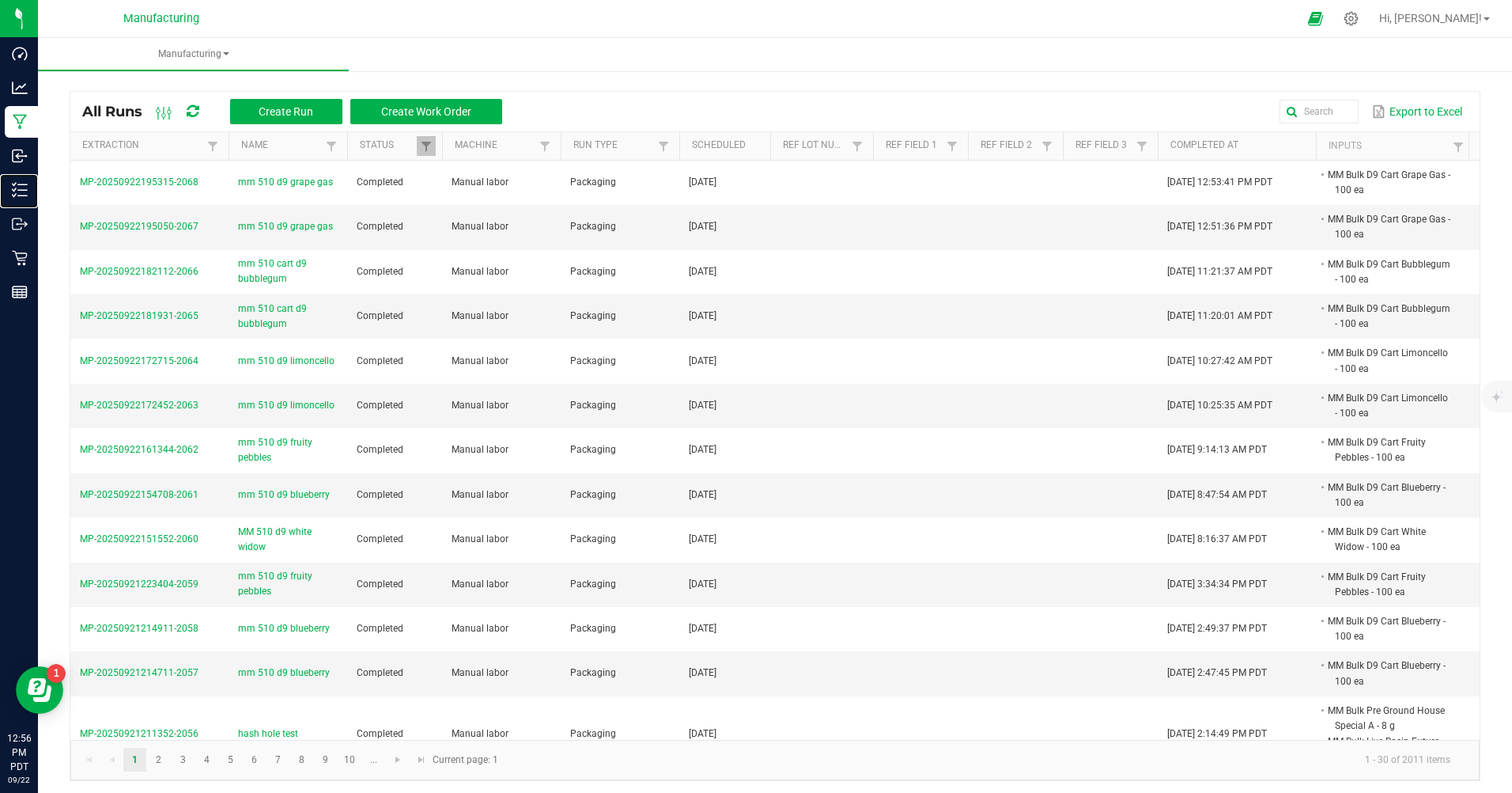
click at [0, 0] on p "Inventory" at bounding box center [0, 0] width 0 height 0
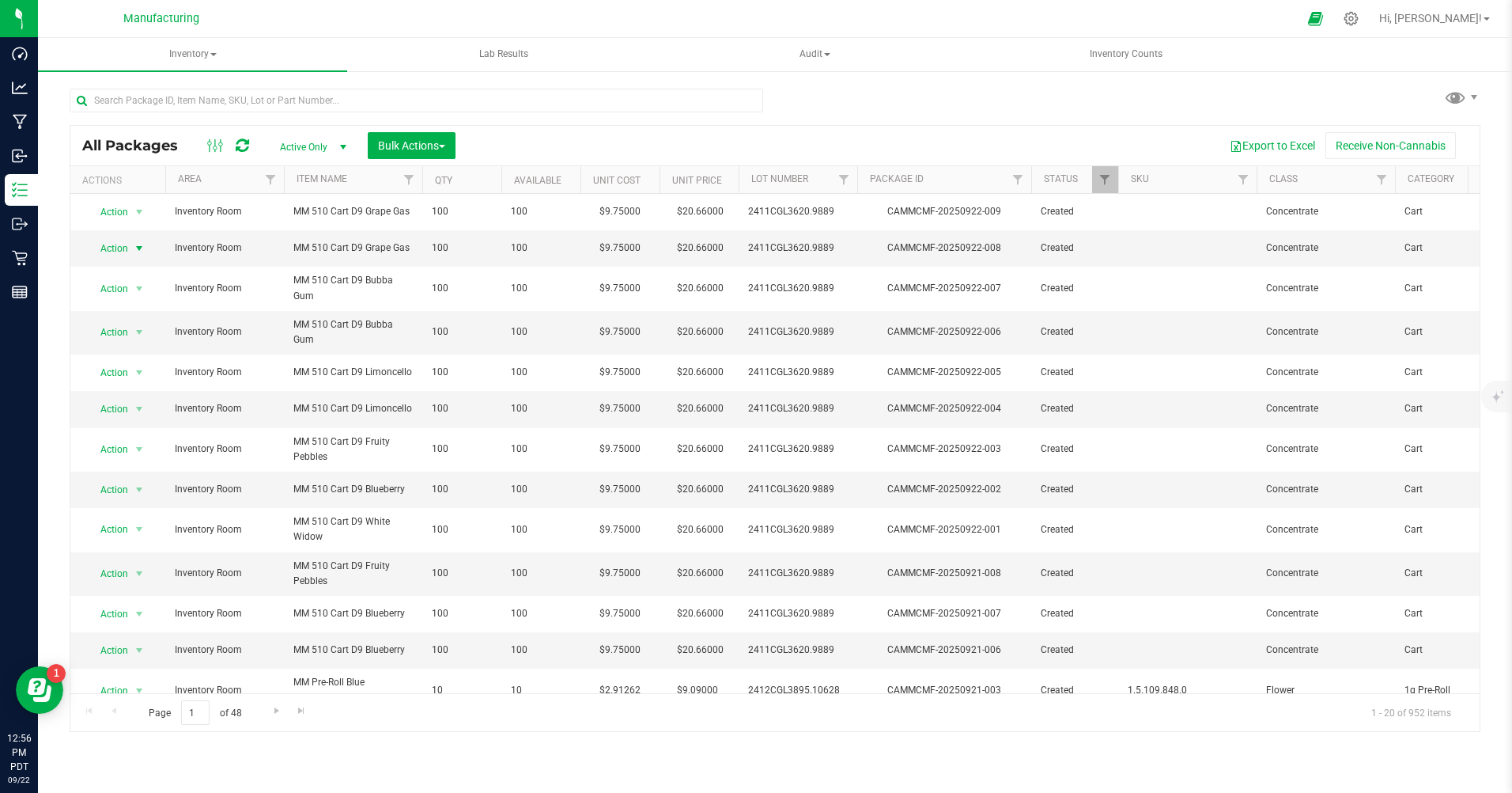
click at [126, 249] on span "Action" at bounding box center [108, 248] width 43 height 22
click at [143, 416] on li "Print package label" at bounding box center [138, 416] width 101 height 24
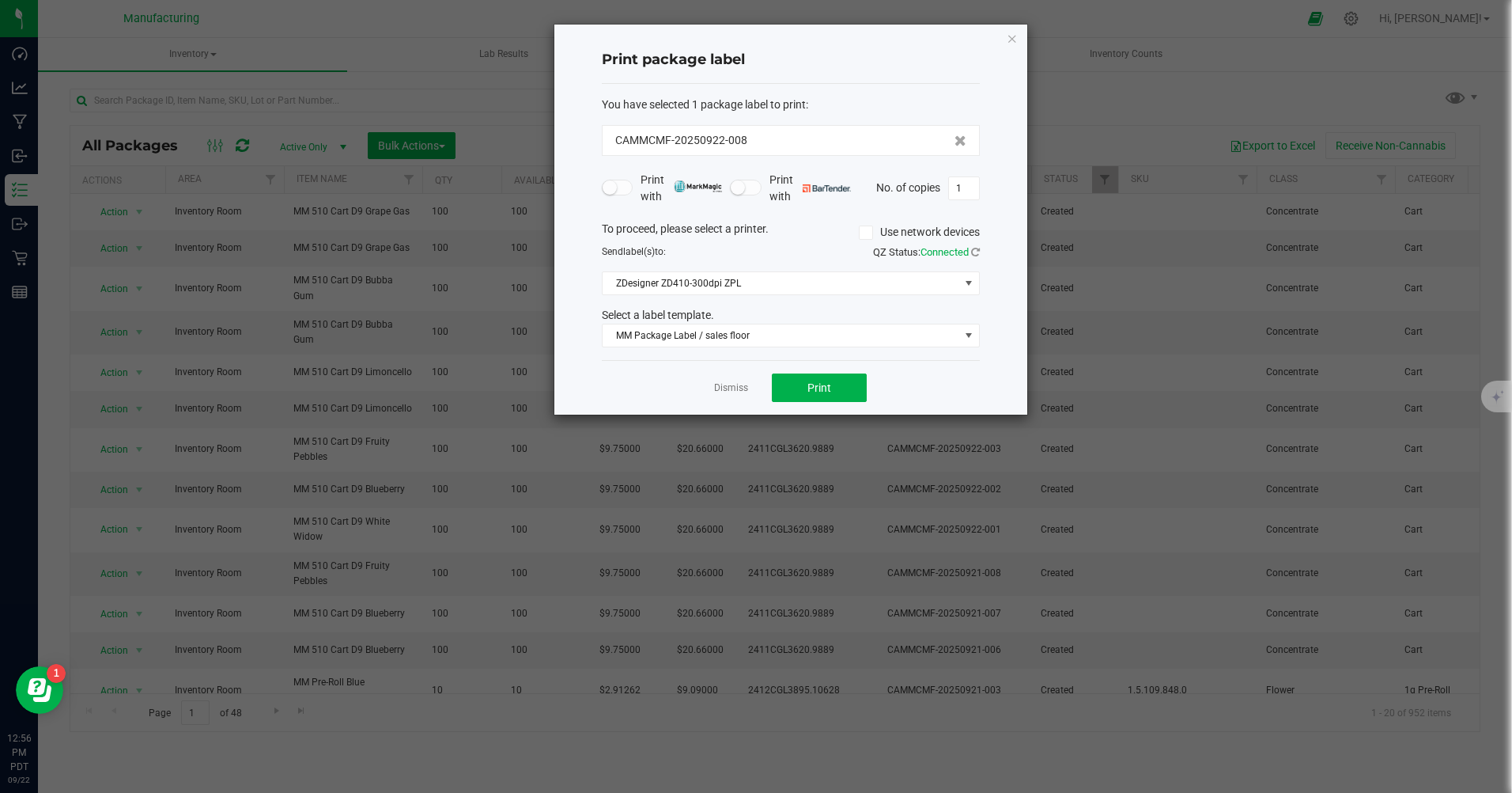
click at [968, 187] on input "1" at bounding box center [964, 188] width 30 height 22
type input "100"
click at [853, 389] on button "Print" at bounding box center [819, 388] width 95 height 28
